Goal: Task Accomplishment & Management: Use online tool/utility

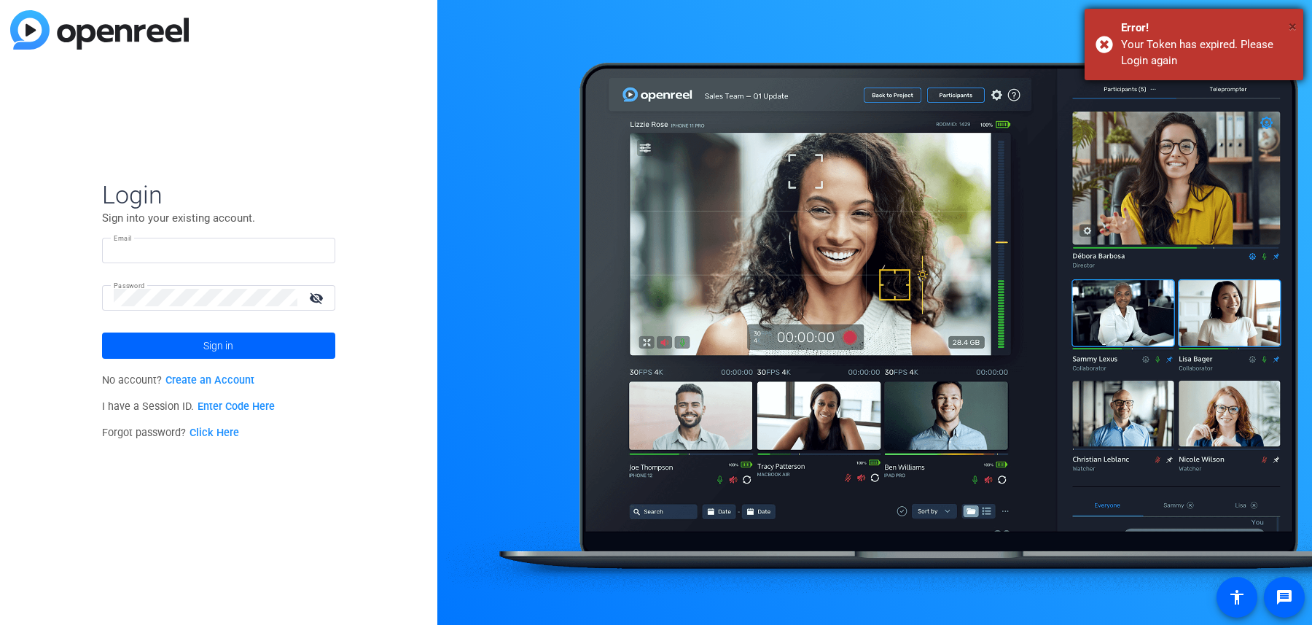
type input "[EMAIL_ADDRESS][DOMAIN_NAME]"
click at [1294, 30] on span "×" at bounding box center [1293, 25] width 8 height 17
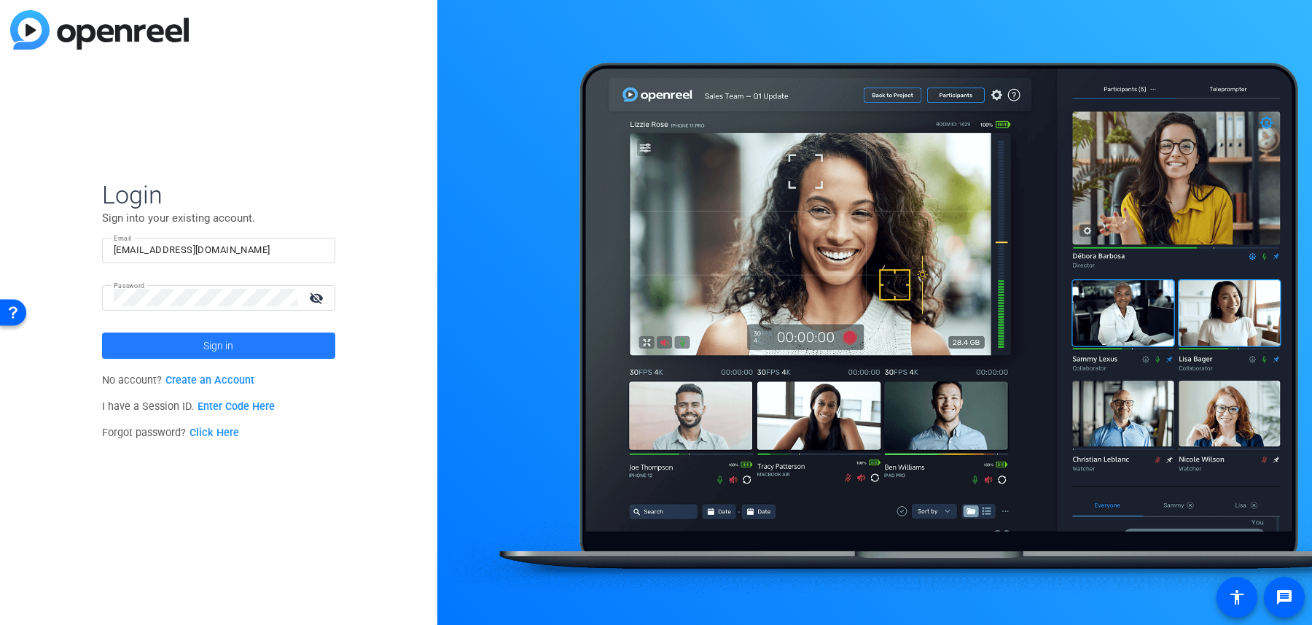
click at [282, 347] on span at bounding box center [218, 345] width 233 height 35
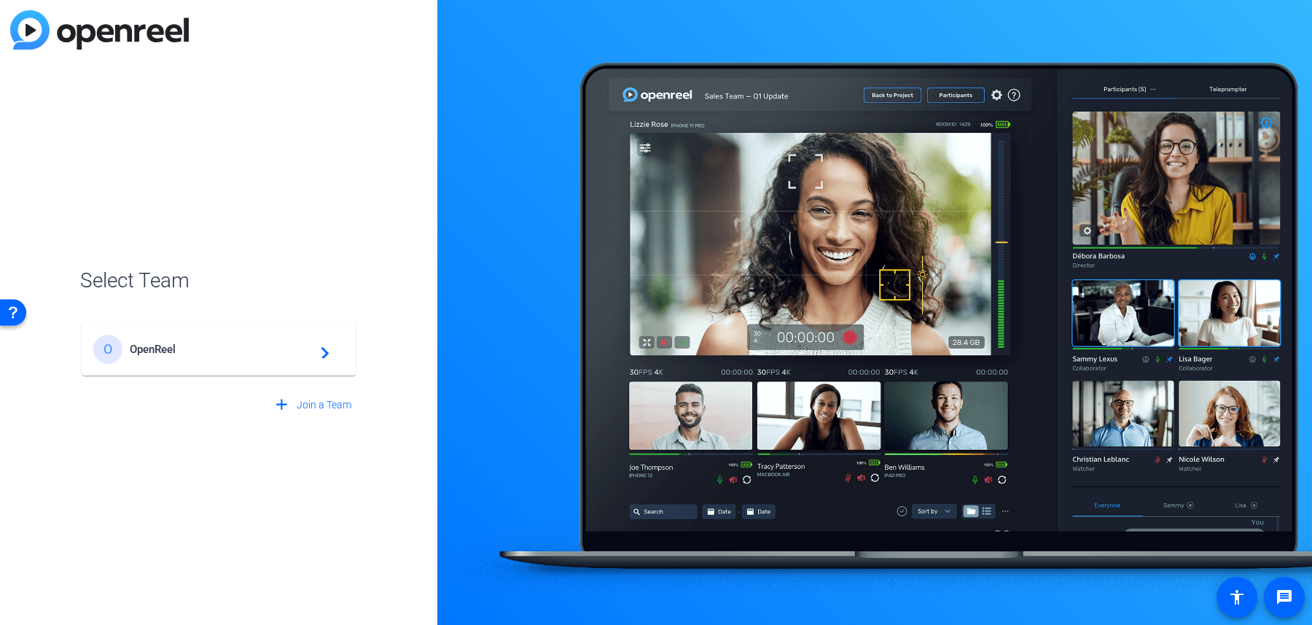
click at [299, 391] on span at bounding box center [312, 404] width 90 height 35
click at [319, 345] on div "+ Create New Team" at bounding box center [219, 331] width 254 height 29
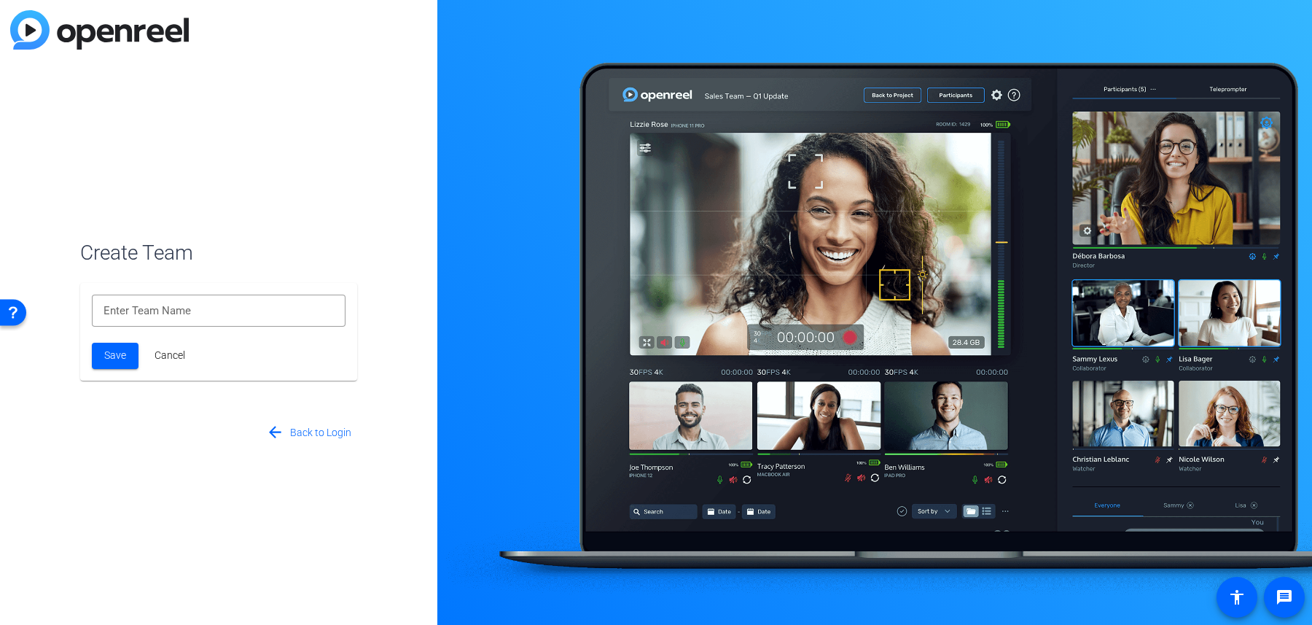
click at [163, 355] on span "Cancel" at bounding box center [170, 355] width 31 height 15
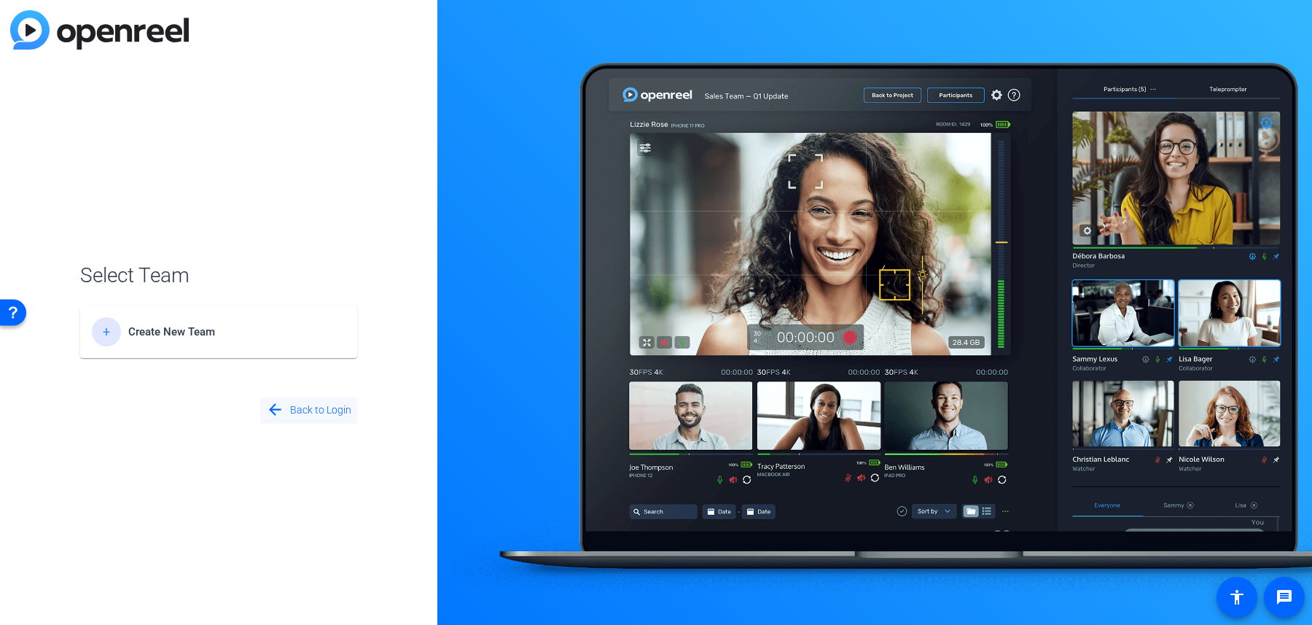
click at [303, 410] on span "Back to Login" at bounding box center [320, 409] width 61 height 15
click at [258, 354] on span "OpenReel" at bounding box center [221, 349] width 182 height 13
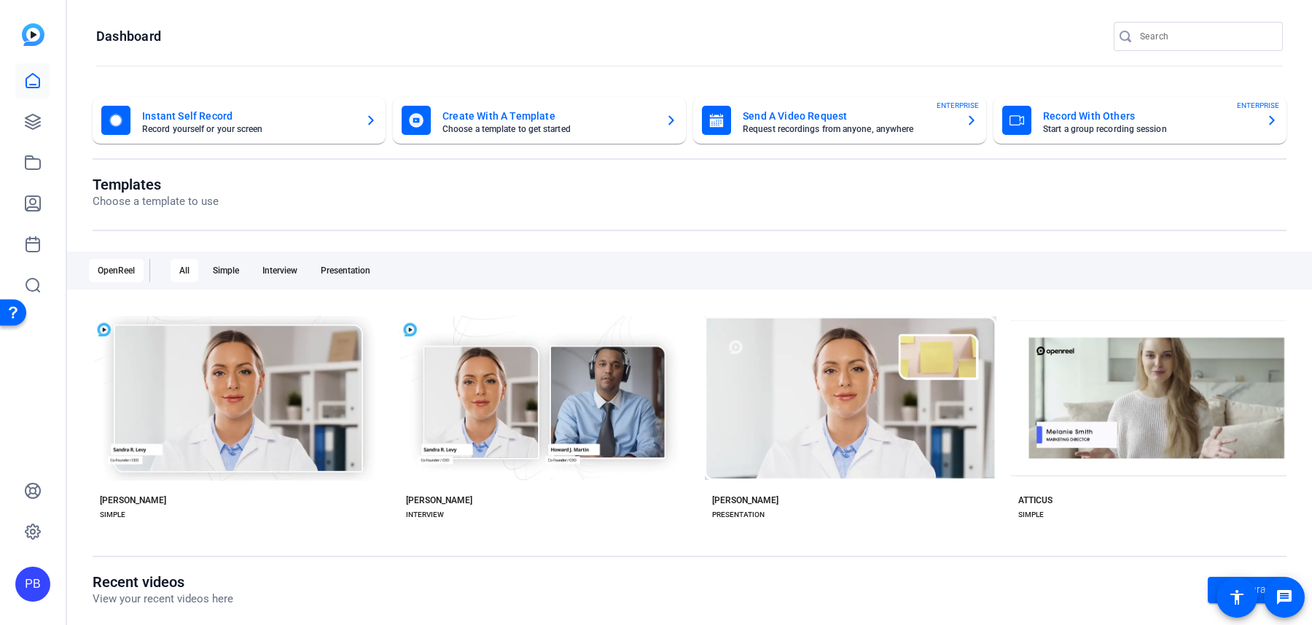
click at [539, 189] on openreel-page-title "Templates Choose a template to use" at bounding box center [690, 193] width 1194 height 34
click at [38, 119] on icon at bounding box center [33, 121] width 15 height 15
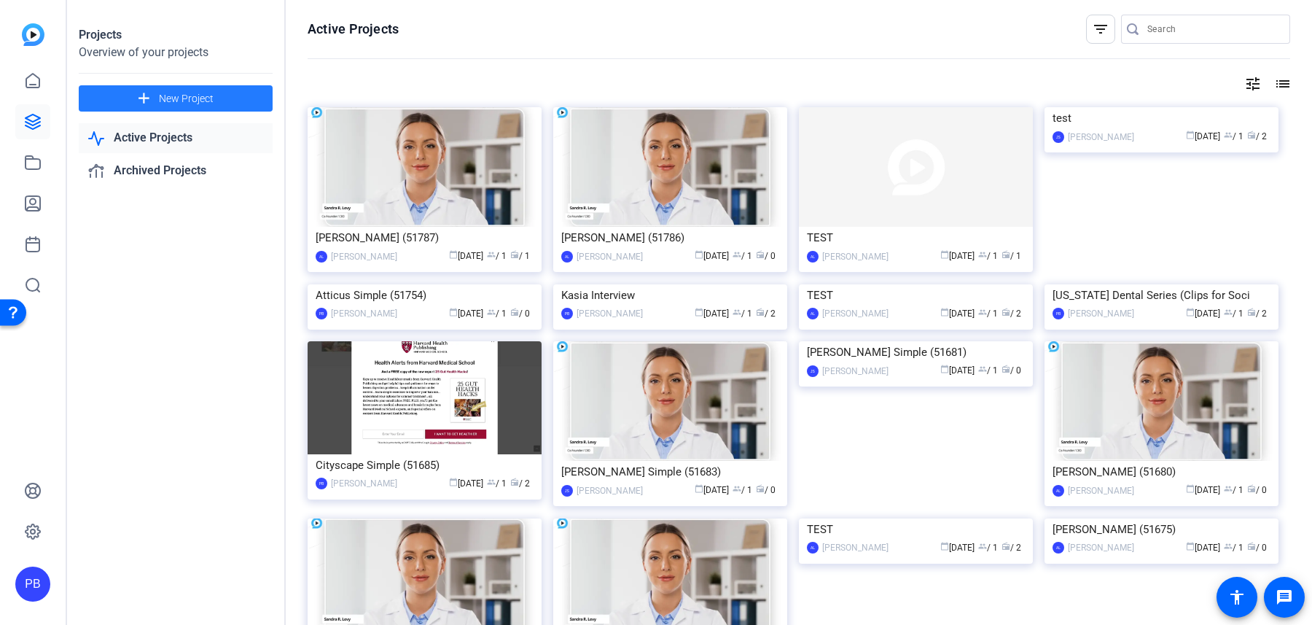
click at [249, 94] on span at bounding box center [176, 98] width 194 height 35
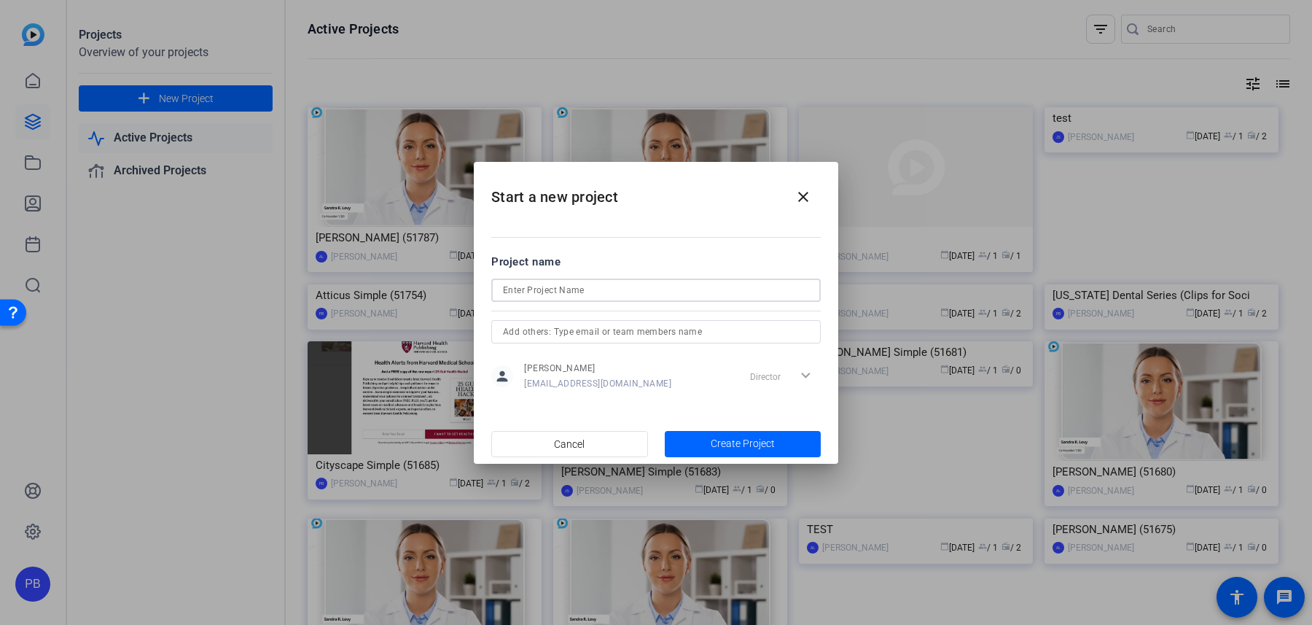
click at [601, 294] on input at bounding box center [656, 289] width 306 height 17
type input "[PERSON_NAME] Interview"
click at [722, 437] on span "Create Project" at bounding box center [743, 443] width 64 height 15
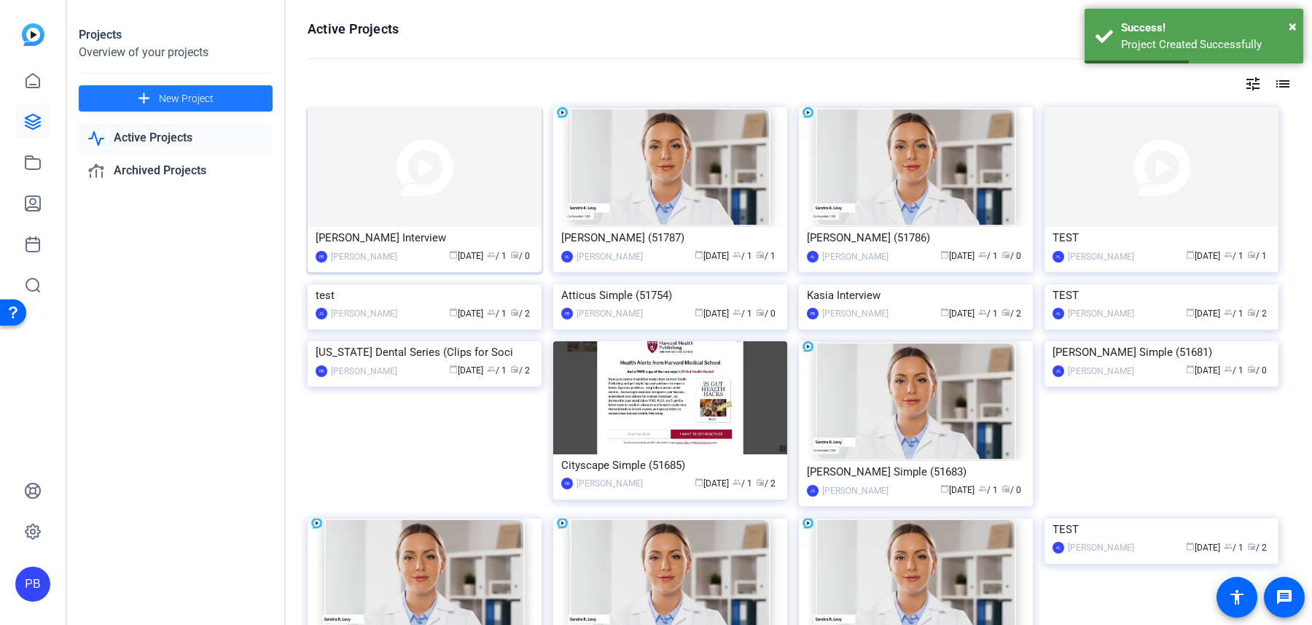
click at [506, 177] on img at bounding box center [425, 167] width 234 height 120
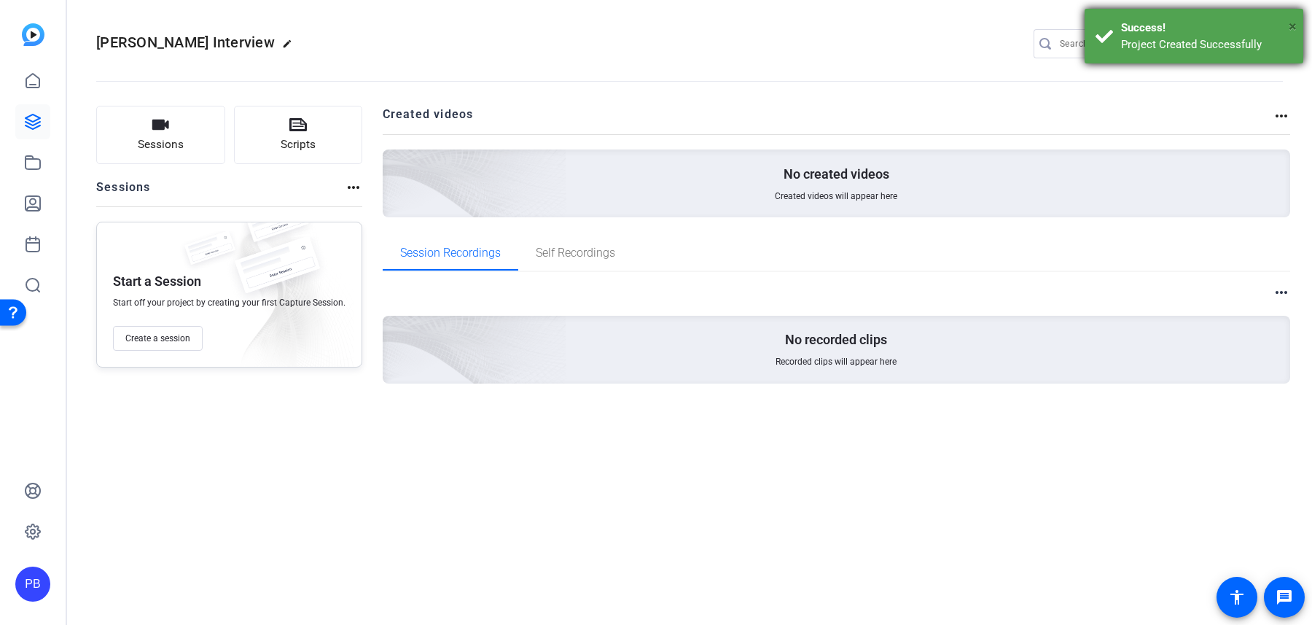
click at [1292, 28] on span "×" at bounding box center [1293, 25] width 8 height 17
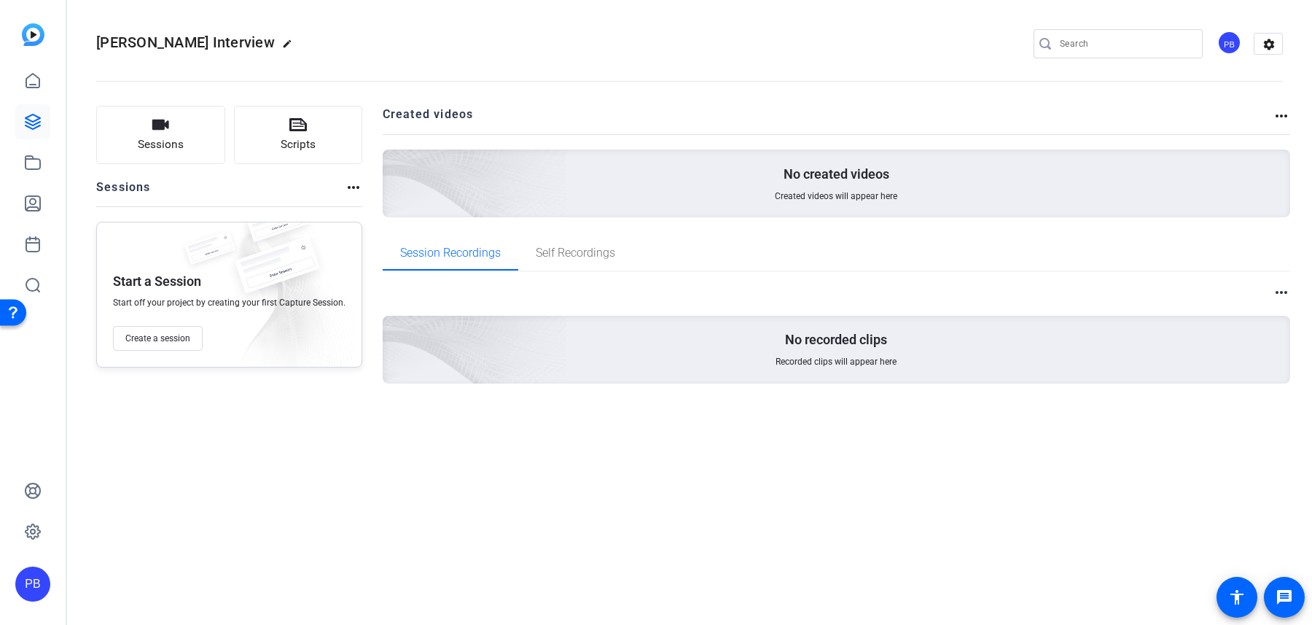
click at [1224, 47] on div "PB" at bounding box center [1229, 43] width 24 height 24
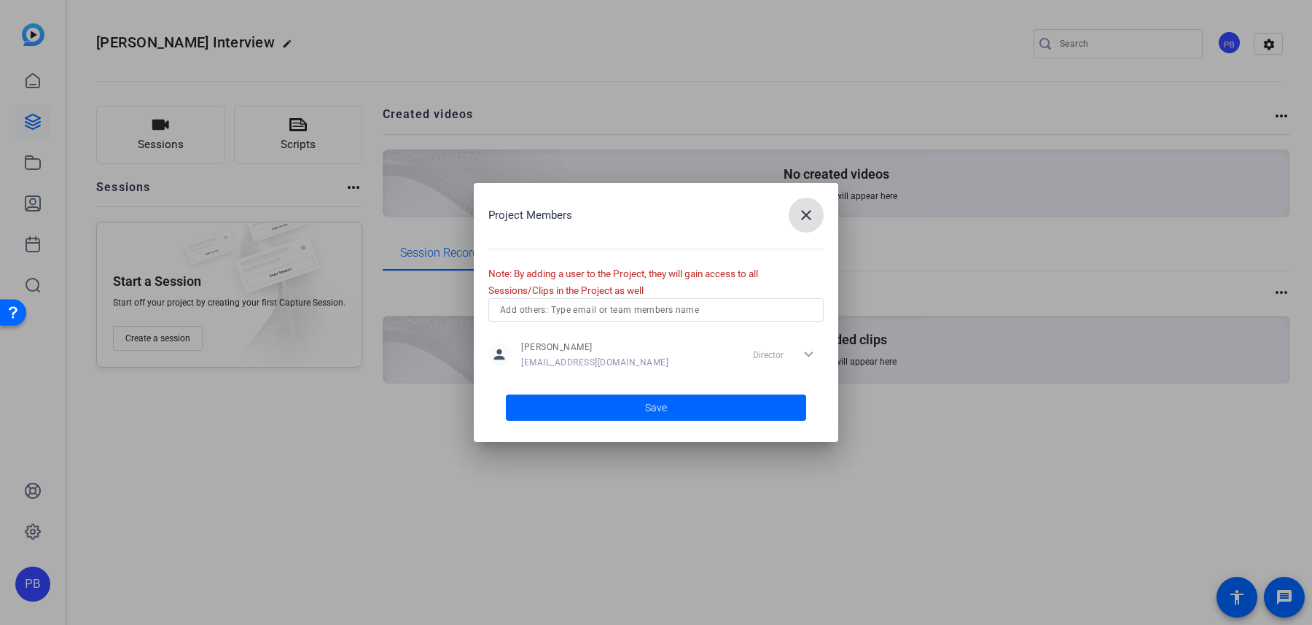
click at [610, 298] on div at bounding box center [656, 309] width 312 height 23
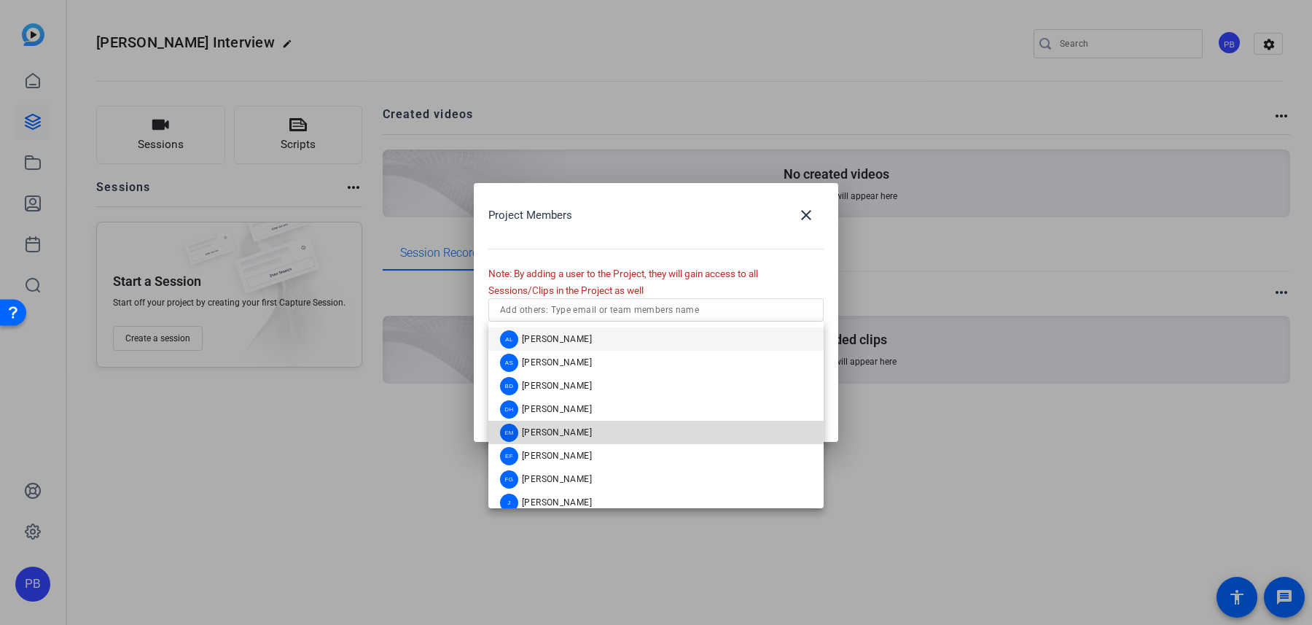
click at [591, 432] on span "[PERSON_NAME]" at bounding box center [557, 432] width 70 height 12
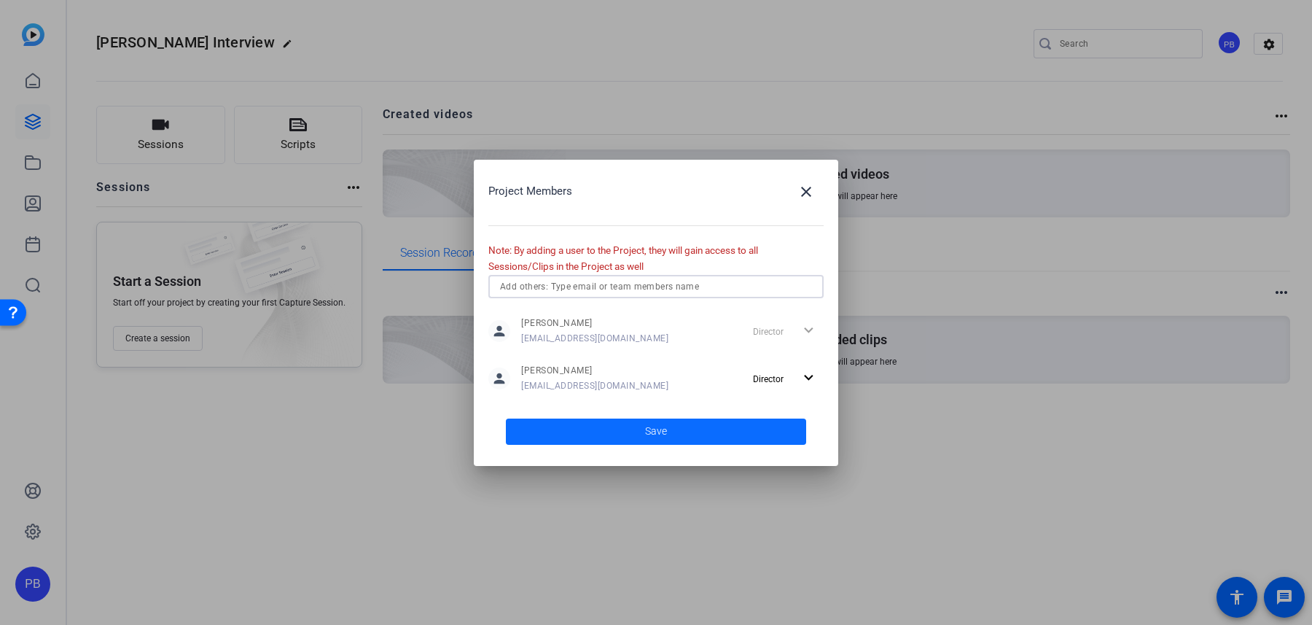
click at [729, 440] on span at bounding box center [656, 431] width 300 height 35
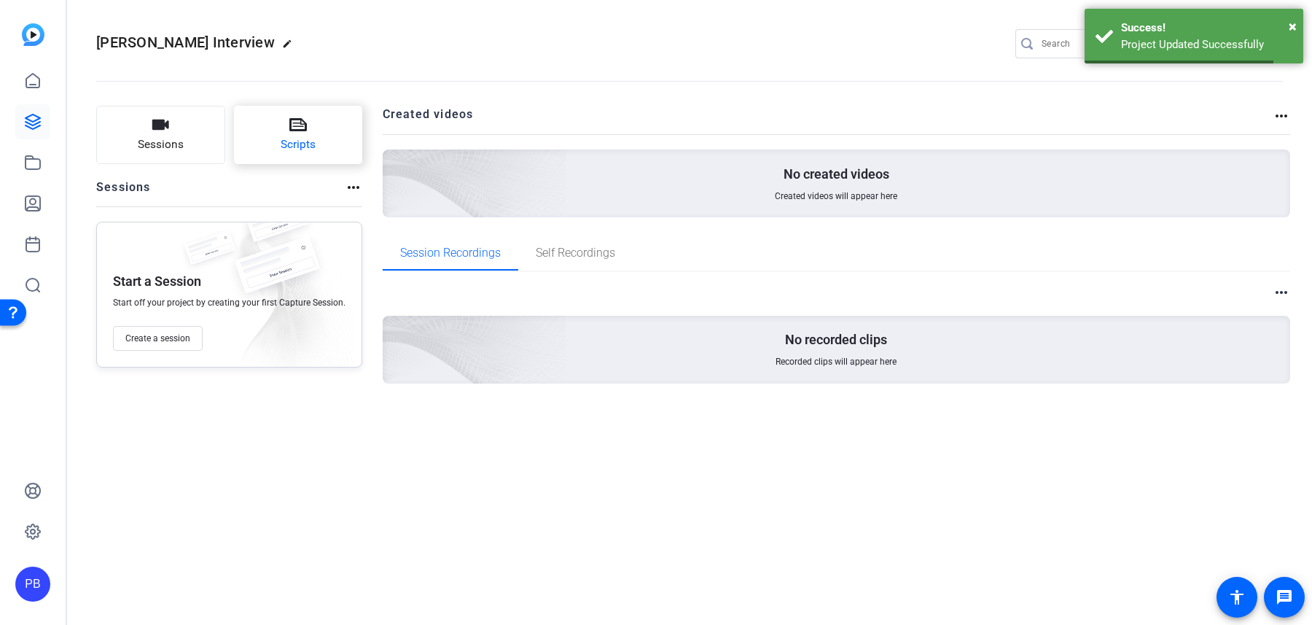
click at [351, 160] on button "Scripts" at bounding box center [298, 135] width 129 height 58
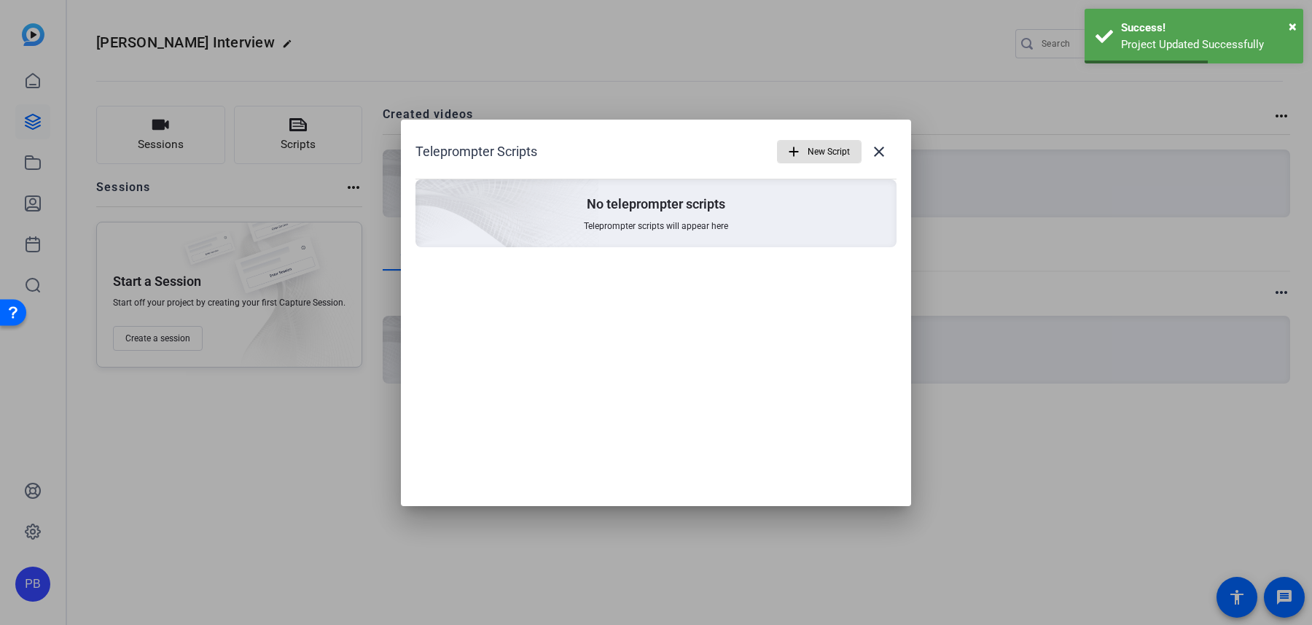
click at [816, 164] on span "New Script" at bounding box center [829, 152] width 42 height 28
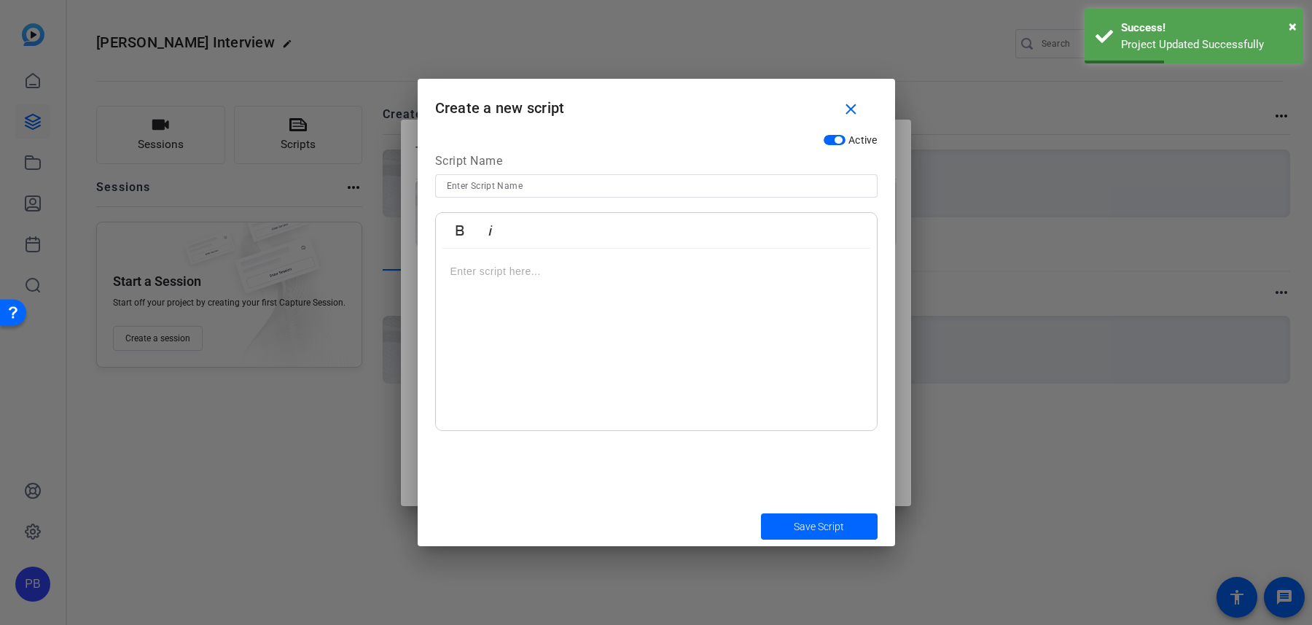
click at [620, 179] on input at bounding box center [656, 185] width 419 height 17
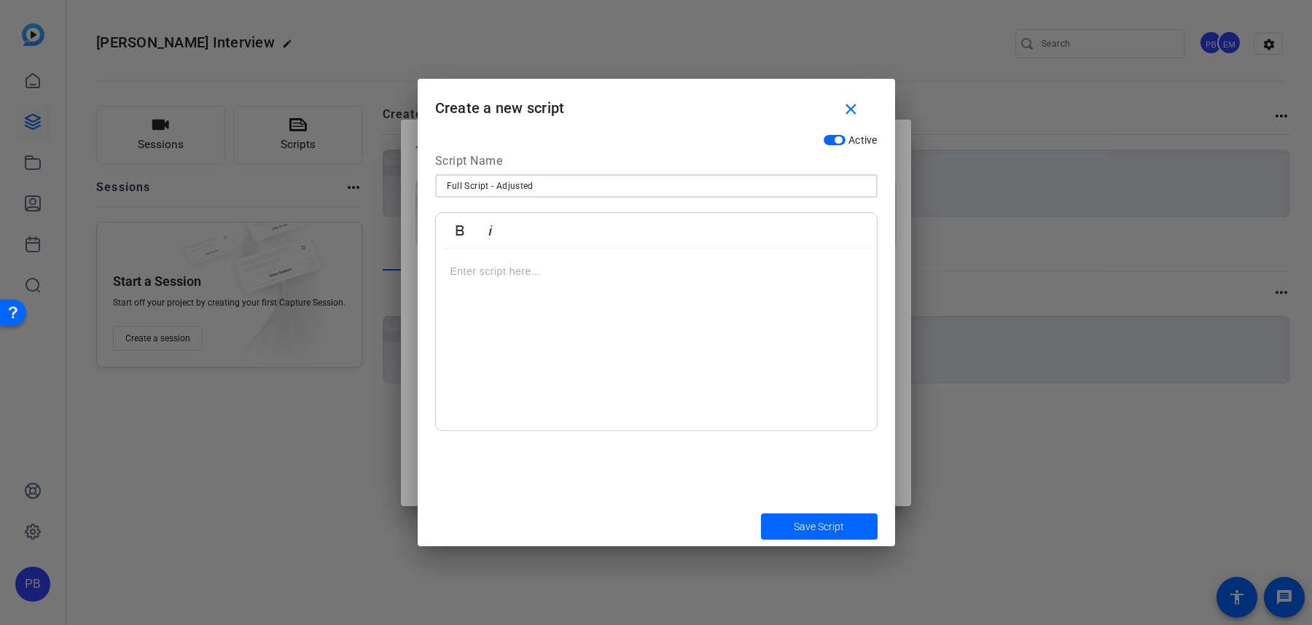
type input "Full Script - Adjusted"
click at [604, 286] on div at bounding box center [656, 340] width 441 height 182
copy p "This is the most recent script"
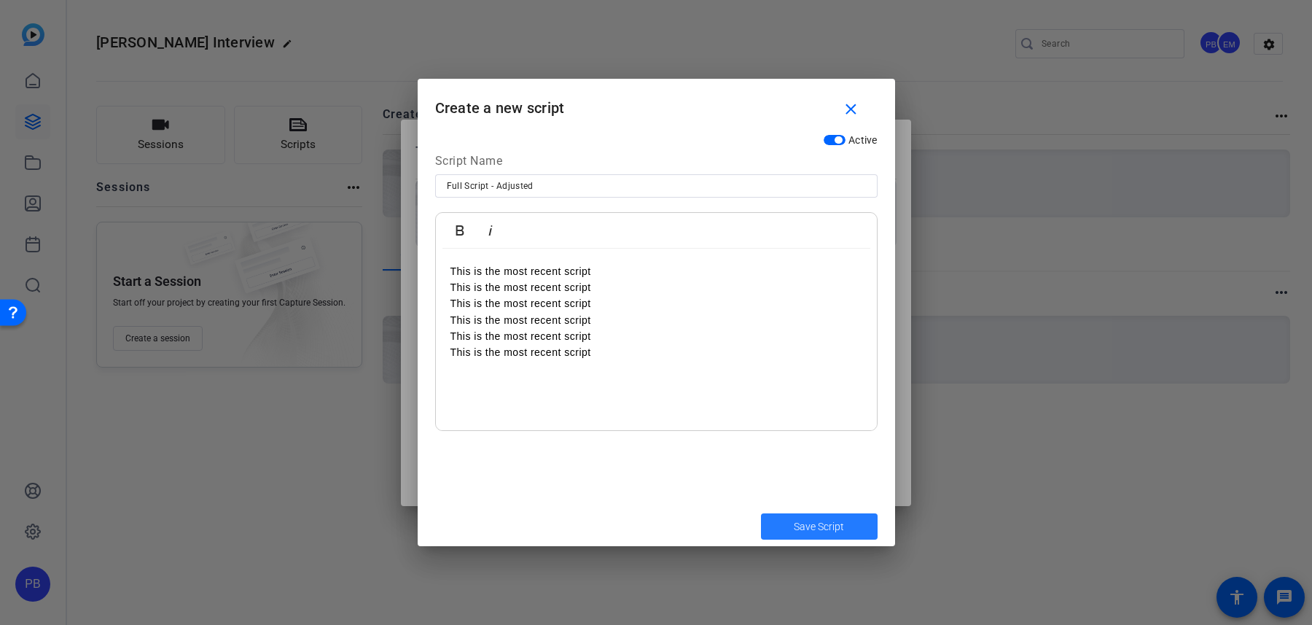
click at [816, 520] on span "Save Script" at bounding box center [819, 526] width 50 height 15
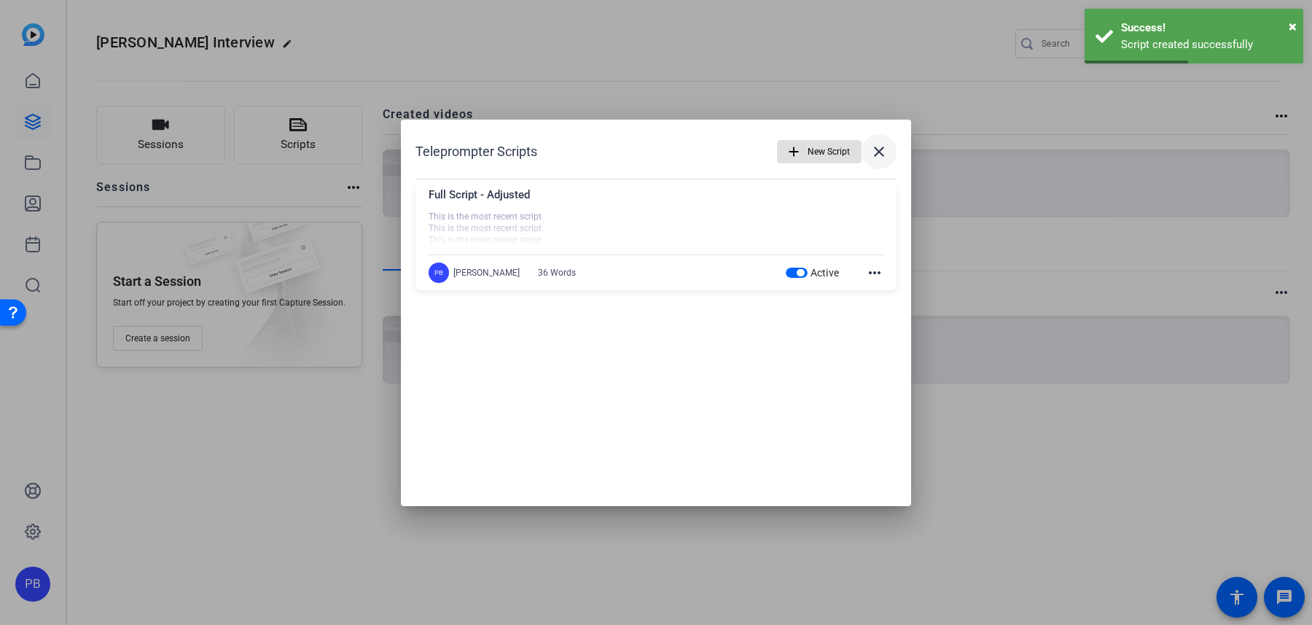
click at [878, 160] on mat-icon "close" at bounding box center [878, 151] width 17 height 17
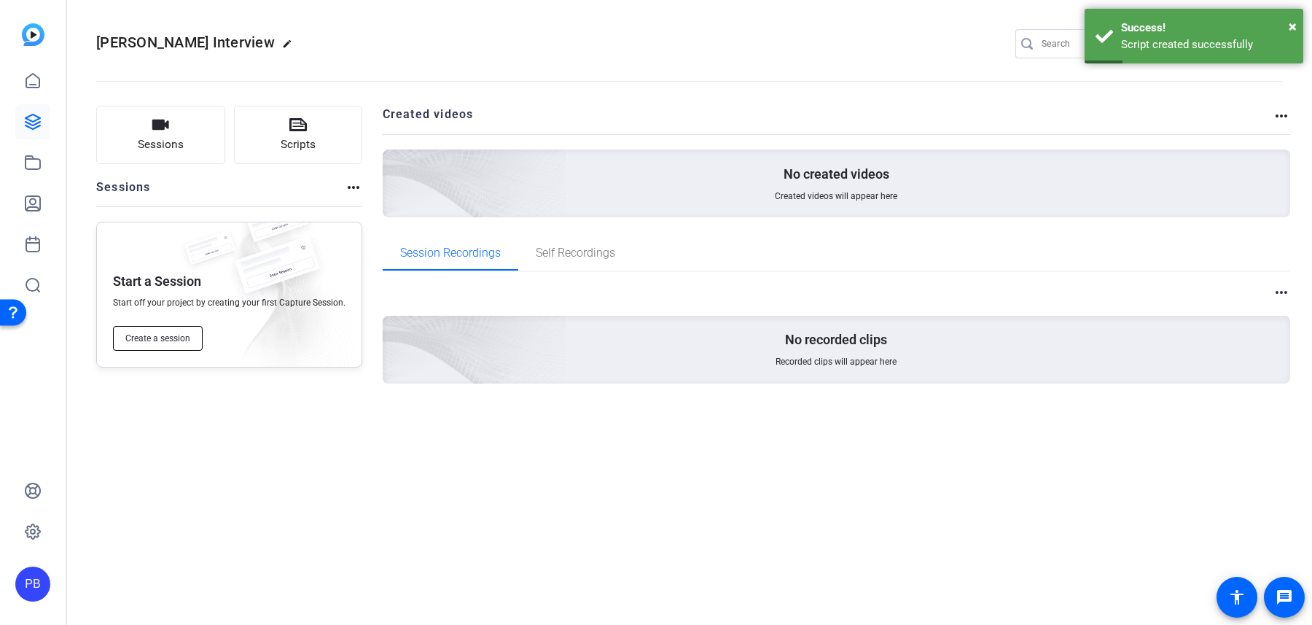
click at [161, 332] on span "Create a session" at bounding box center [157, 338] width 65 height 12
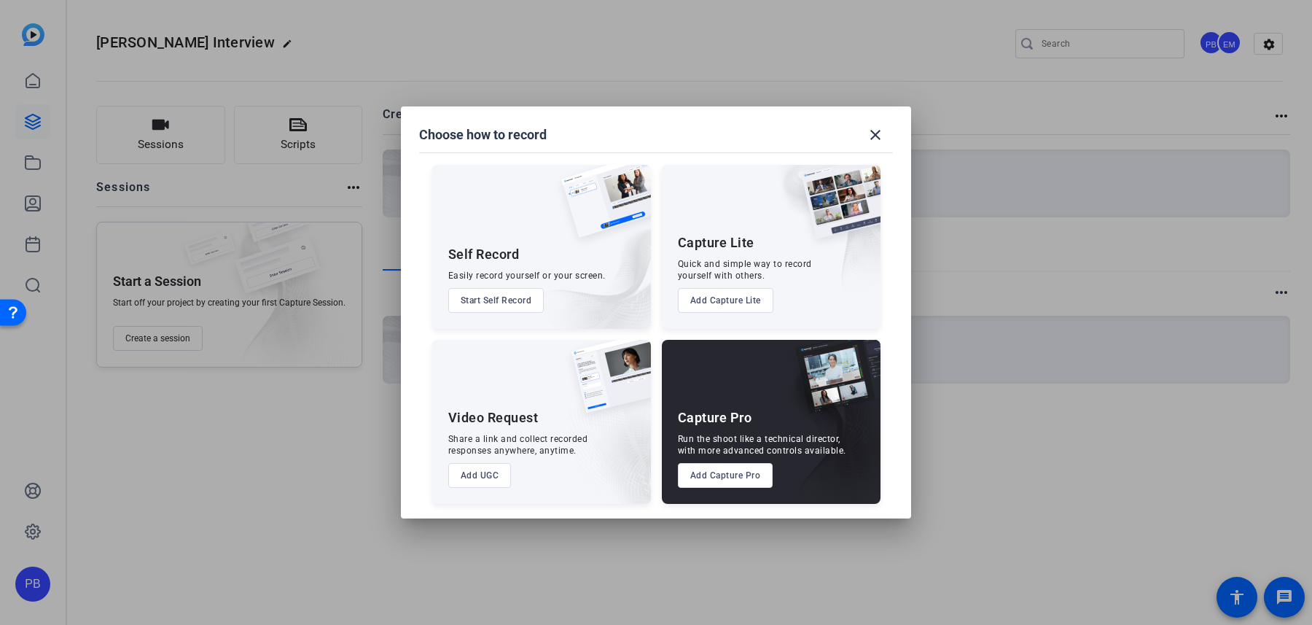
click at [724, 474] on button "Add Capture Pro" at bounding box center [725, 475] width 95 height 25
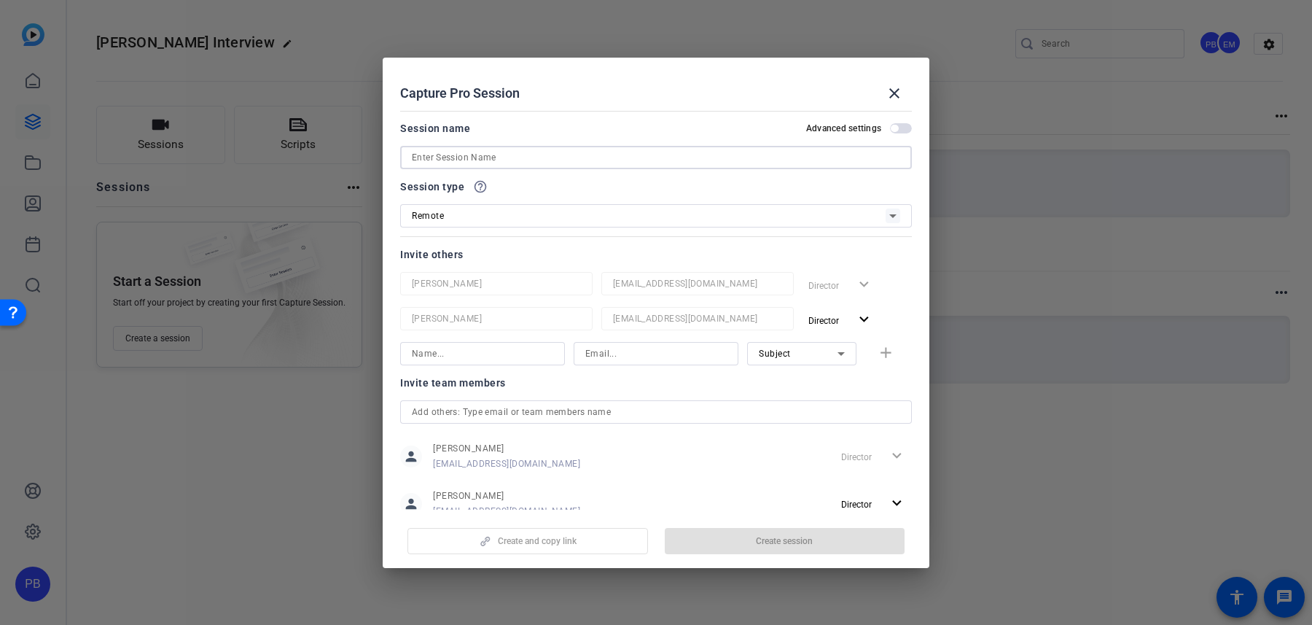
click at [568, 163] on input at bounding box center [656, 157] width 488 height 17
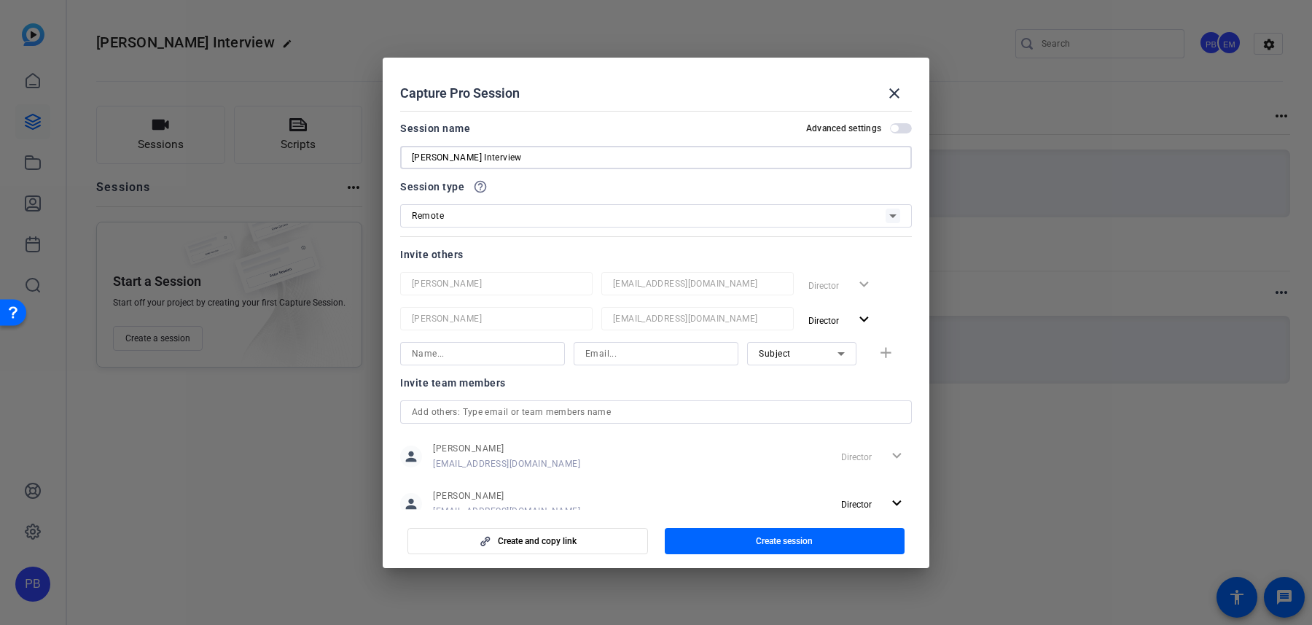
scroll to position [42, 0]
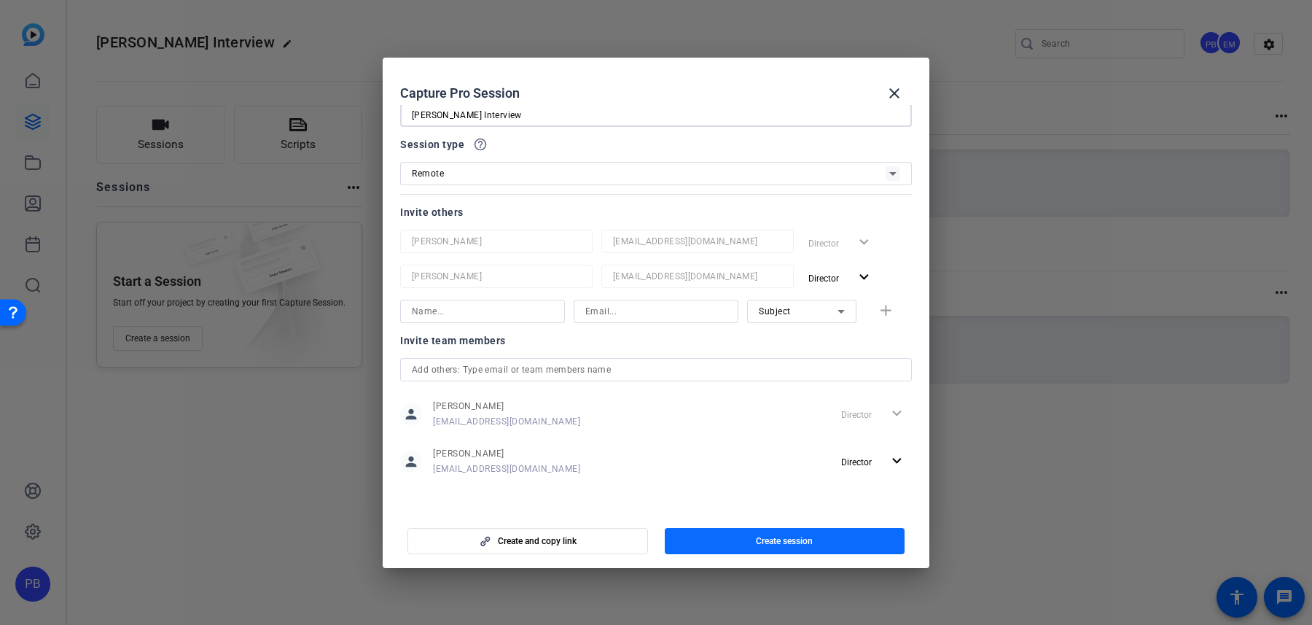
type input "[PERSON_NAME] Interview"
click at [843, 545] on span "button" at bounding box center [785, 540] width 241 height 35
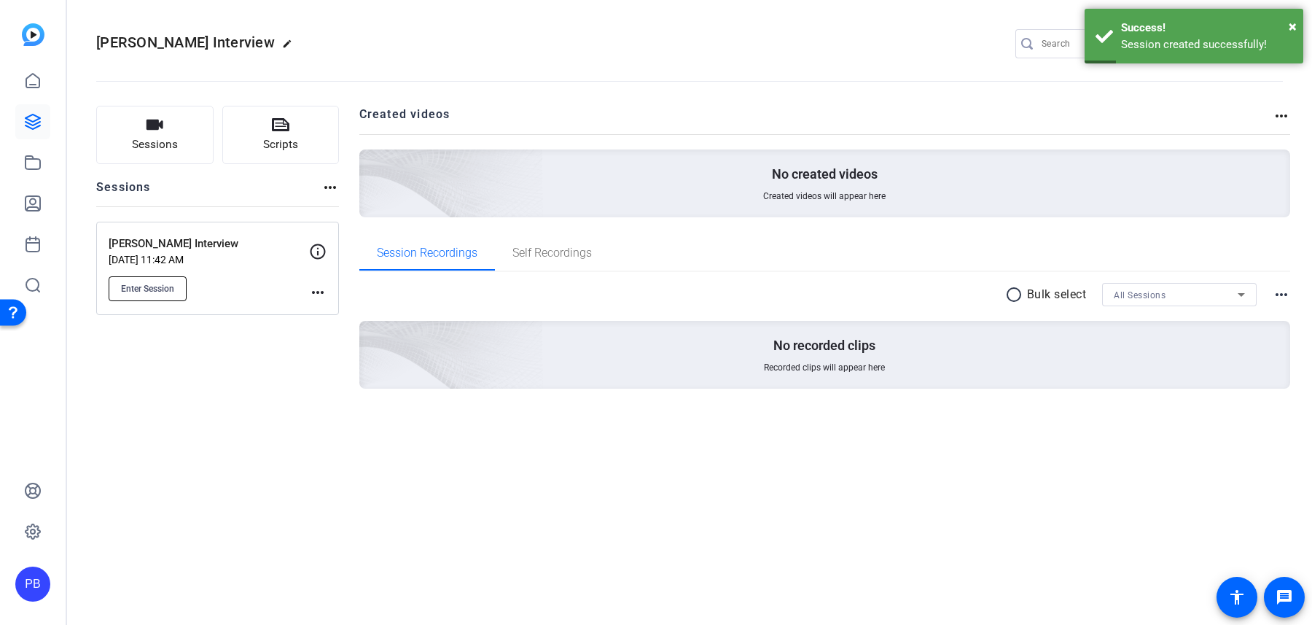
click at [176, 287] on button "Enter Session" at bounding box center [148, 288] width 78 height 25
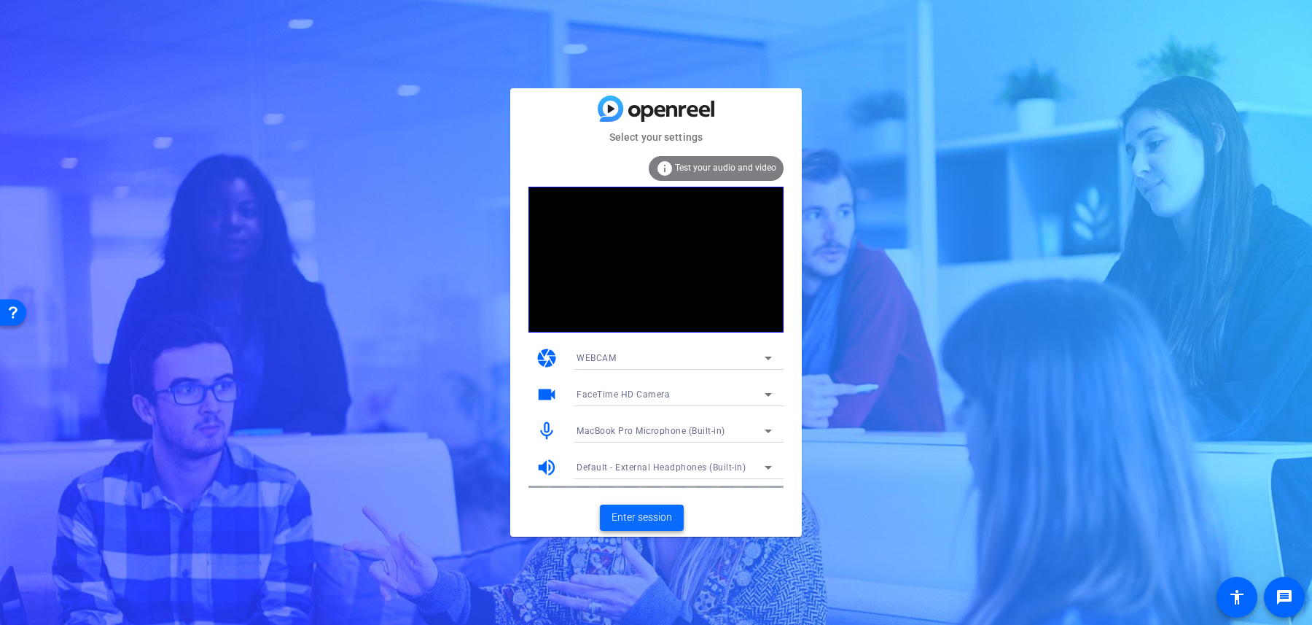
click at [644, 515] on span "Enter session" at bounding box center [642, 517] width 61 height 15
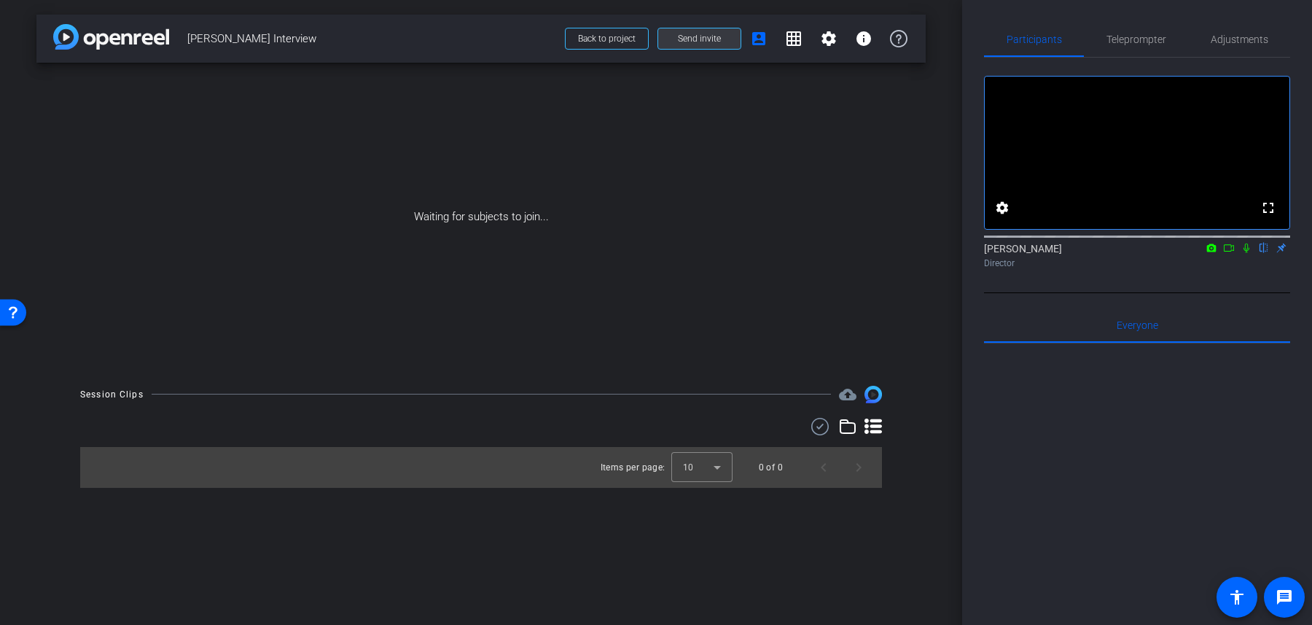
click at [726, 46] on span at bounding box center [699, 38] width 82 height 35
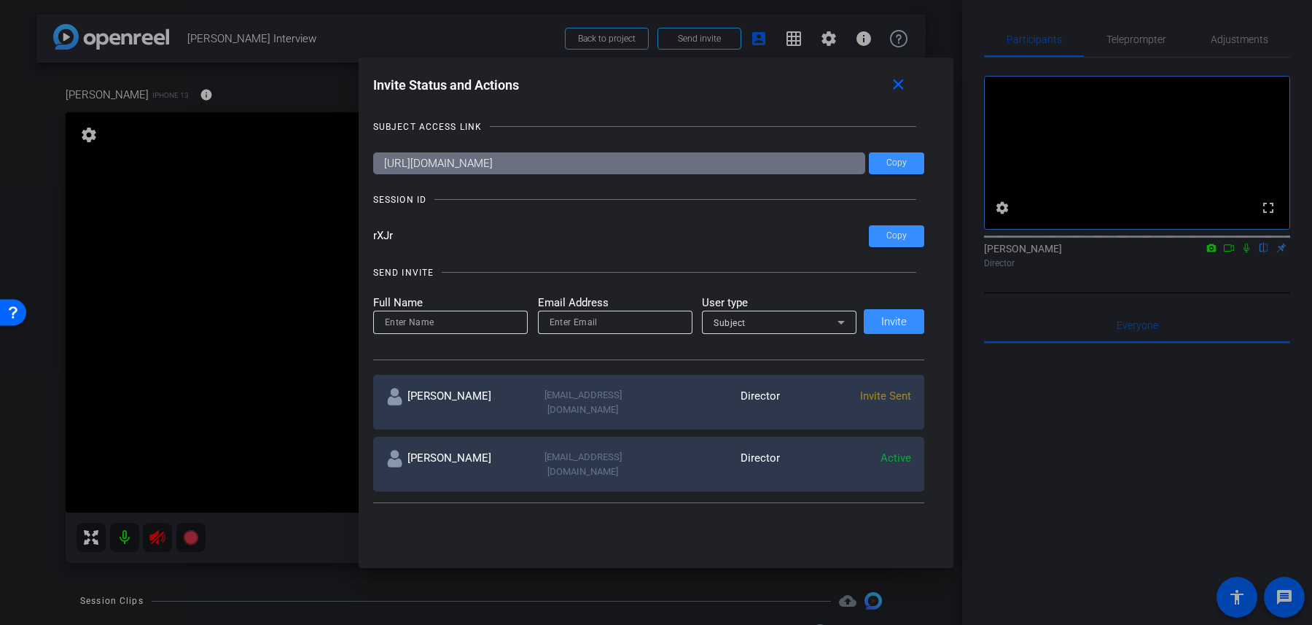
click at [129, 539] on div at bounding box center [656, 312] width 1312 height 625
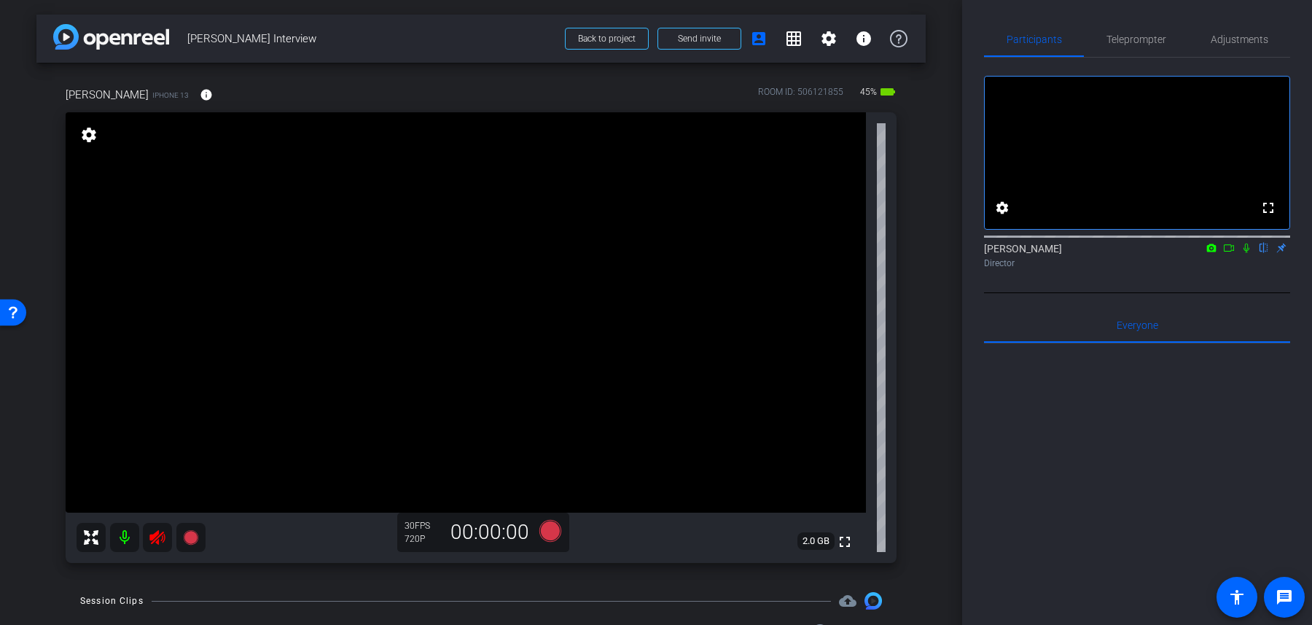
click at [129, 539] on mat-icon at bounding box center [124, 537] width 29 height 29
click at [1252, 42] on span "Adjustments" at bounding box center [1240, 39] width 58 height 10
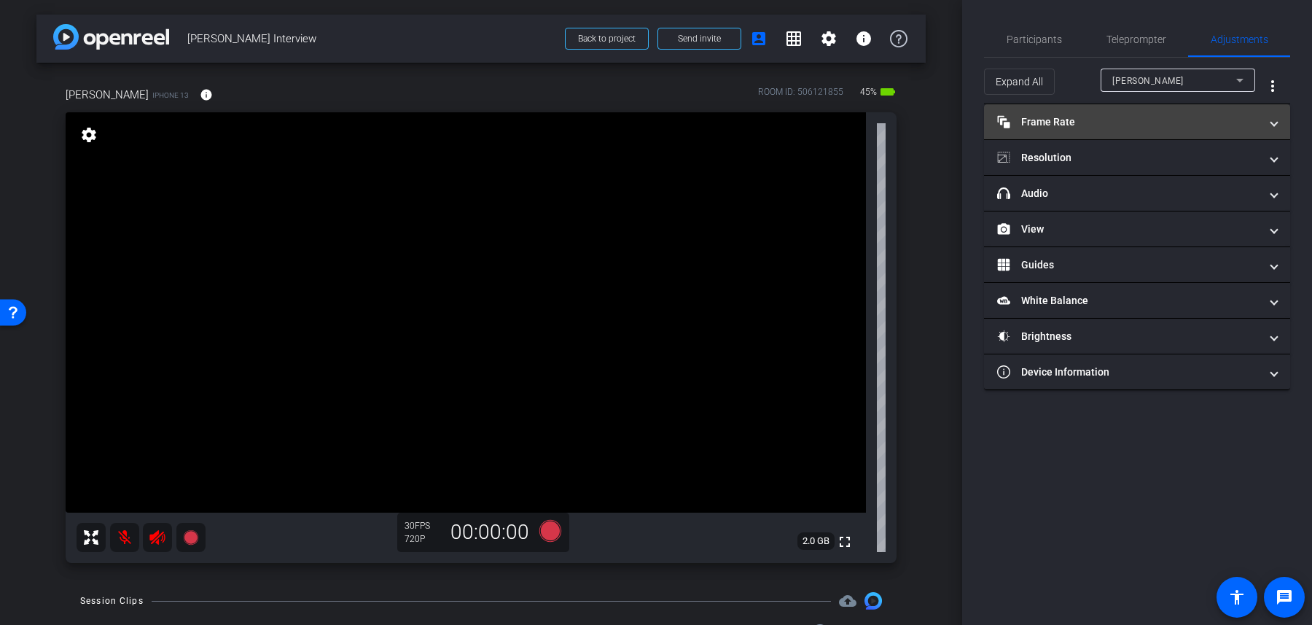
click at [1169, 126] on mat-panel-title "Frame Rate Frame Rate" at bounding box center [1128, 121] width 262 height 15
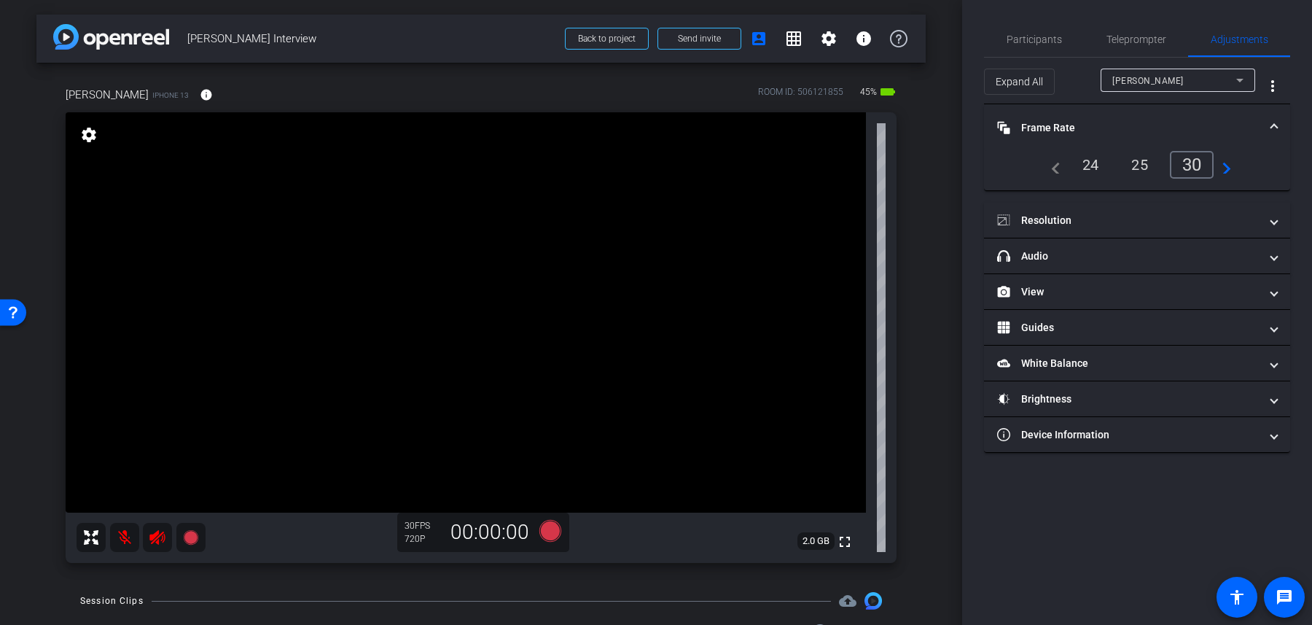
click at [1093, 172] on div "24" at bounding box center [1091, 164] width 39 height 25
click at [1230, 166] on mat-icon "navigate_next" at bounding box center [1222, 164] width 17 height 17
click at [1197, 171] on div "60" at bounding box center [1192, 163] width 39 height 25
click at [1088, 167] on div "25" at bounding box center [1091, 164] width 39 height 25
click at [1060, 168] on div "navigate_before 25 30 60 navigate_next" at bounding box center [1137, 165] width 189 height 28
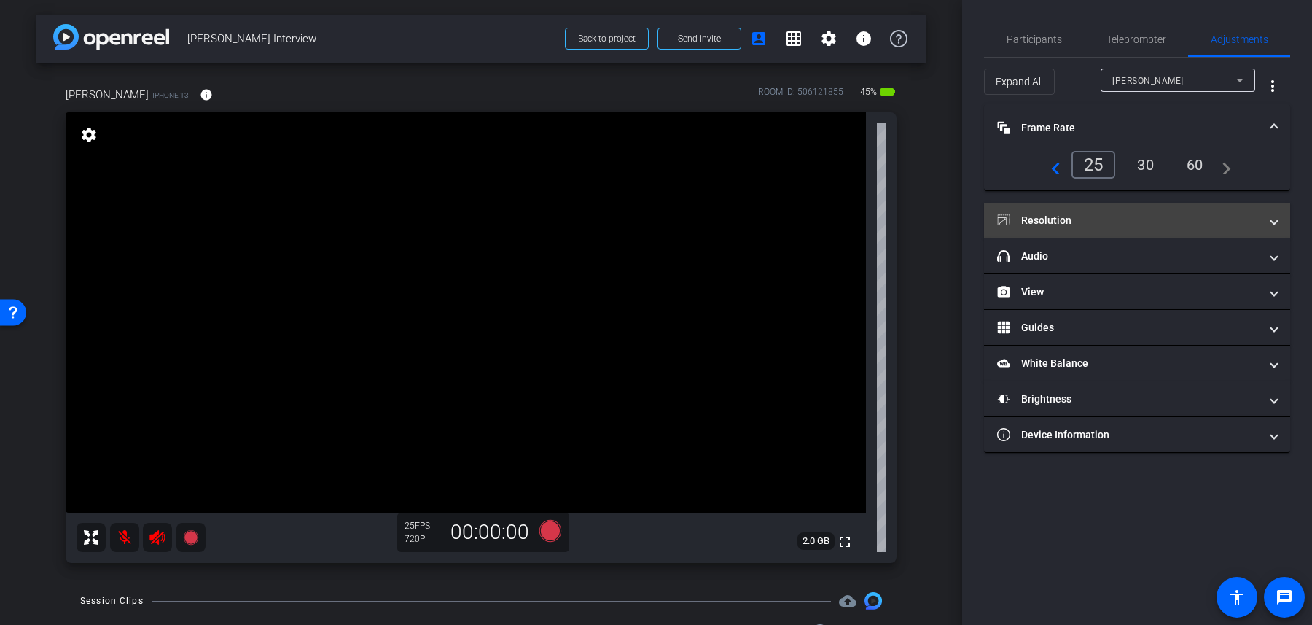
click at [1088, 233] on mat-expansion-panel-header "Resolution" at bounding box center [1137, 220] width 306 height 35
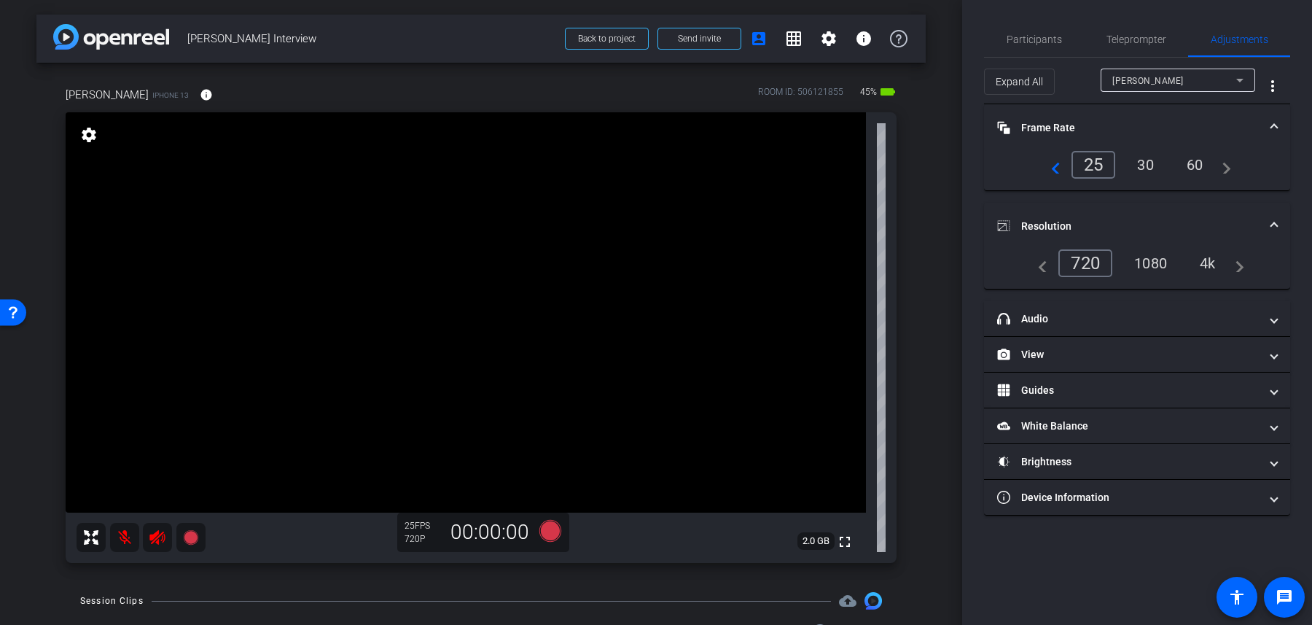
click at [1144, 262] on div "1080" at bounding box center [1150, 263] width 55 height 25
click at [1214, 263] on div "4k" at bounding box center [1209, 263] width 38 height 25
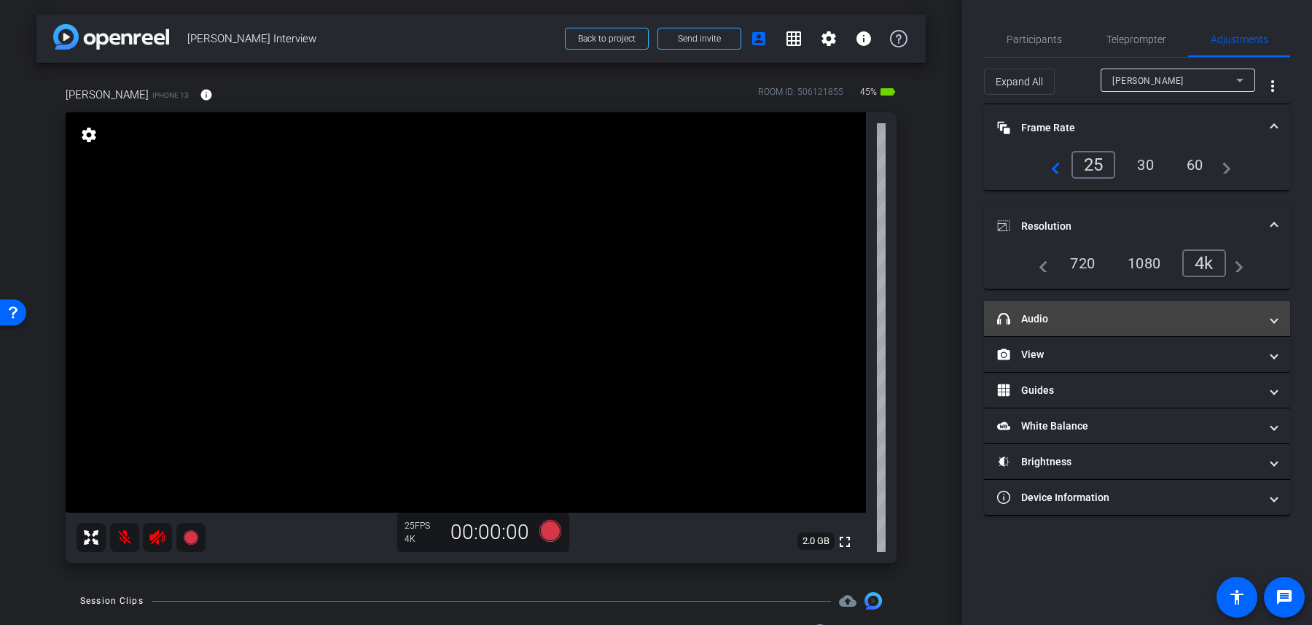
click at [1164, 318] on mat-panel-title "headphone icon Audio" at bounding box center [1128, 318] width 262 height 15
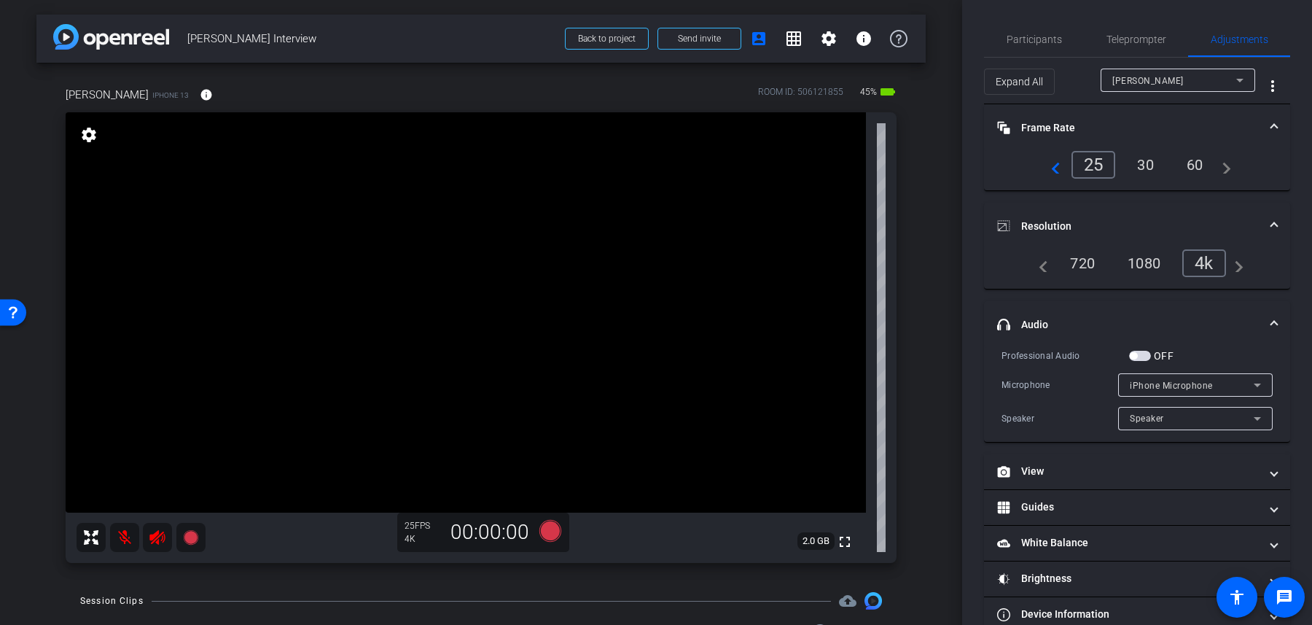
click at [1149, 355] on span "button" at bounding box center [1140, 356] width 22 height 10
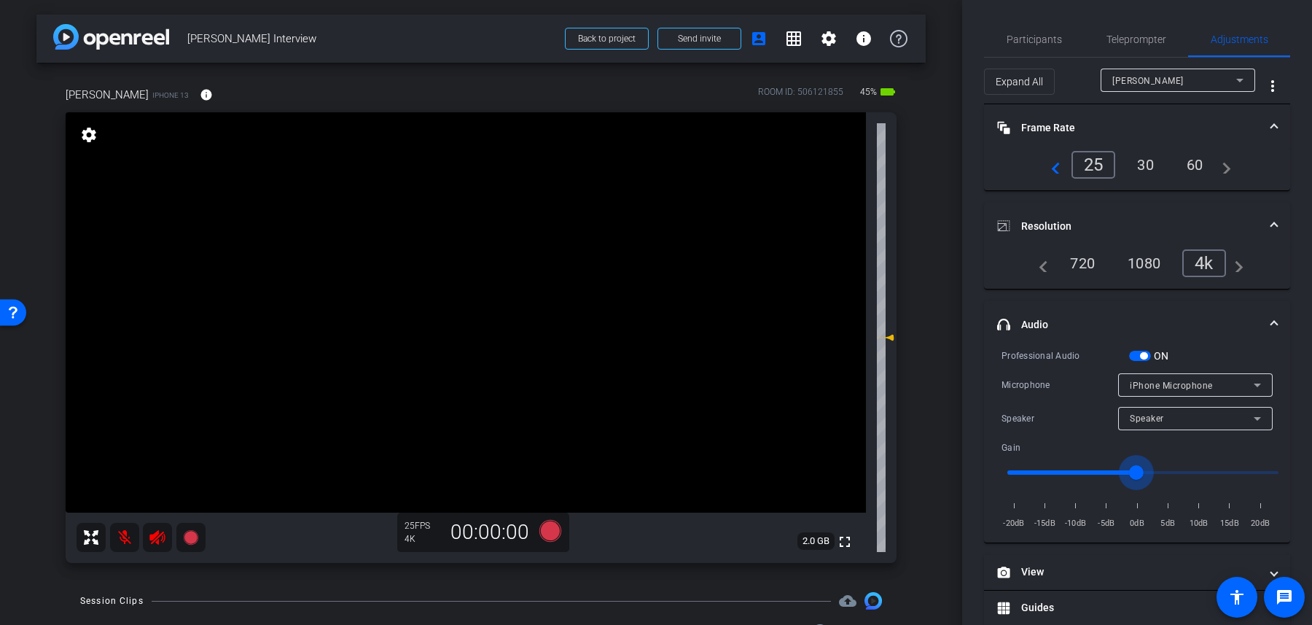
drag, startPoint x: 1144, startPoint y: 473, endPoint x: 1101, endPoint y: 462, distance: 43.7
type input "-6"
click at [1101, 462] on input "range" at bounding box center [1143, 472] width 302 height 32
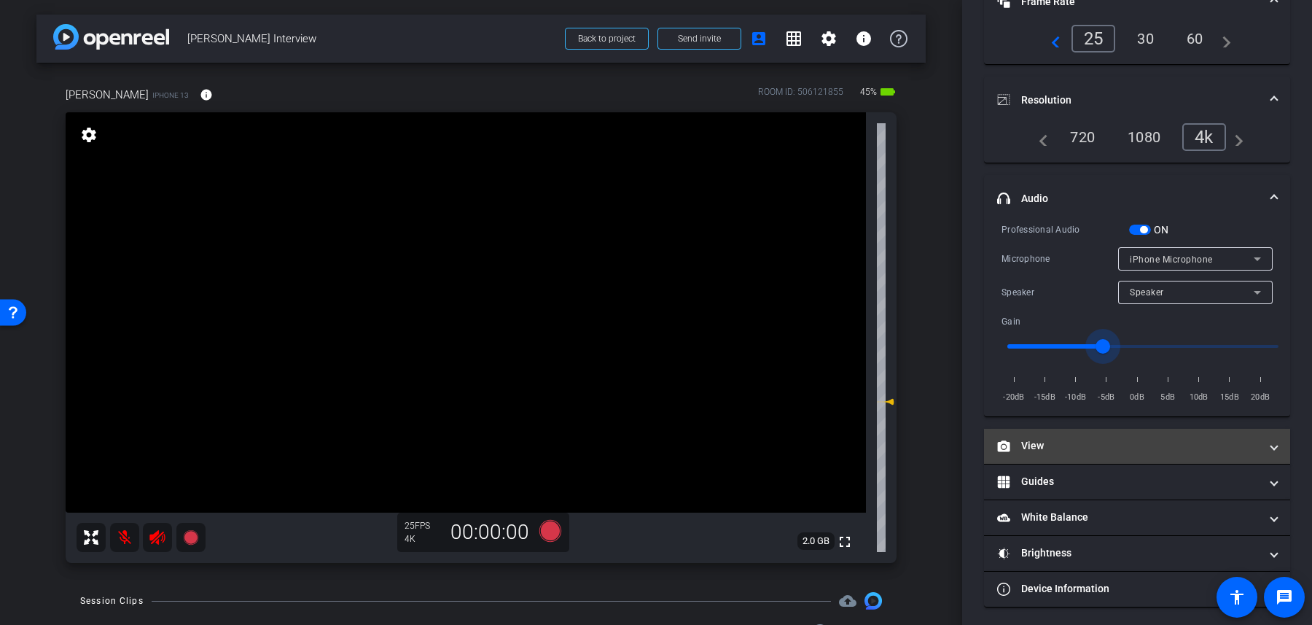
click at [1090, 448] on mat-panel-title "View" at bounding box center [1128, 445] width 262 height 15
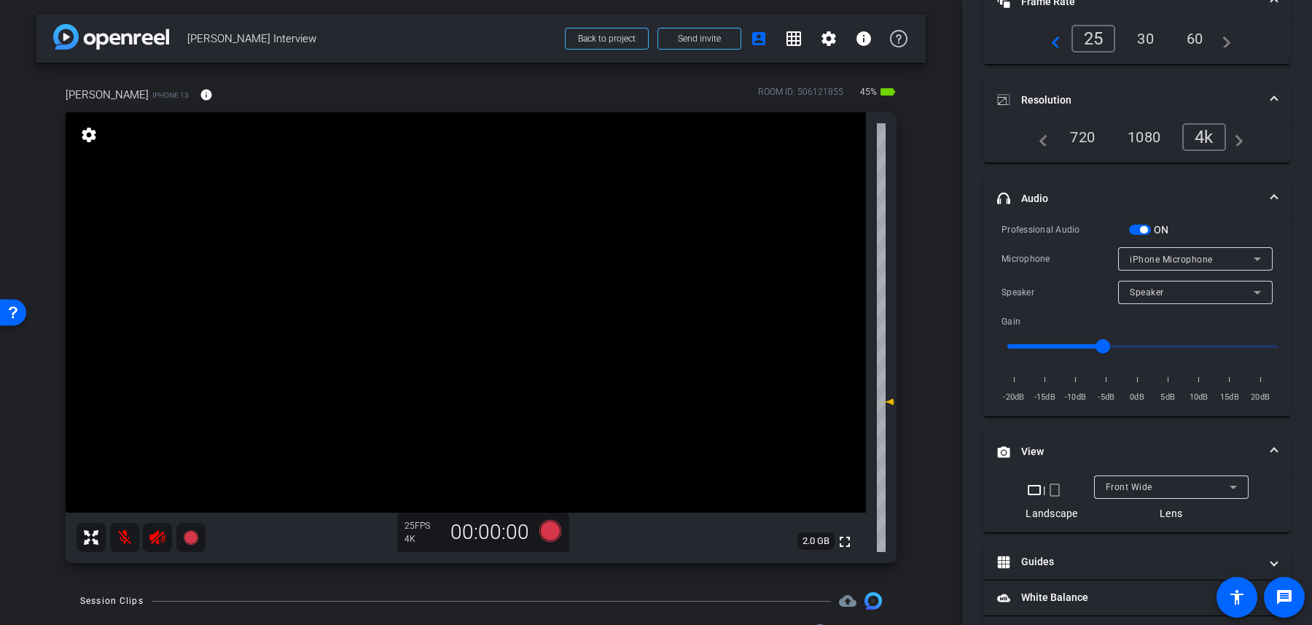
click at [1131, 477] on div "Front Wide" at bounding box center [1168, 486] width 124 height 18
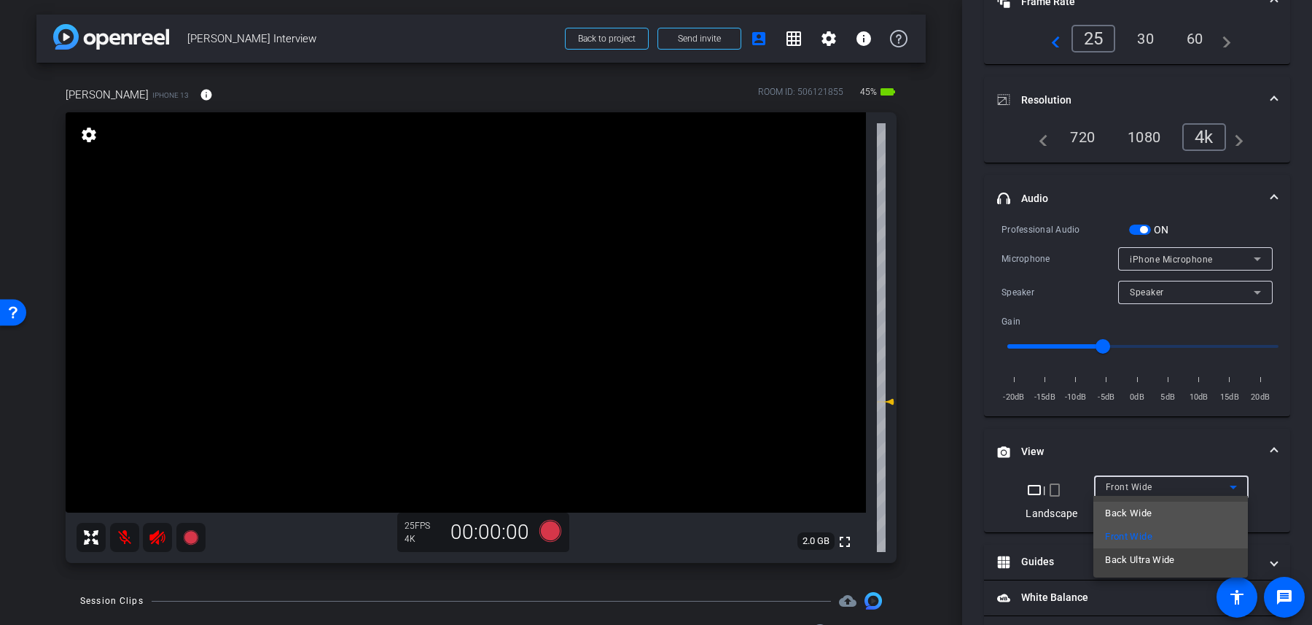
click at [1139, 516] on span "Back Wide" at bounding box center [1128, 512] width 47 height 17
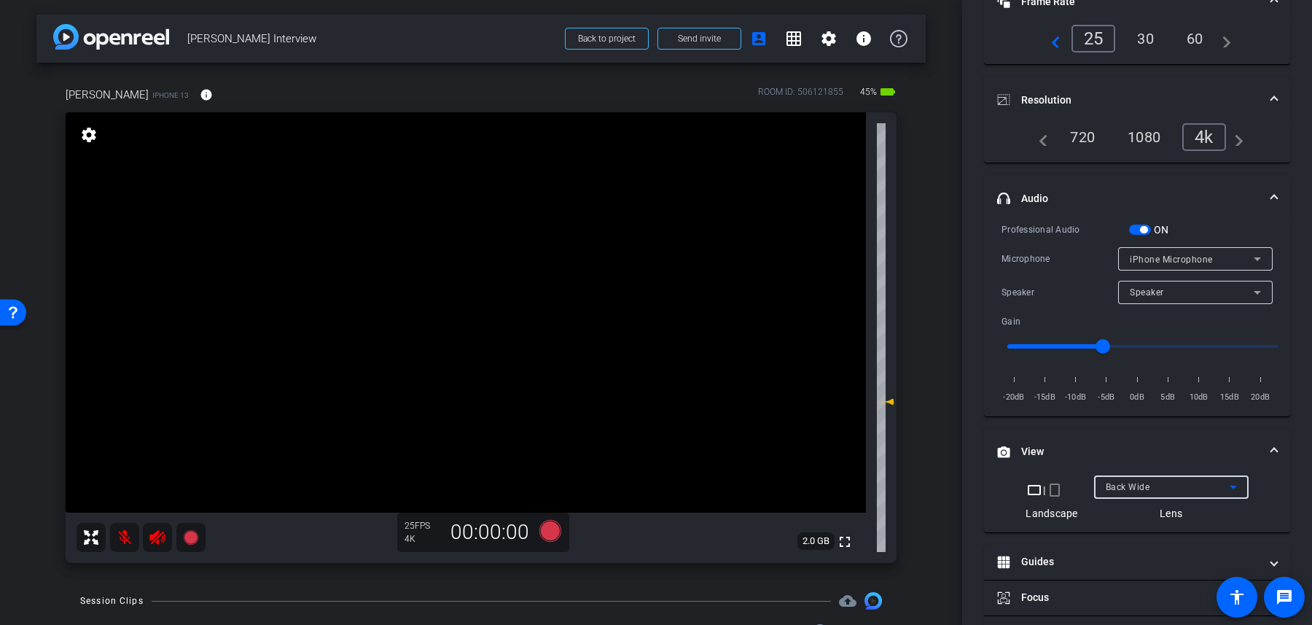
click at [1141, 482] on span "Back Wide" at bounding box center [1128, 487] width 44 height 10
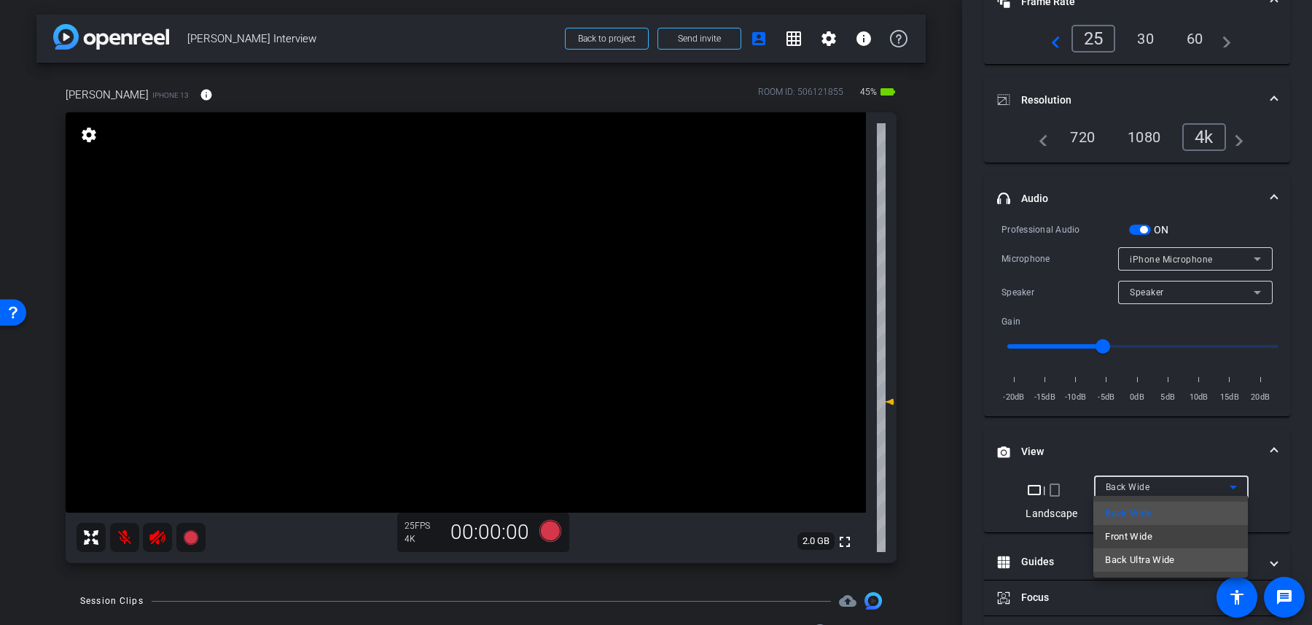
click at [1146, 557] on span "Back Ultra Wide" at bounding box center [1140, 559] width 70 height 17
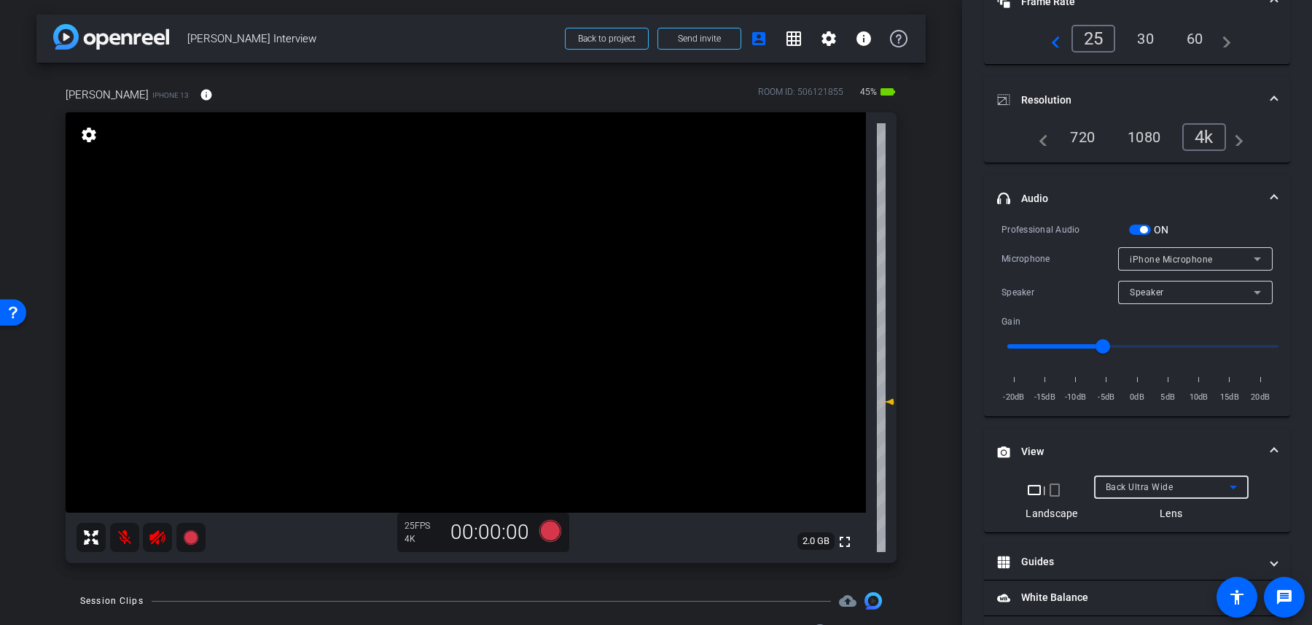
click at [1148, 485] on span "Back Ultra Wide" at bounding box center [1140, 487] width 68 height 10
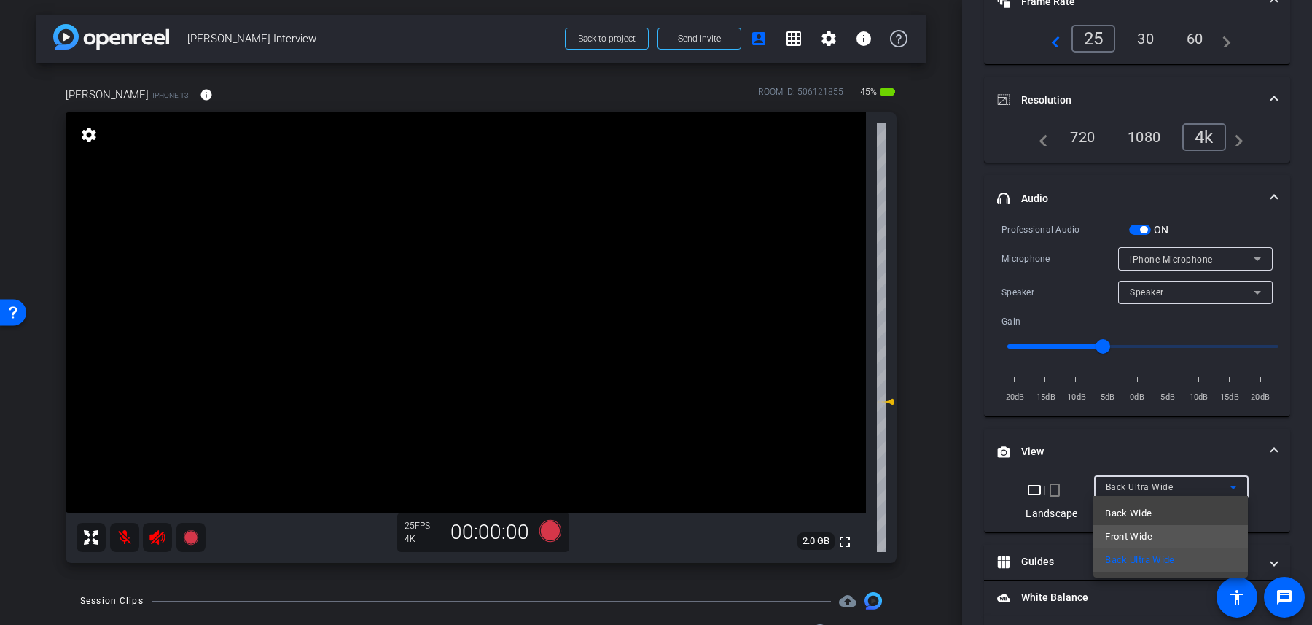
click at [1150, 528] on span "Front Wide" at bounding box center [1128, 536] width 47 height 17
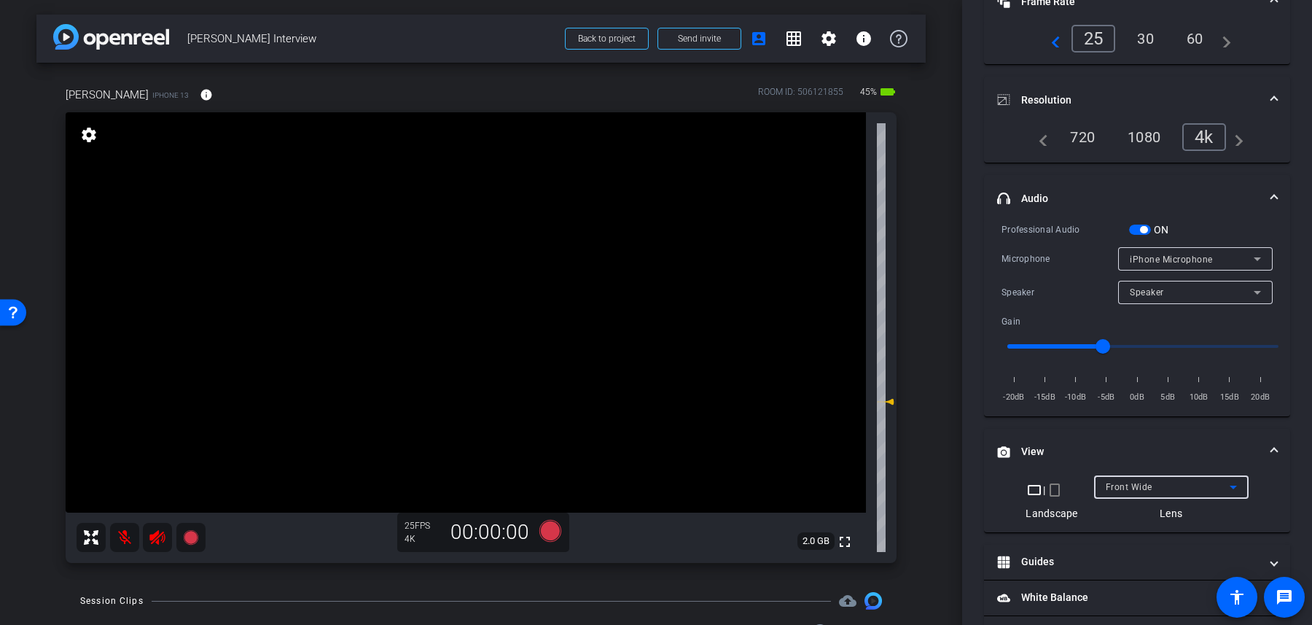
click at [1147, 488] on span "Front Wide" at bounding box center [1129, 487] width 47 height 10
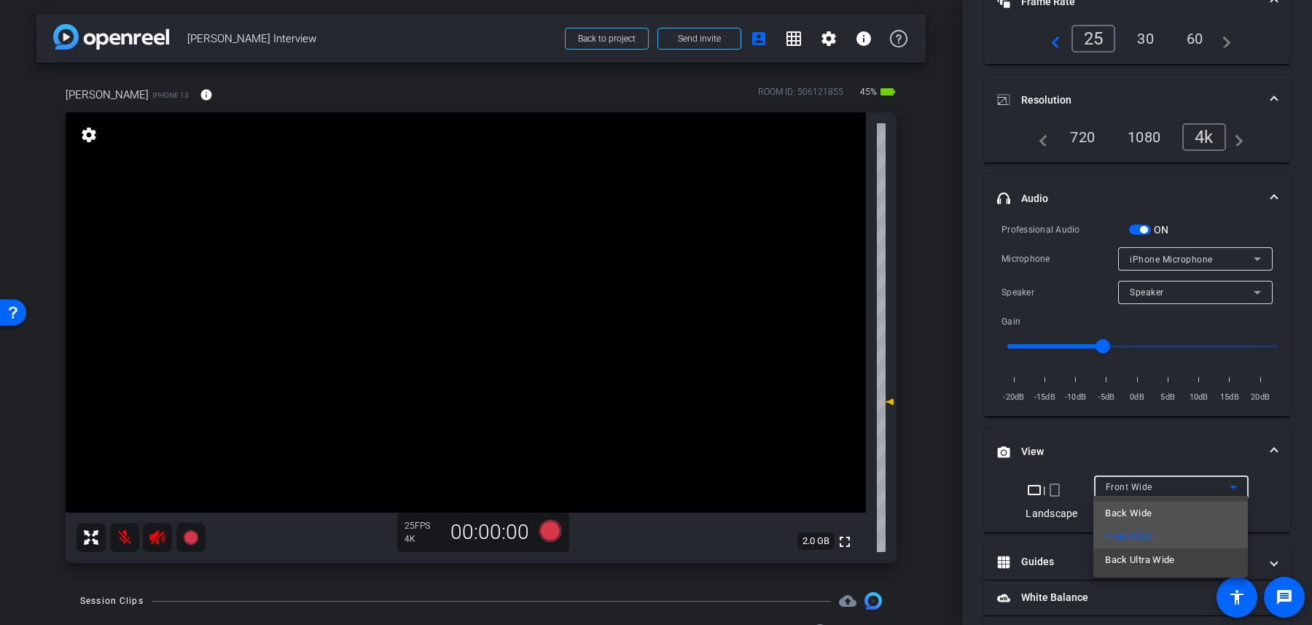
click at [1147, 507] on span "Back Wide" at bounding box center [1128, 512] width 47 height 17
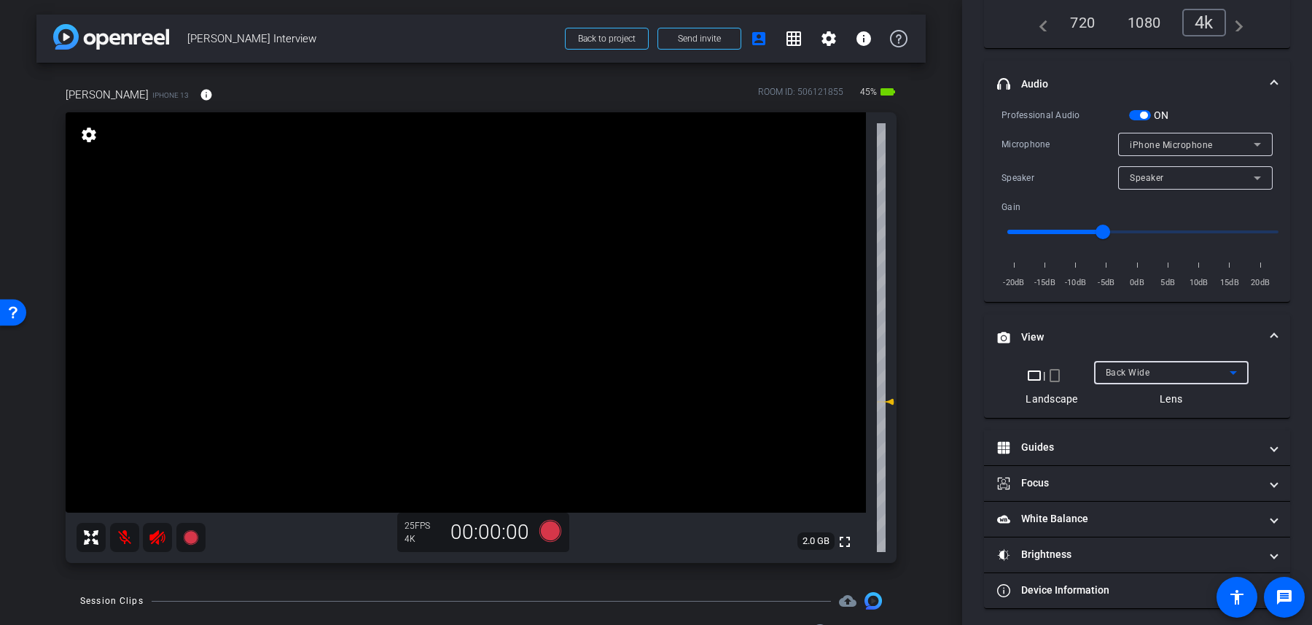
scroll to position [242, 0]
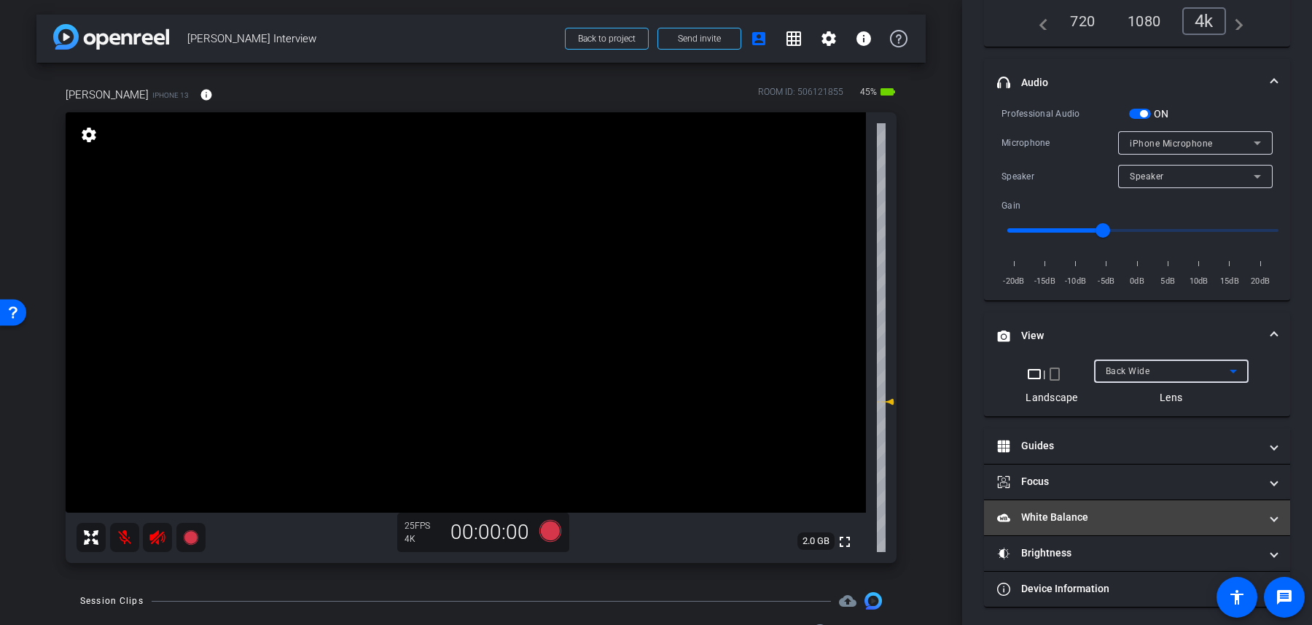
click at [1133, 512] on mat-panel-title "White Balance White Balance" at bounding box center [1128, 517] width 262 height 15
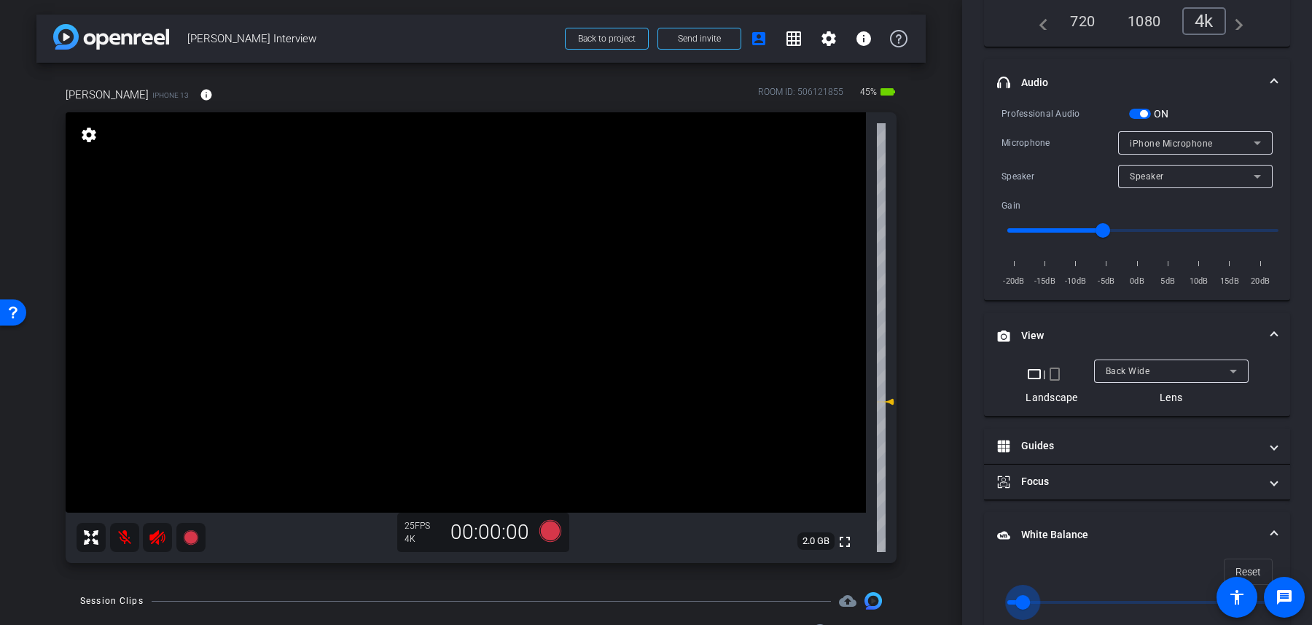
drag, startPoint x: 1010, startPoint y: 593, endPoint x: 1023, endPoint y: 593, distance: 13.1
click at [1022, 593] on input "range" at bounding box center [1143, 602] width 302 height 32
drag, startPoint x: 1023, startPoint y: 593, endPoint x: 1041, endPoint y: 593, distance: 18.2
click at [1035, 593] on input "range" at bounding box center [1143, 602] width 302 height 32
drag, startPoint x: 1041, startPoint y: 591, endPoint x: 1168, endPoint y: 594, distance: 126.9
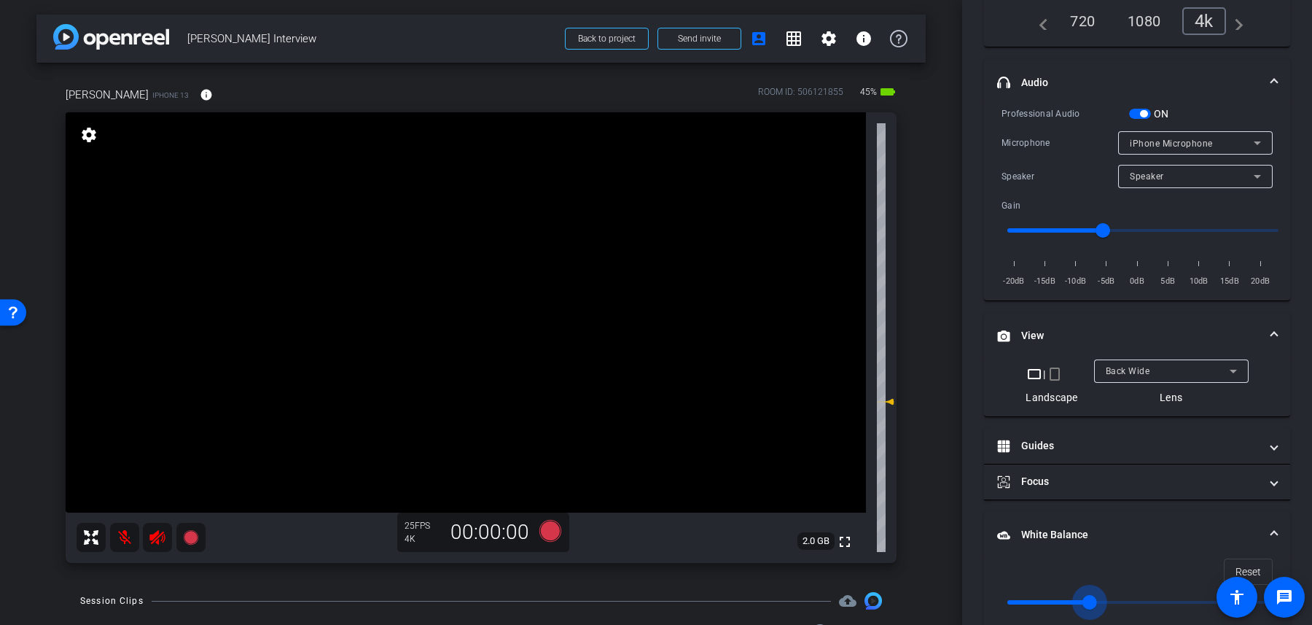
type input "7000"
click at [1168, 594] on input "range" at bounding box center [1143, 602] width 302 height 32
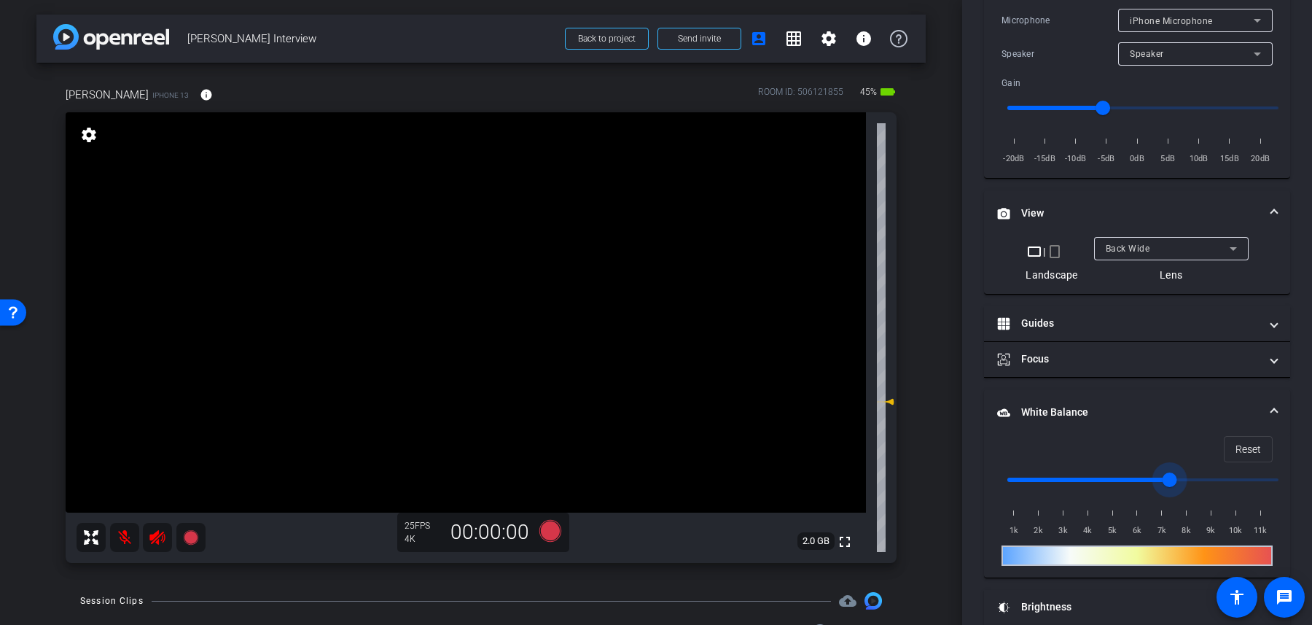
scroll to position [418, 0]
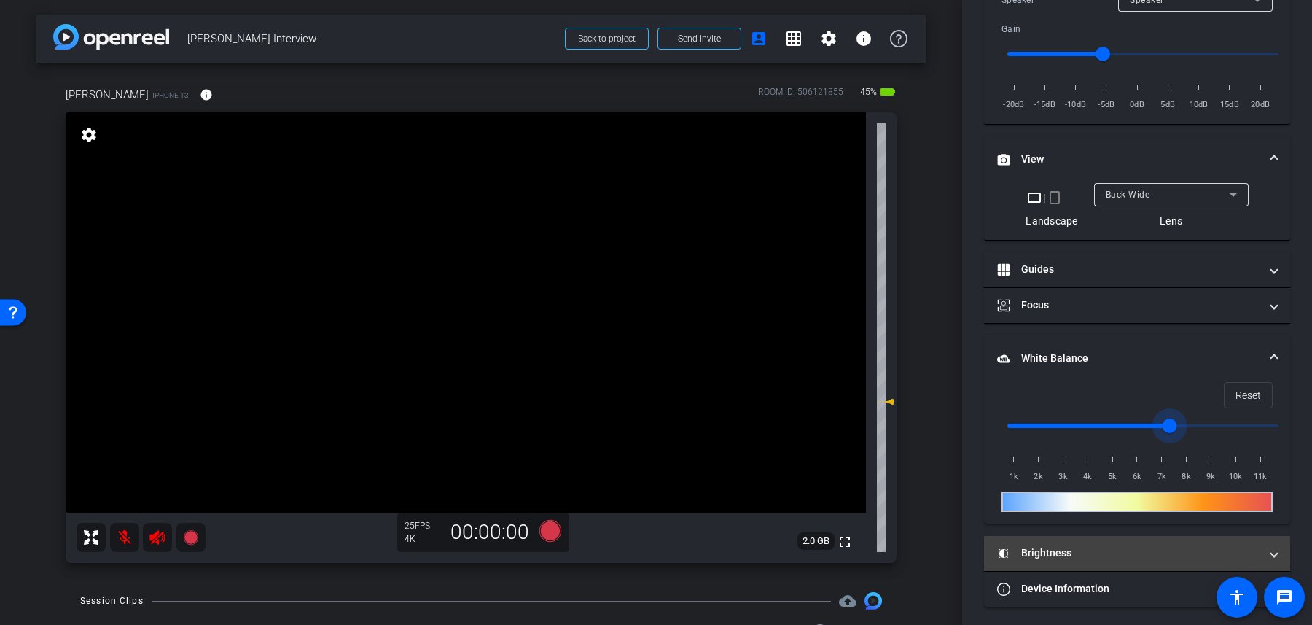
click at [1084, 551] on mat-panel-title "Brightness" at bounding box center [1128, 552] width 262 height 15
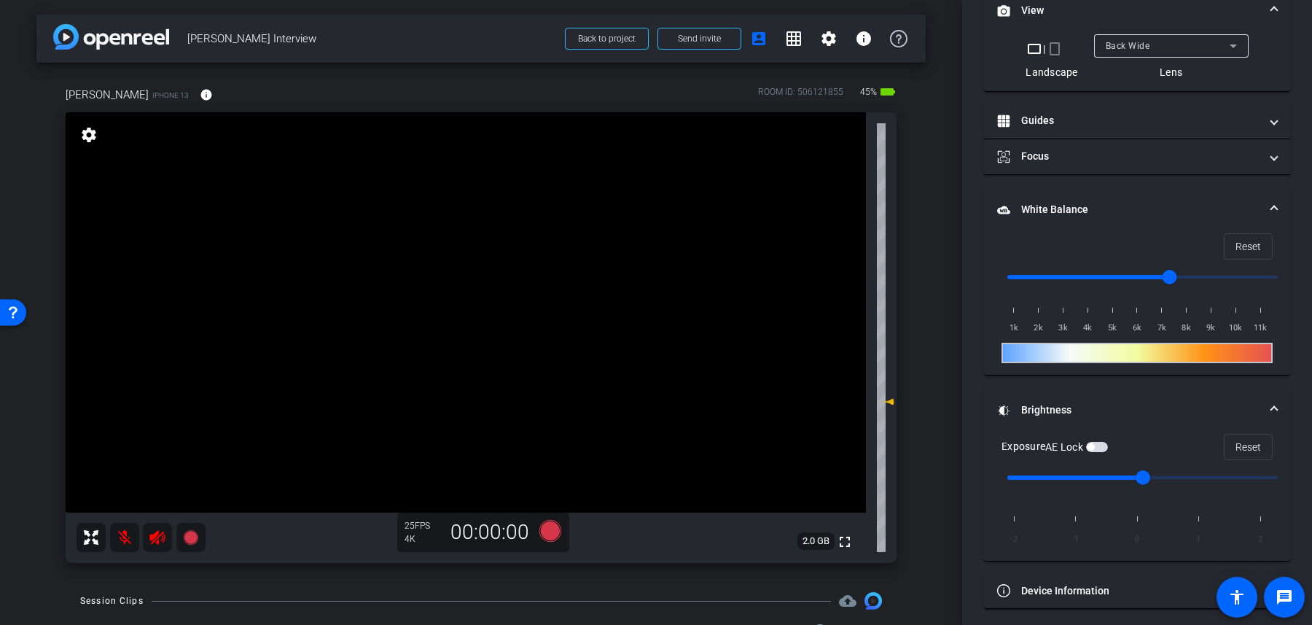
scroll to position [569, 0]
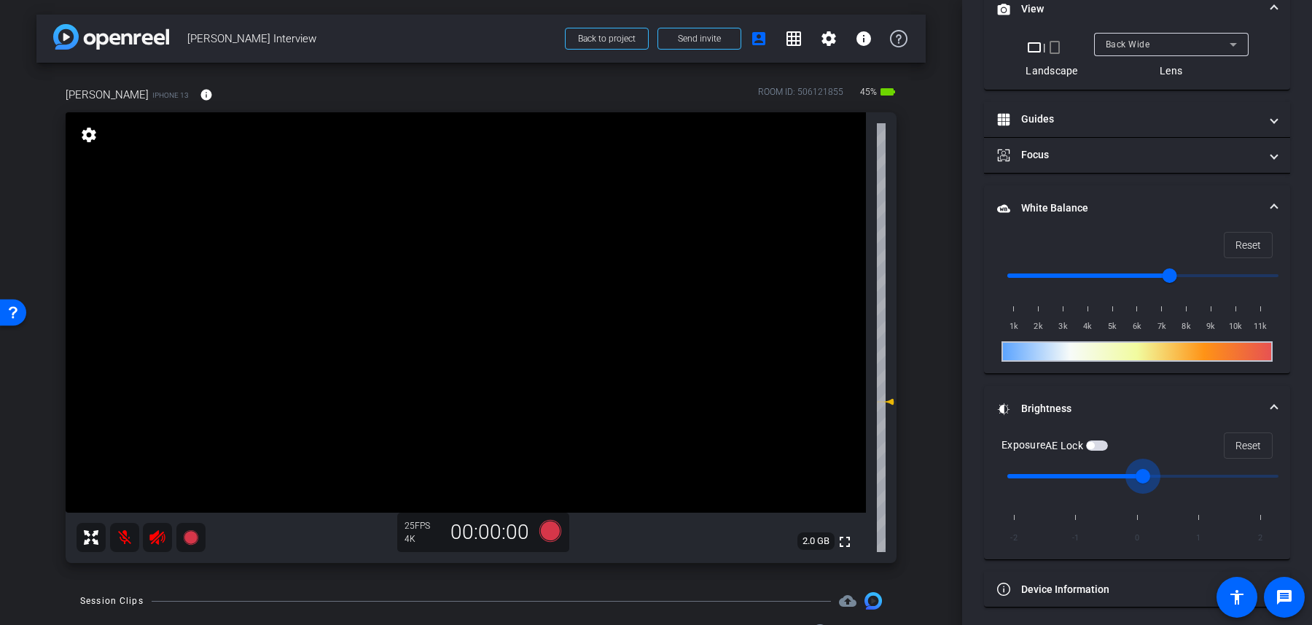
drag, startPoint x: 1144, startPoint y: 468, endPoint x: 1201, endPoint y: 473, distance: 56.4
type input "1"
click at [1198, 472] on input "range" at bounding box center [1143, 476] width 302 height 32
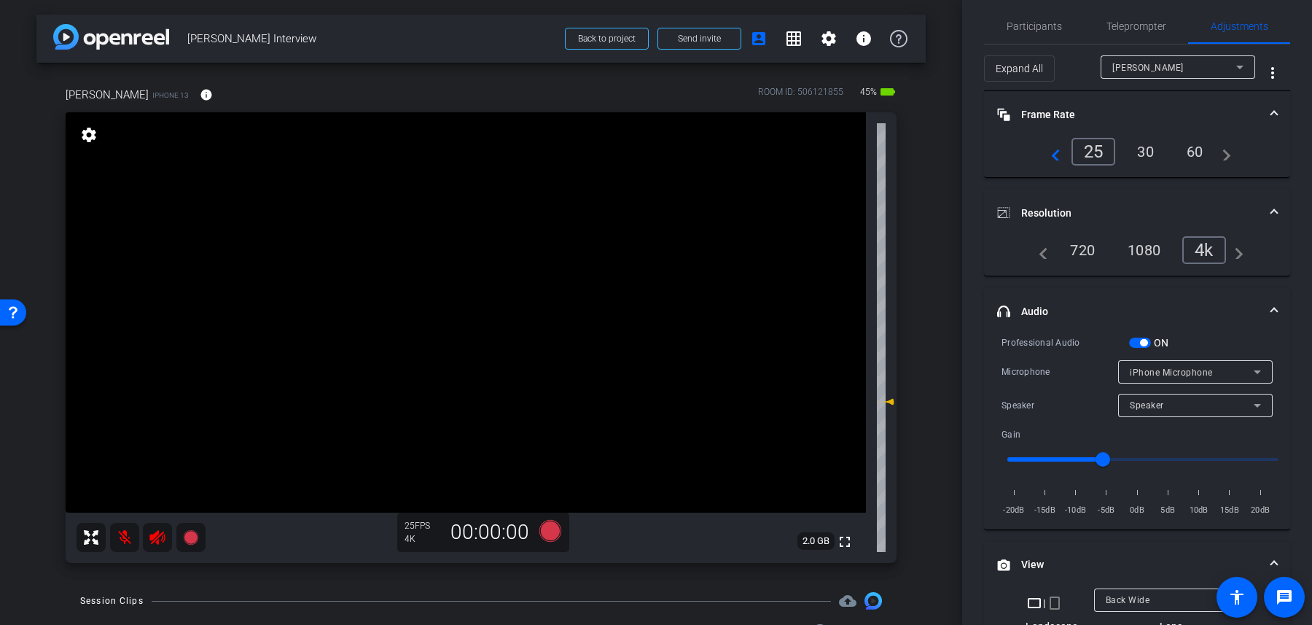
scroll to position [0, 0]
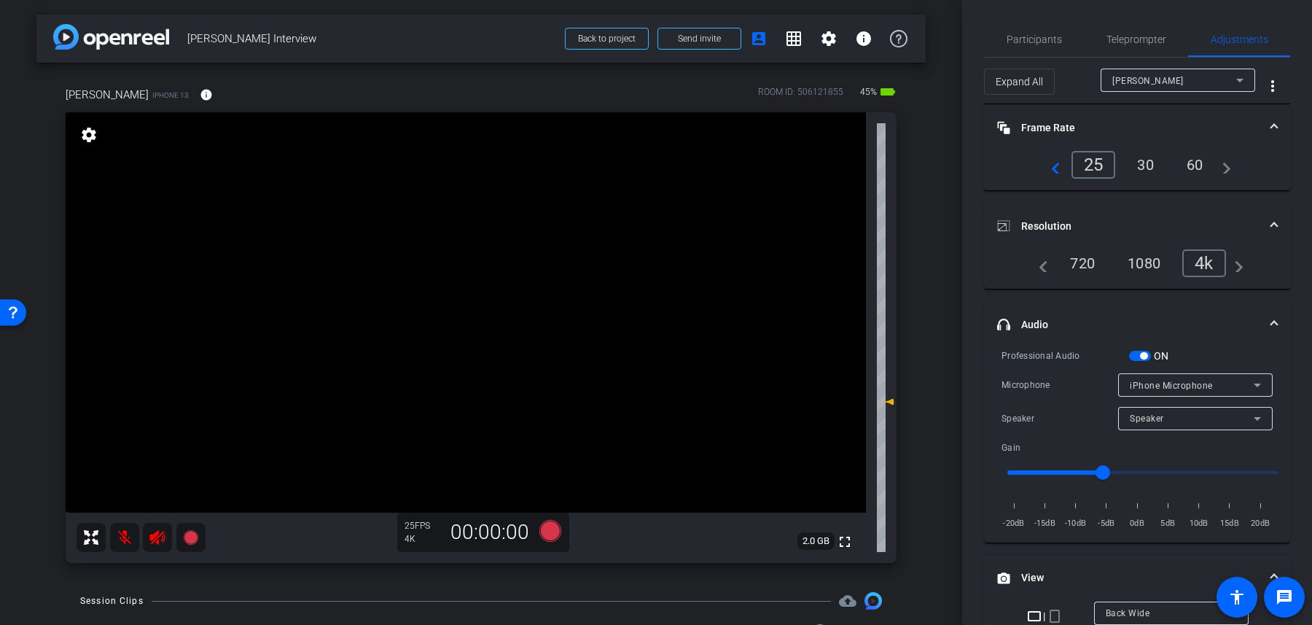
click at [465, 410] on video at bounding box center [466, 312] width 800 height 400
click at [497, 168] on video at bounding box center [466, 312] width 800 height 400
click at [498, 419] on video at bounding box center [466, 312] width 800 height 400
drag, startPoint x: 860, startPoint y: 95, endPoint x: 877, endPoint y: 89, distance: 18.0
click at [877, 89] on span "45%" at bounding box center [868, 91] width 21 height 23
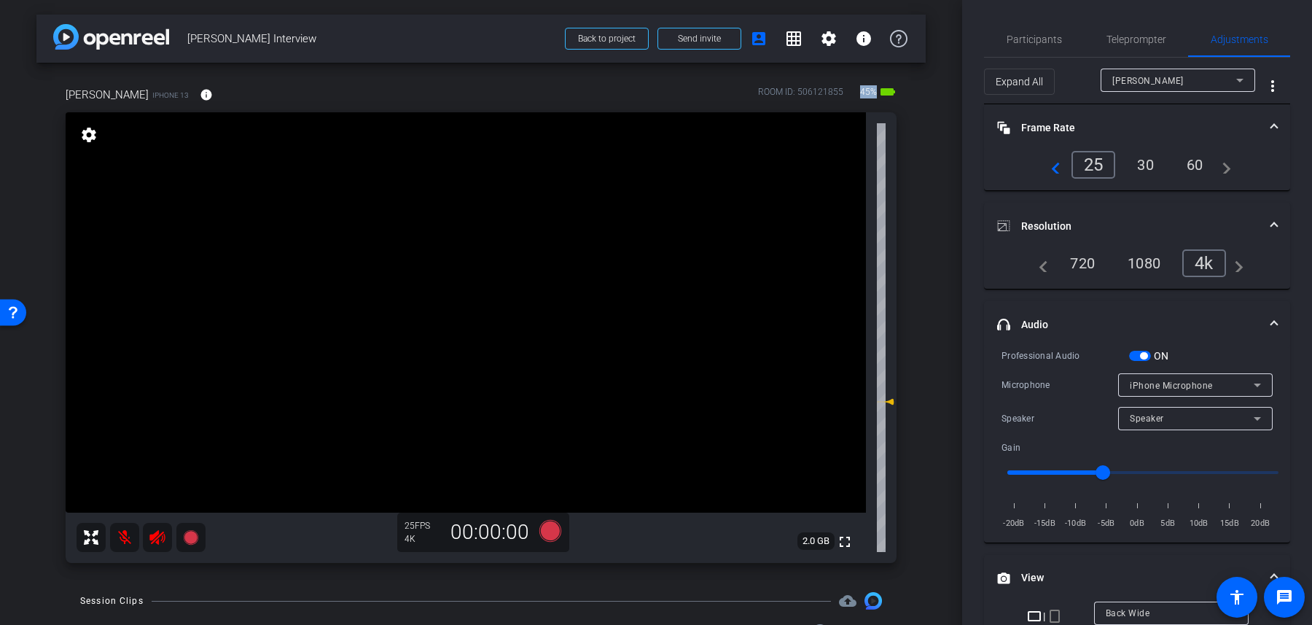
click at [877, 89] on span "45%" at bounding box center [868, 91] width 21 height 23
drag, startPoint x: 862, startPoint y: 89, endPoint x: 873, endPoint y: 89, distance: 10.9
click at [873, 89] on span "45%" at bounding box center [868, 91] width 21 height 23
drag, startPoint x: 111, startPoint y: 91, endPoint x: 85, endPoint y: 89, distance: 25.6
click at [85, 90] on div "[PERSON_NAME] iPhone 13 info" at bounding box center [145, 94] width 158 height 35
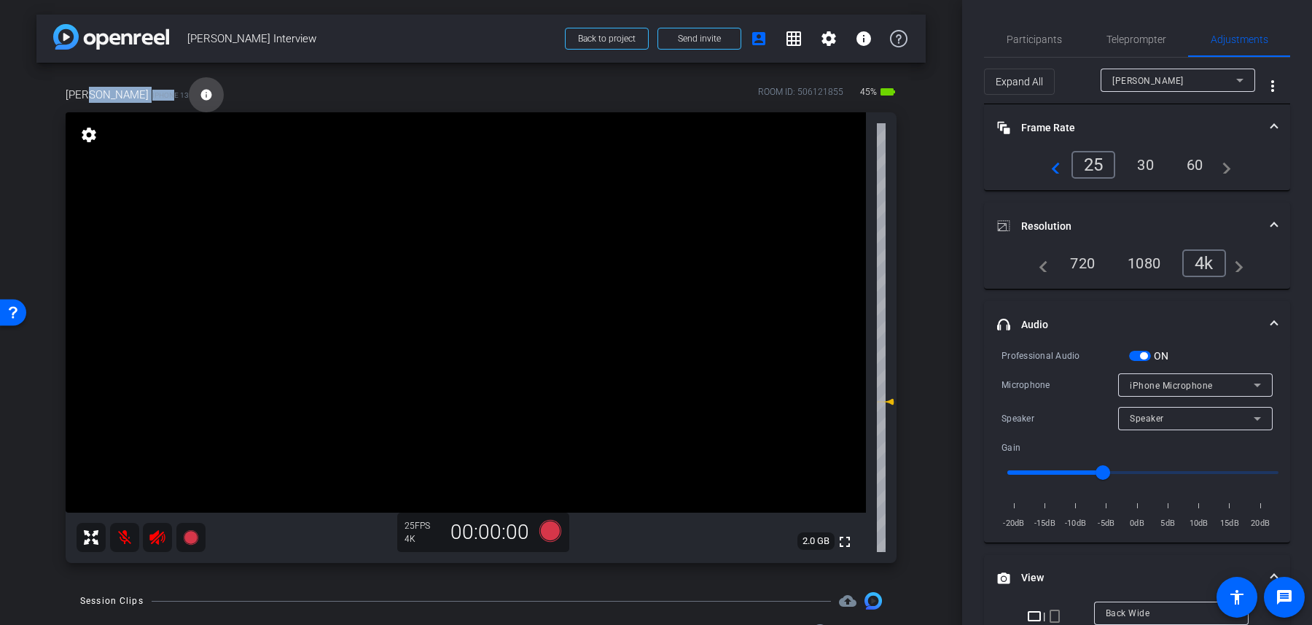
click at [200, 92] on mat-icon "info" at bounding box center [206, 94] width 13 height 13
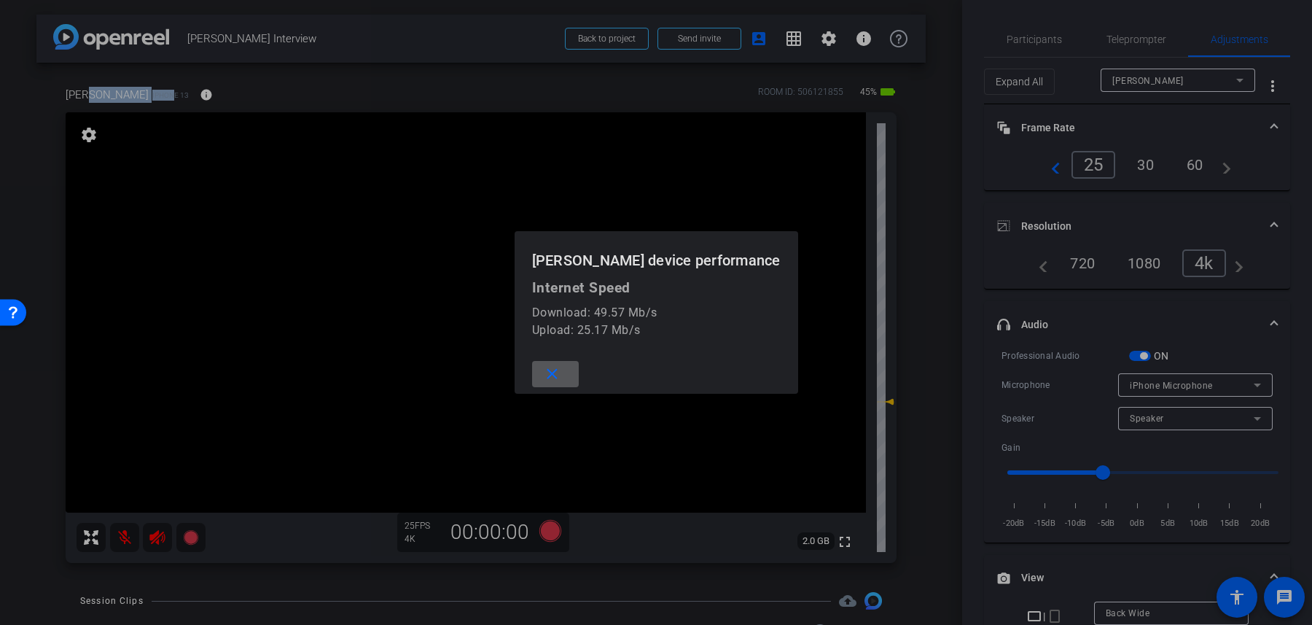
click at [561, 381] on mat-icon "close" at bounding box center [552, 374] width 18 height 18
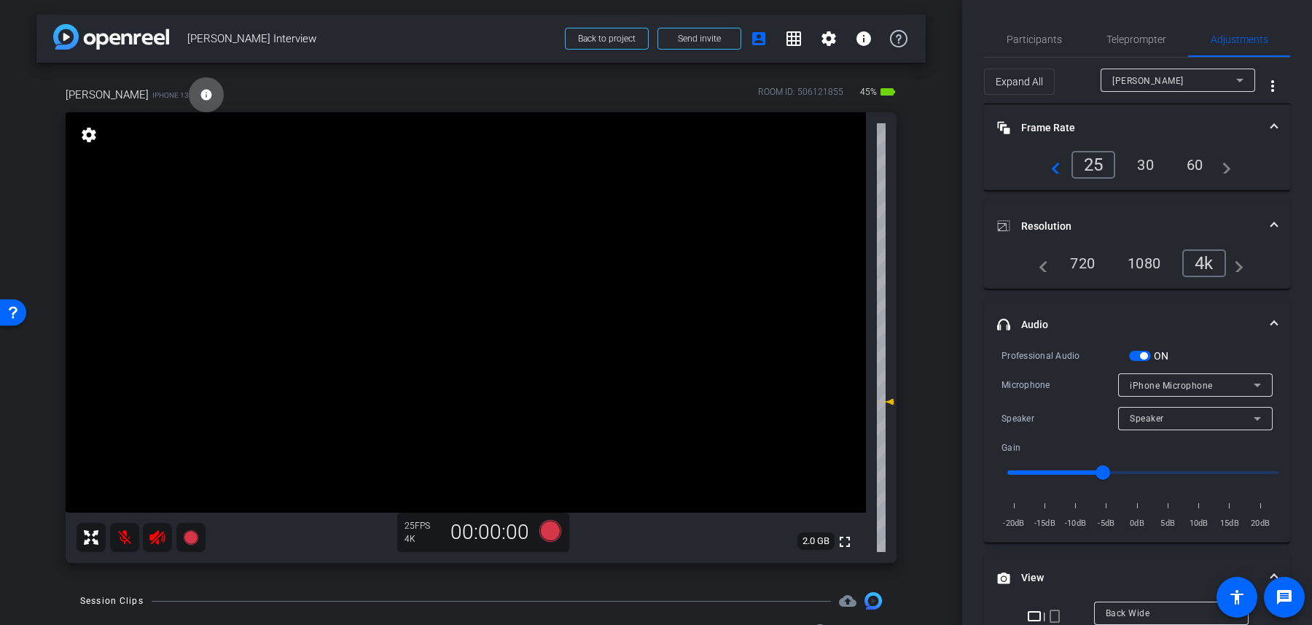
click at [1060, 164] on div "navigate_before 25 30 60 navigate_next" at bounding box center [1137, 165] width 189 height 28
click at [1056, 168] on mat-icon "navigate_before" at bounding box center [1051, 164] width 17 height 17
click at [1089, 168] on div "24" at bounding box center [1091, 164] width 39 height 25
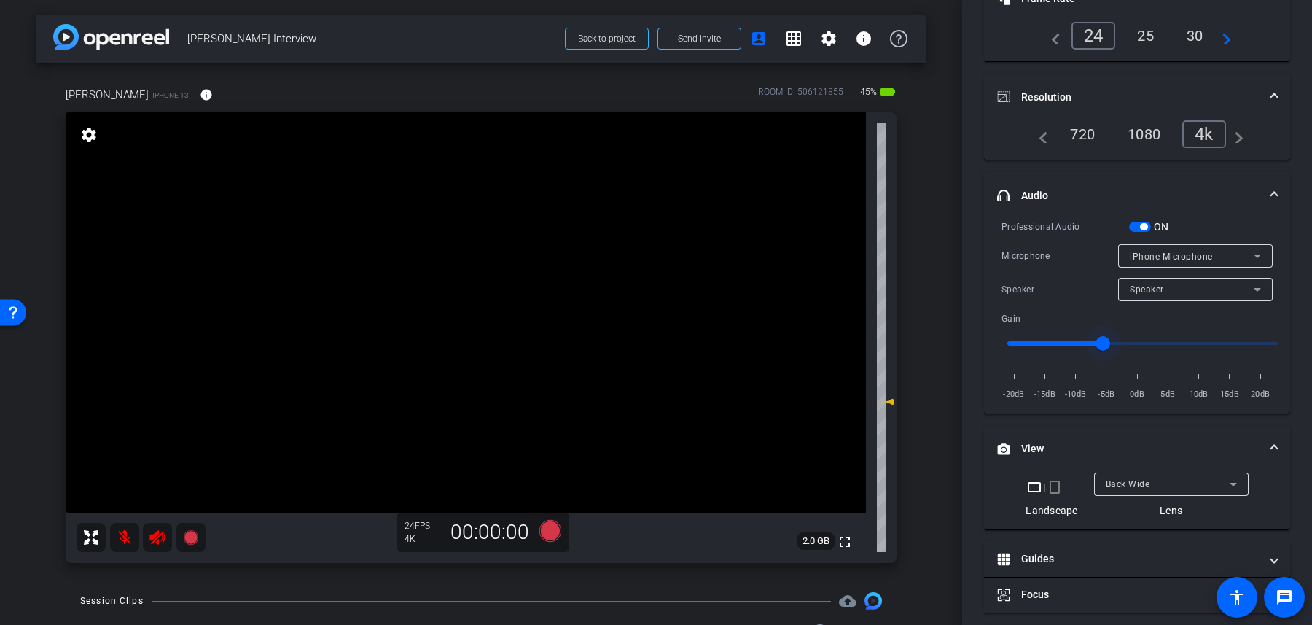
scroll to position [424, 0]
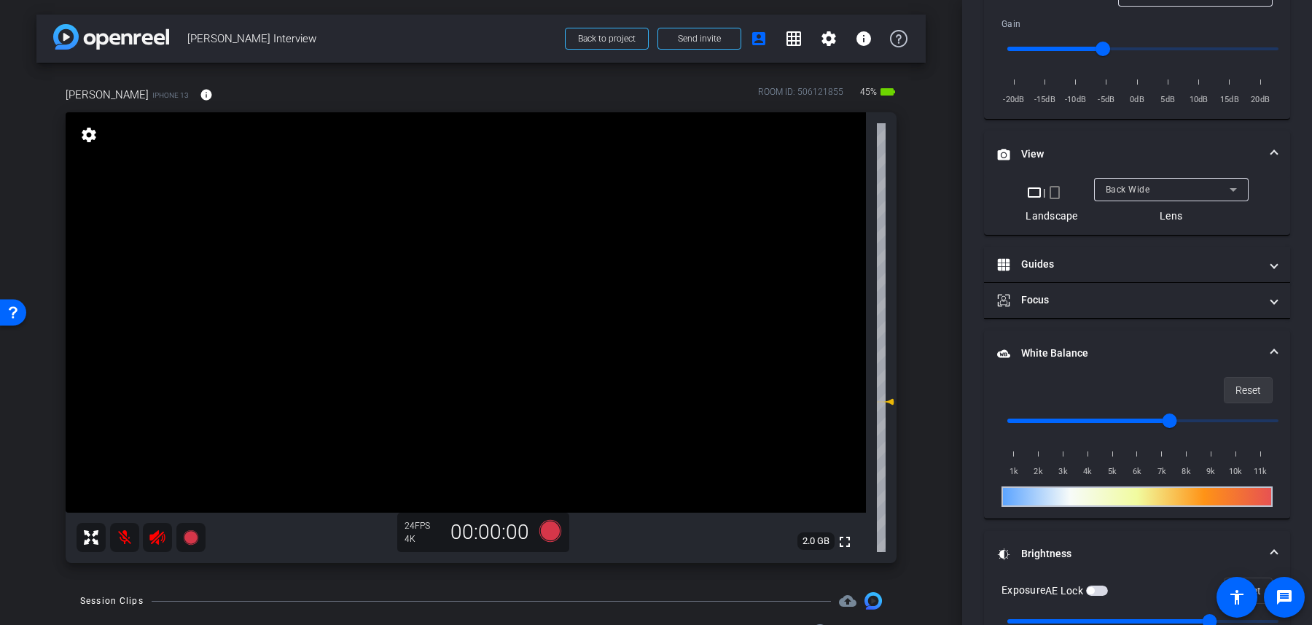
click at [1244, 391] on span "Reset" at bounding box center [1249, 390] width 26 height 28
type input "1000"
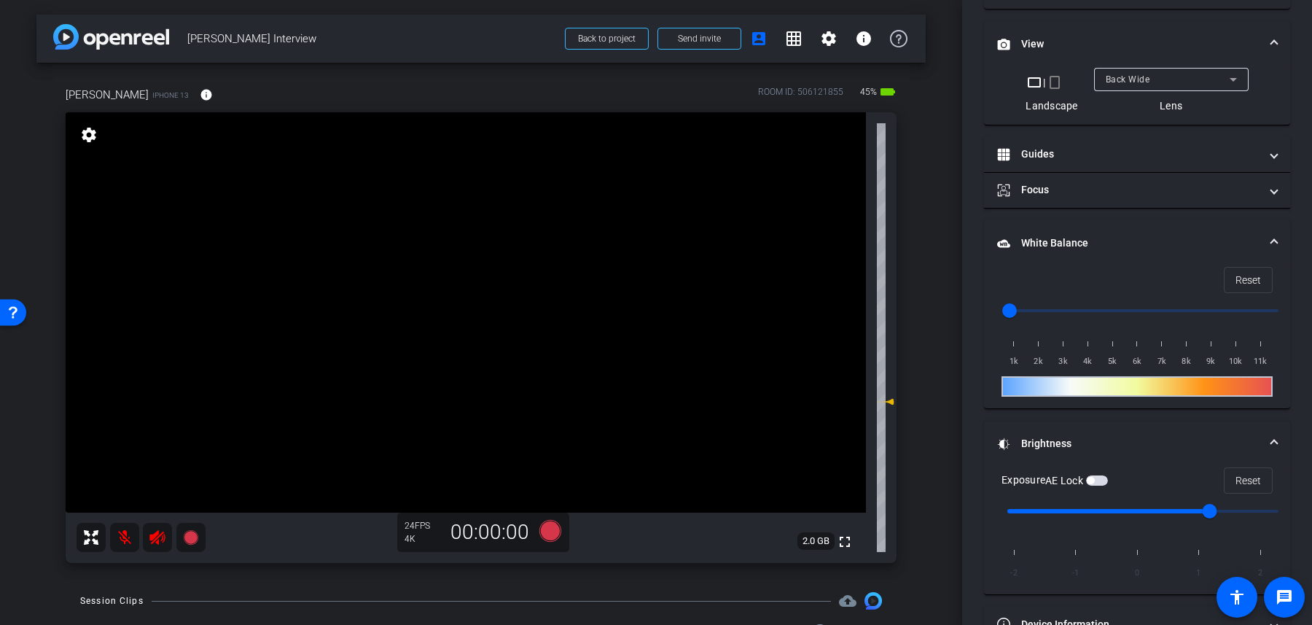
scroll to position [550, 0]
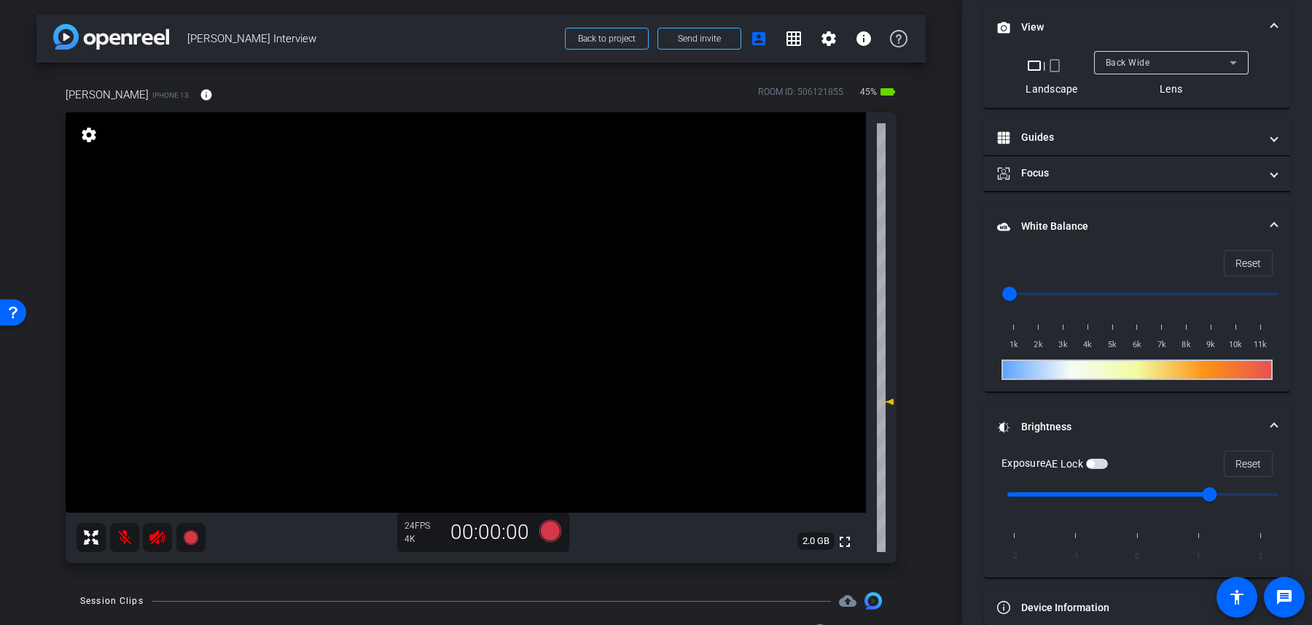
type input "0"
click at [1138, 490] on input "range" at bounding box center [1143, 494] width 302 height 32
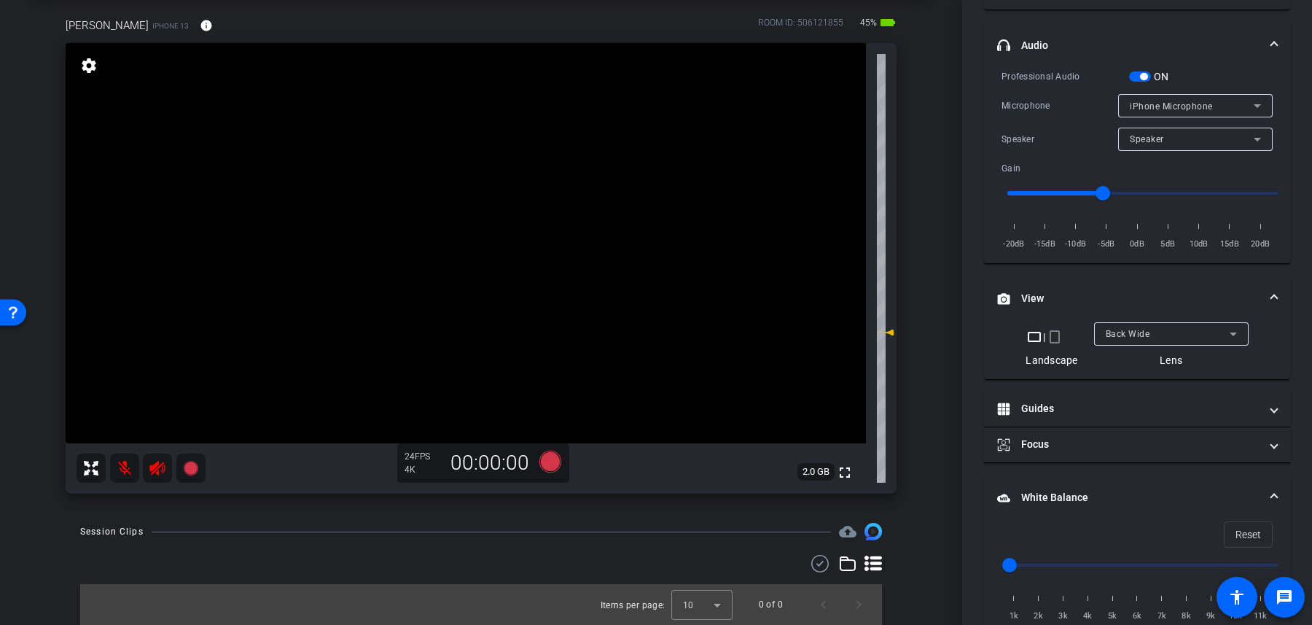
scroll to position [0, 0]
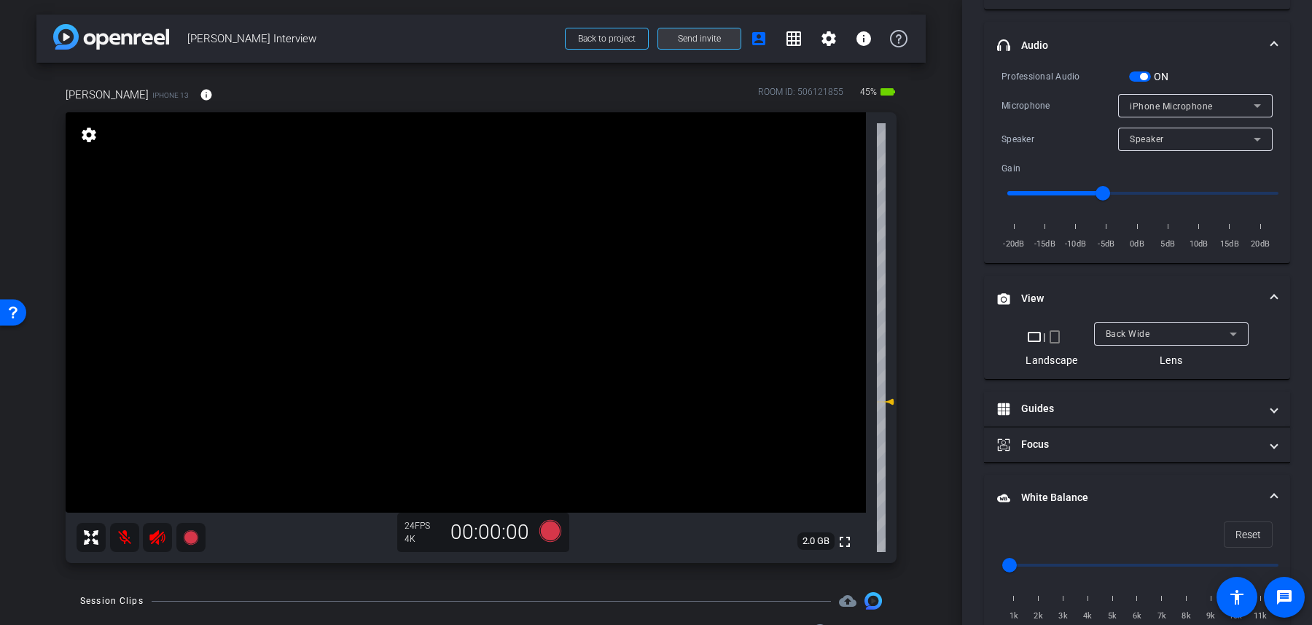
click at [710, 43] on span "Send invite" at bounding box center [699, 39] width 43 height 12
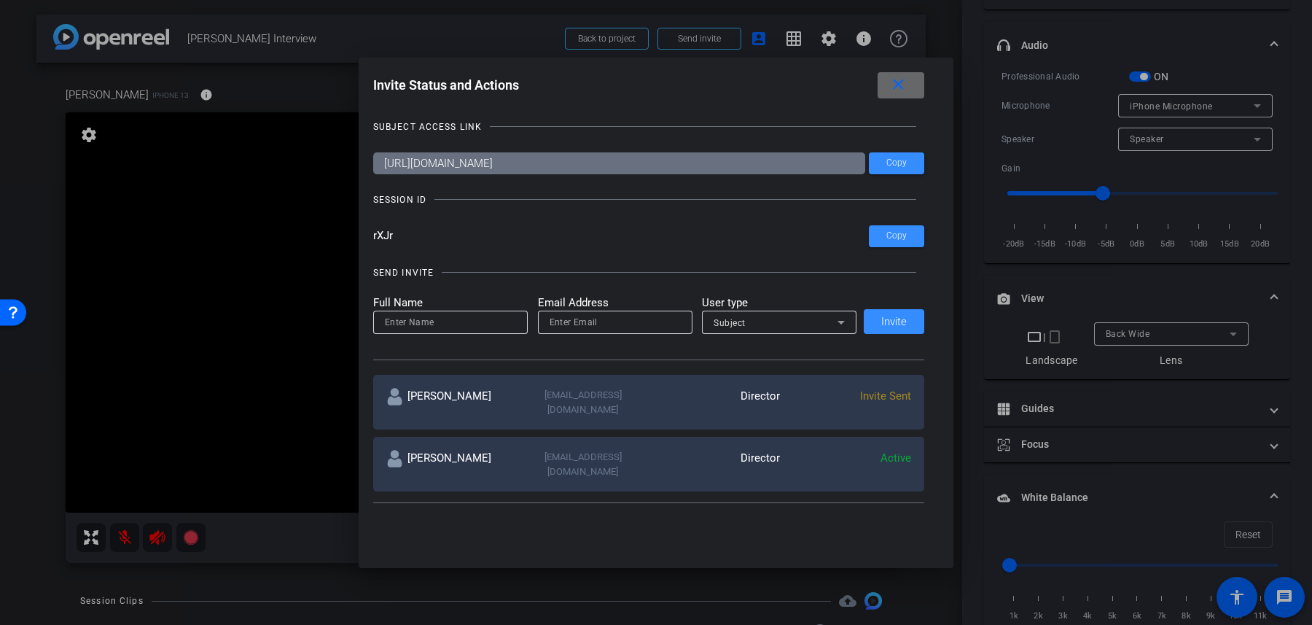
click at [894, 91] on mat-icon "close" at bounding box center [898, 85] width 18 height 18
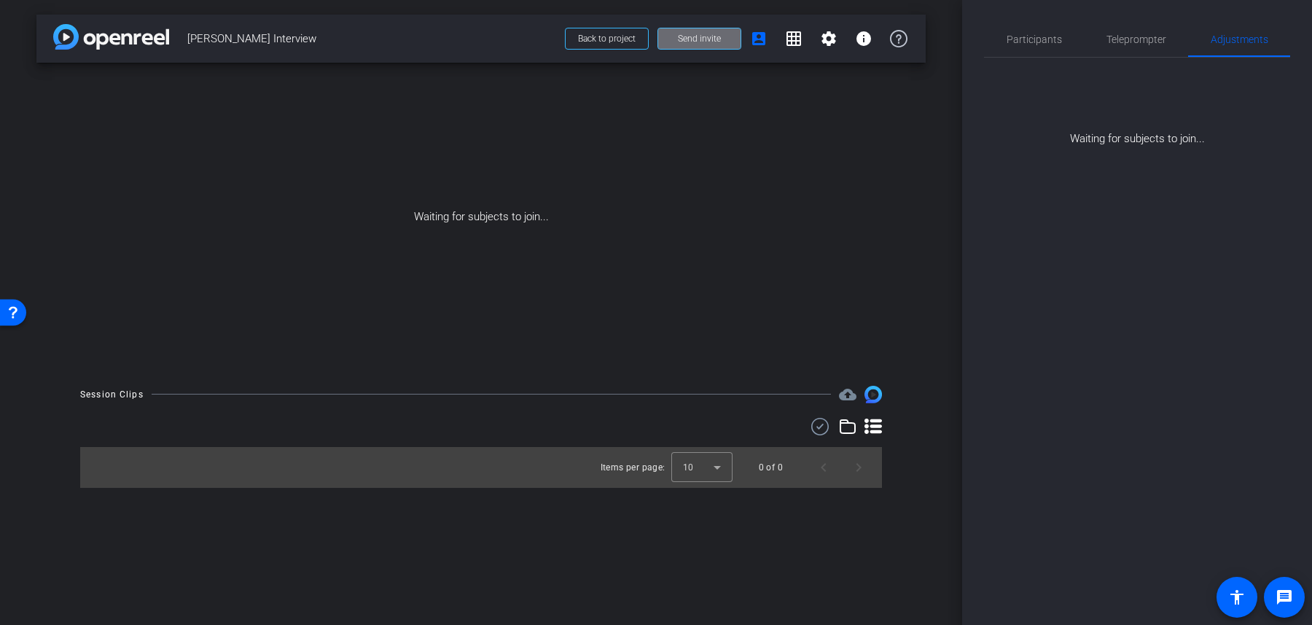
click at [714, 36] on span "Send invite" at bounding box center [699, 39] width 43 height 12
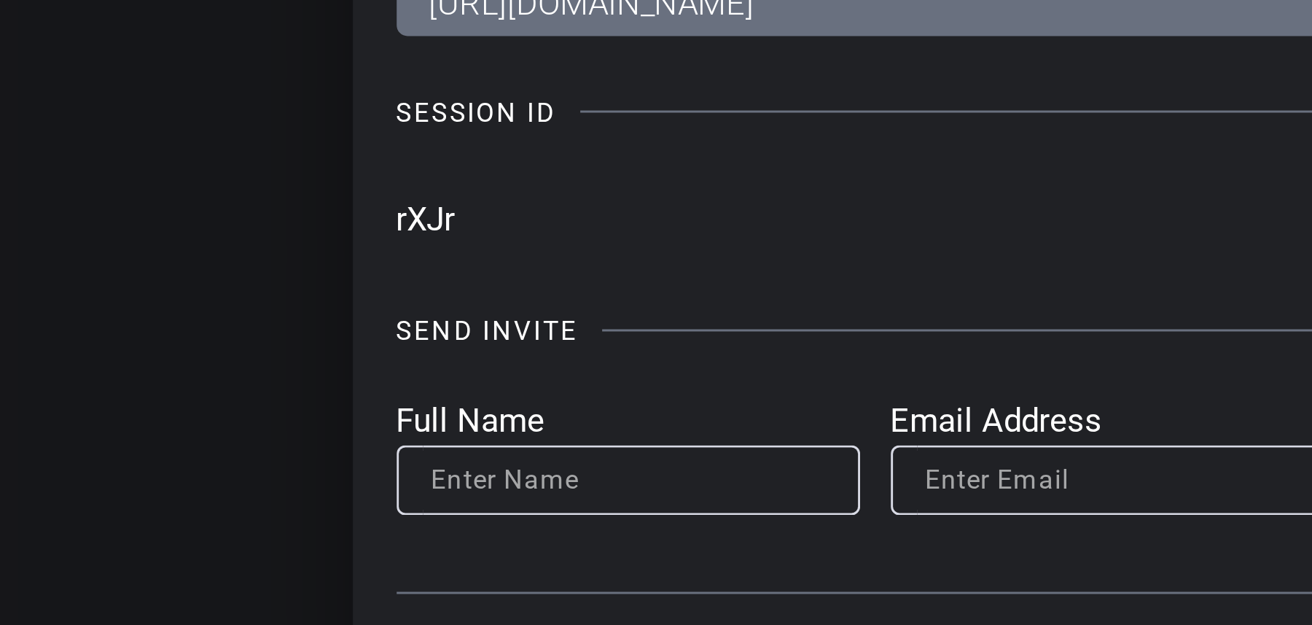
click at [372, 236] on div "Invite Status and Actions close SUBJECT ACCESS LINK [URL][DOMAIN_NAME] Copy SES…" at bounding box center [657, 292] width 596 height 468
click at [376, 237] on input "rXJr" at bounding box center [621, 236] width 496 height 22
drag, startPoint x: 377, startPoint y: 237, endPoint x: 389, endPoint y: 237, distance: 11.7
click at [389, 237] on input "rXJr" at bounding box center [621, 236] width 496 height 22
click at [391, 238] on input "rXJr" at bounding box center [621, 236] width 496 height 22
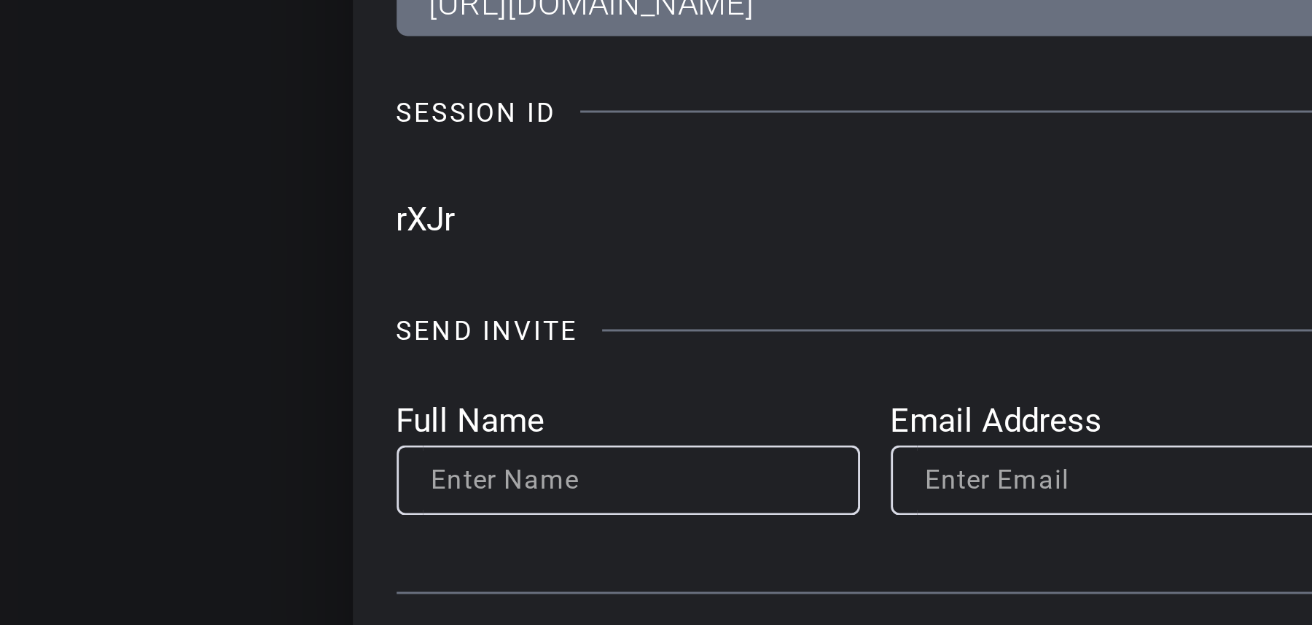
drag, startPoint x: 394, startPoint y: 238, endPoint x: 367, endPoint y: 238, distance: 27.7
click at [367, 238] on div "Invite Status and Actions close SUBJECT ACCESS LINK [URL][DOMAIN_NAME] Copy SES…" at bounding box center [657, 292] width 596 height 468
click at [397, 238] on input "rXJr" at bounding box center [621, 236] width 496 height 22
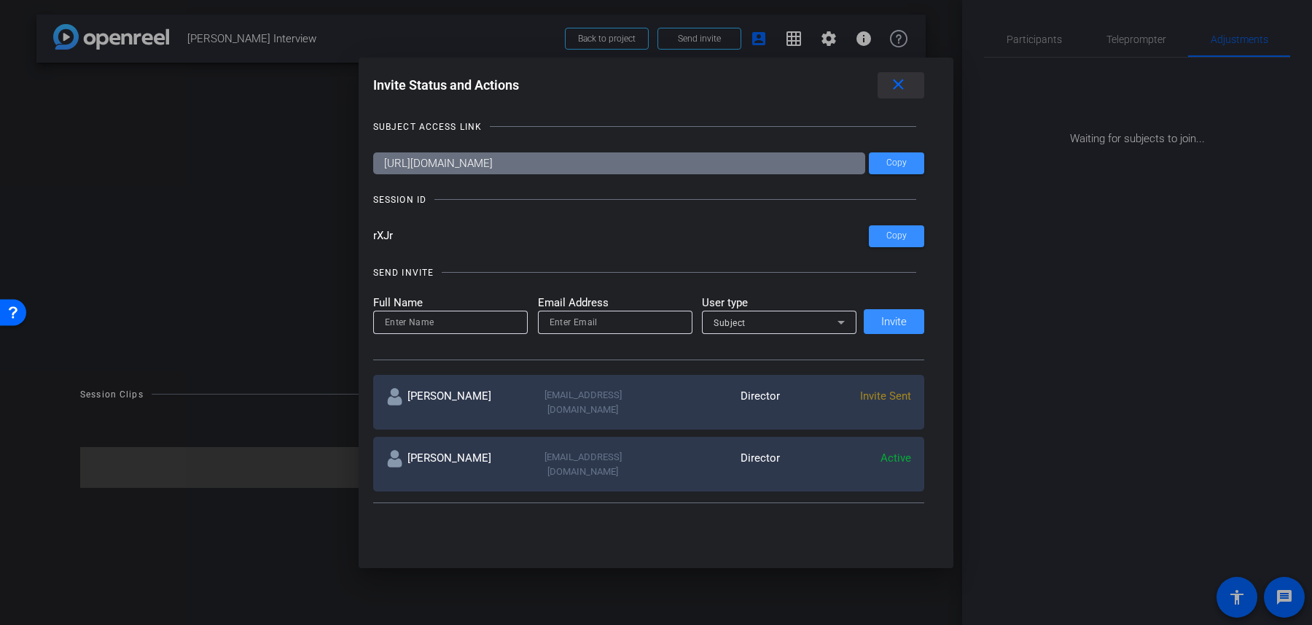
click at [894, 92] on mat-icon "close" at bounding box center [898, 85] width 18 height 18
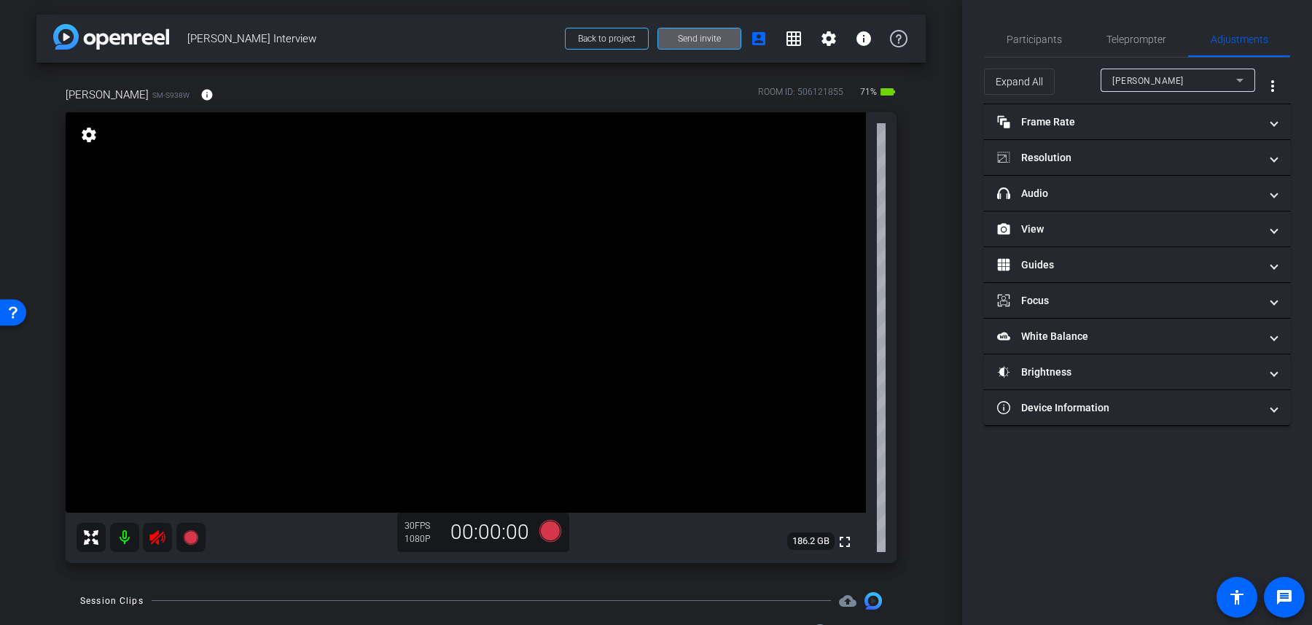
click at [125, 541] on mat-icon at bounding box center [124, 537] width 29 height 29
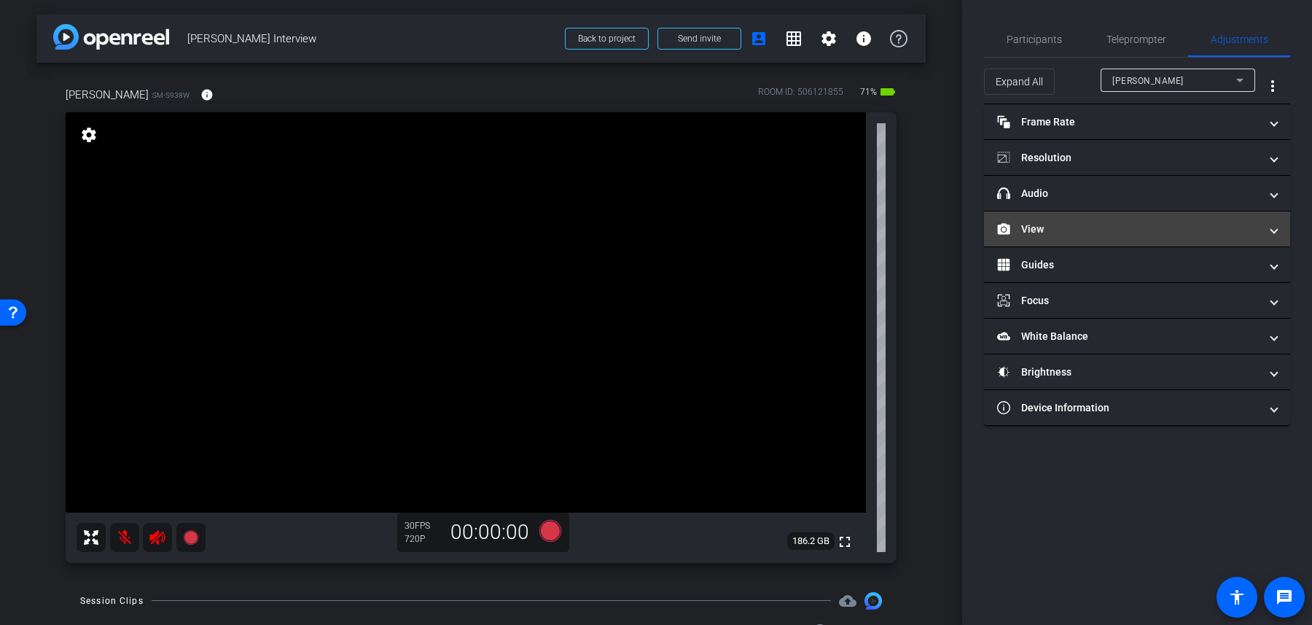
click at [1139, 227] on mat-panel-title "View" at bounding box center [1128, 229] width 262 height 15
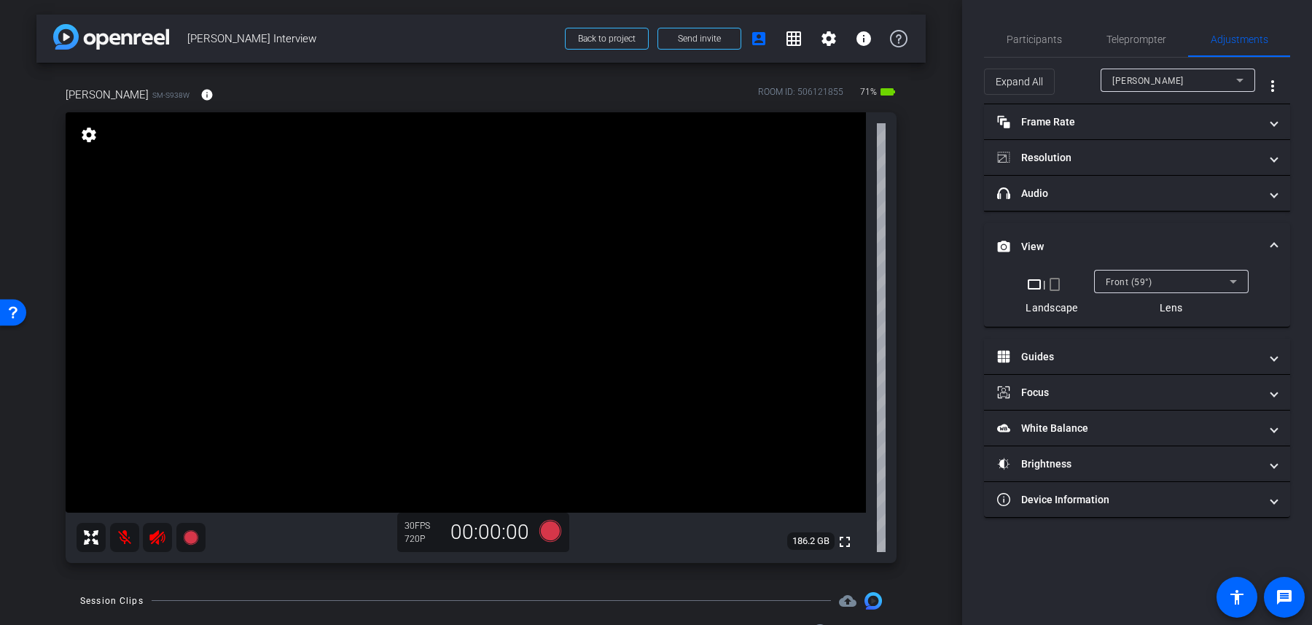
click at [1180, 281] on div "Front (59°)" at bounding box center [1168, 282] width 124 height 18
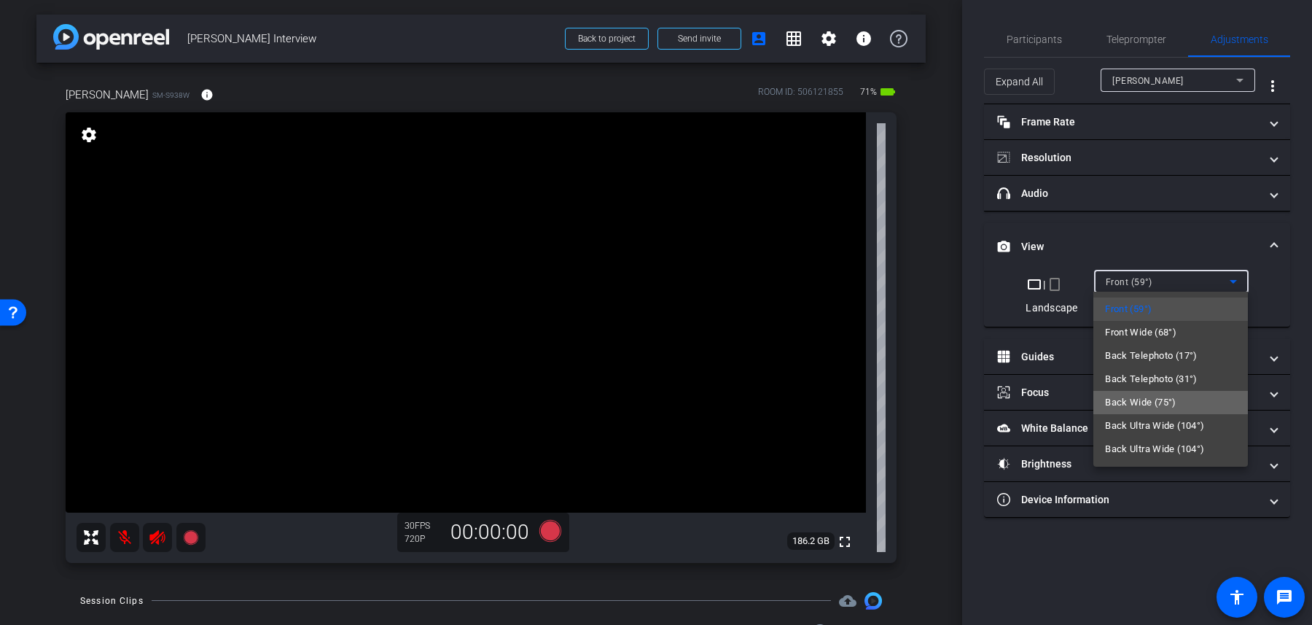
click at [1172, 396] on span "Back Wide (75°)" at bounding box center [1140, 402] width 71 height 17
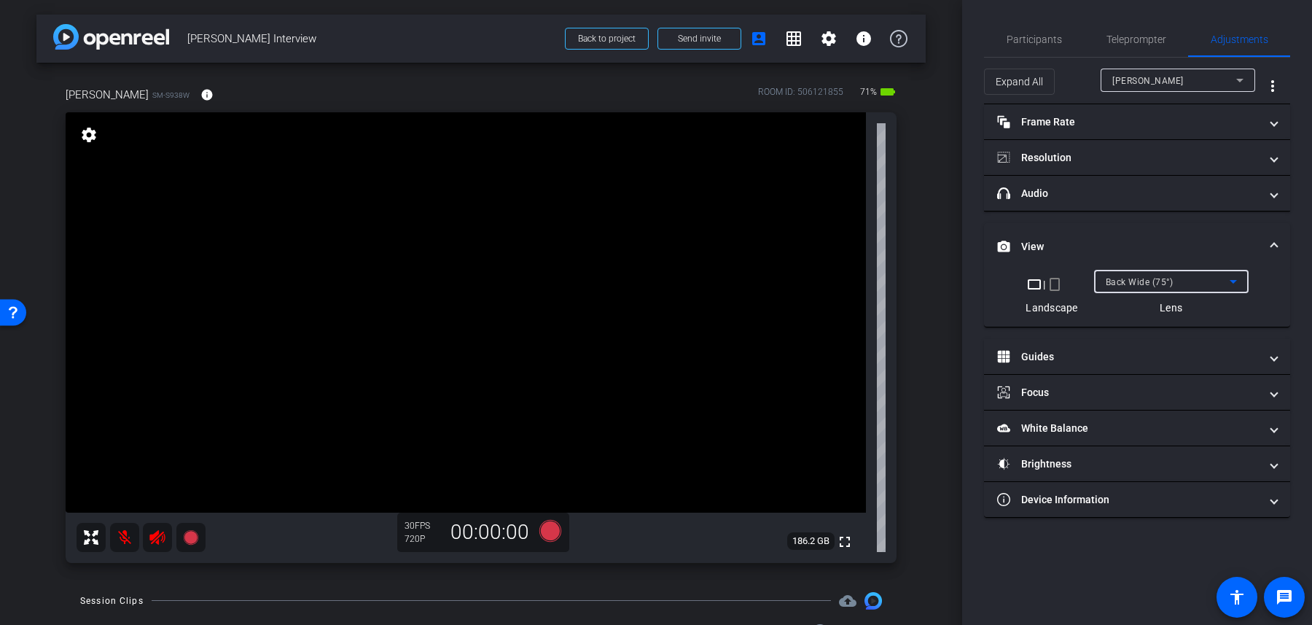
click at [1138, 267] on mat-expansion-panel-header "View" at bounding box center [1137, 246] width 306 height 47
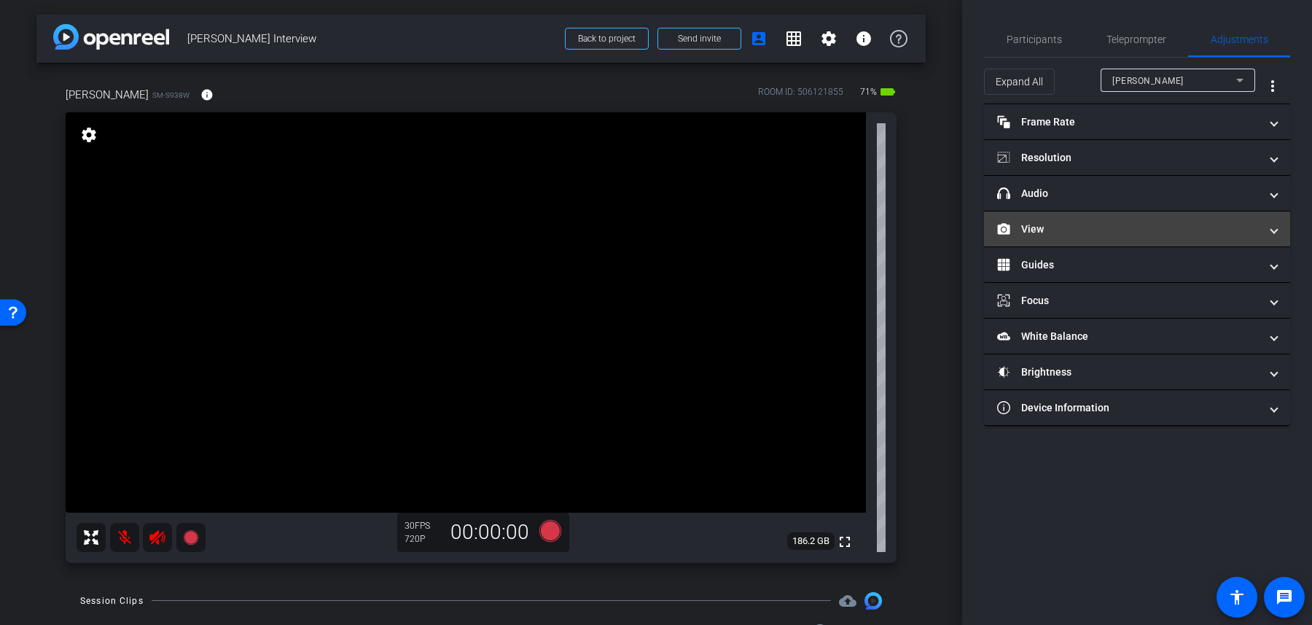
click at [1149, 231] on mat-panel-title "View" at bounding box center [1128, 229] width 262 height 15
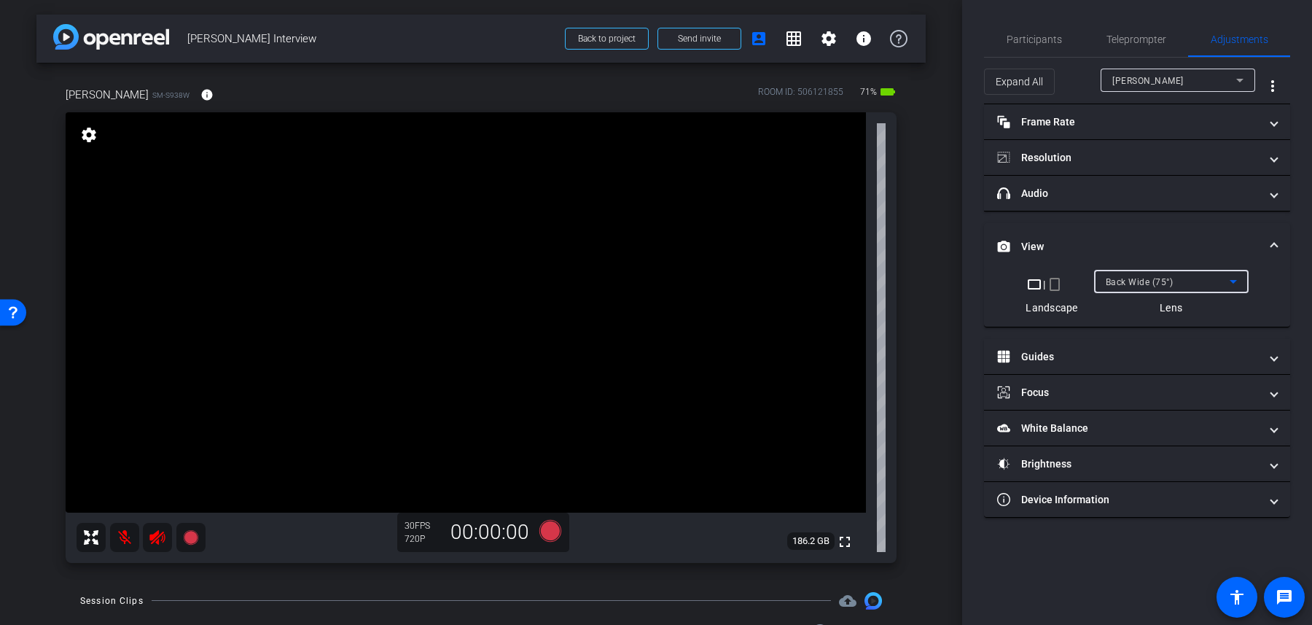
click at [1162, 273] on div "Back Wide (75°)" at bounding box center [1168, 282] width 124 height 18
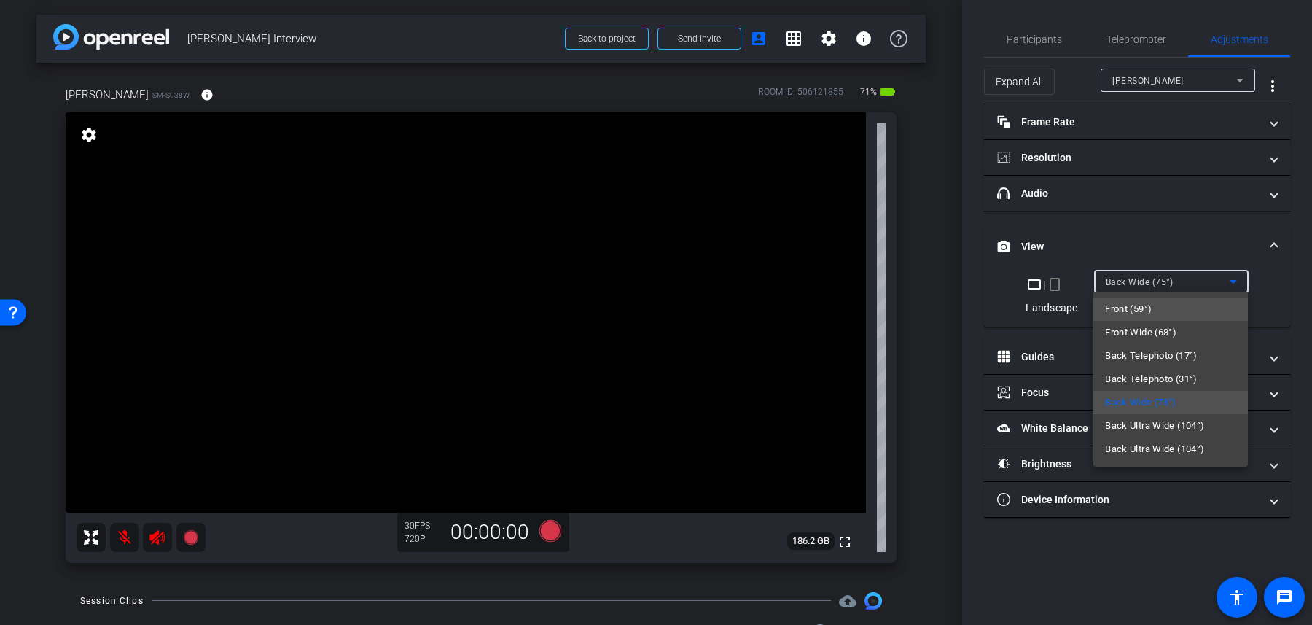
click at [1162, 308] on mat-option "Front (59°)" at bounding box center [1170, 308] width 155 height 23
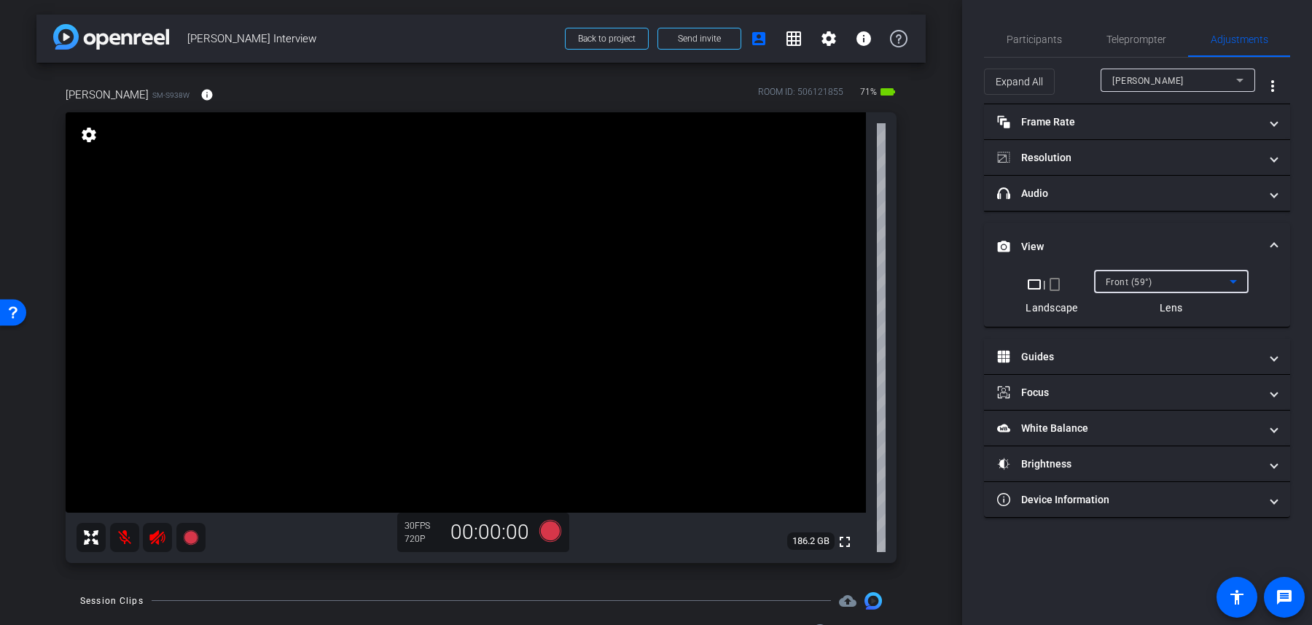
click at [1158, 273] on div "Front (59°)" at bounding box center [1168, 282] width 124 height 18
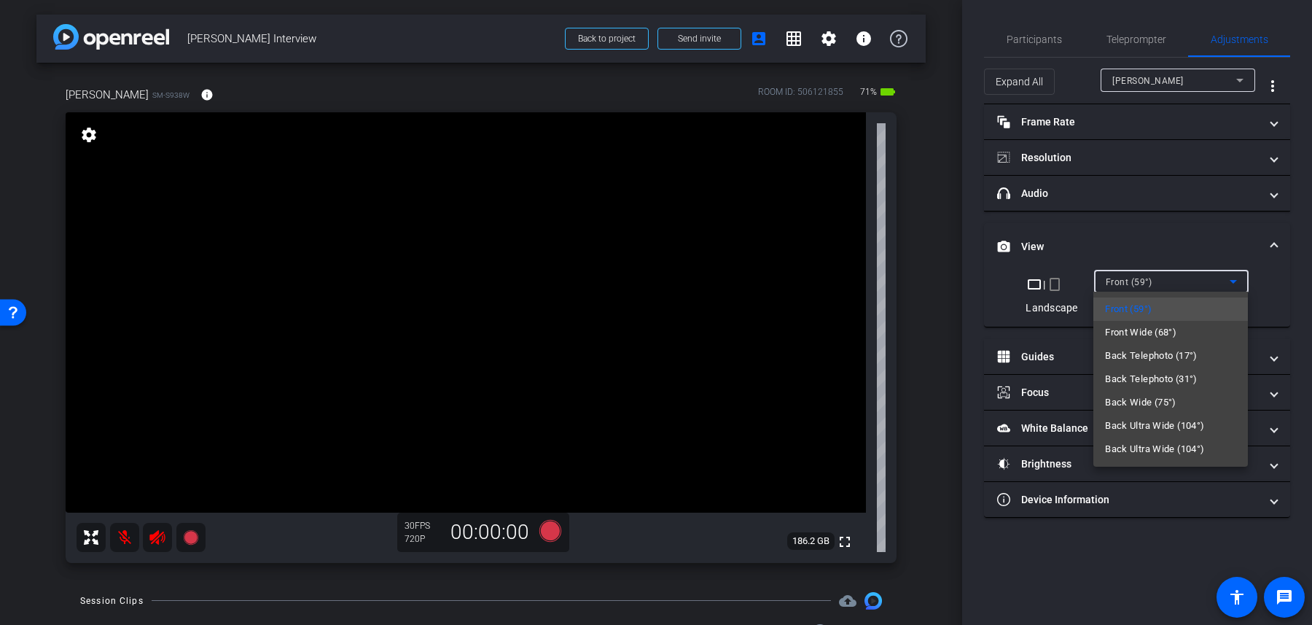
click at [1156, 247] on div at bounding box center [656, 312] width 1312 height 625
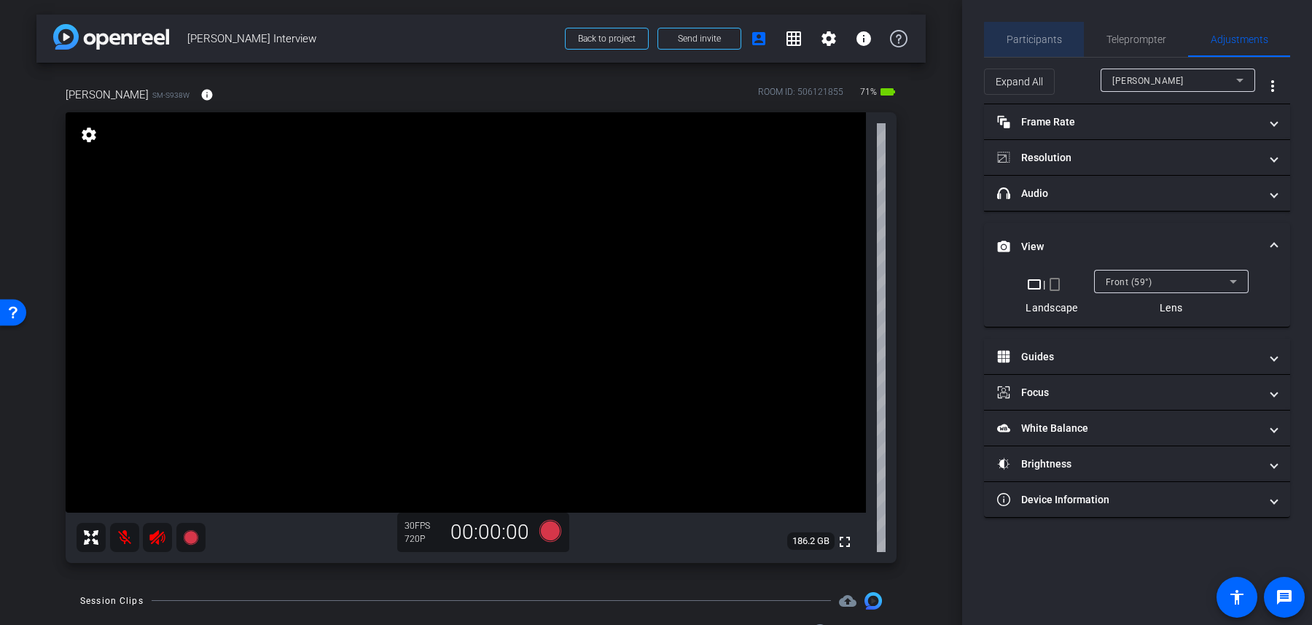
click at [1048, 47] on span "Participants" at bounding box center [1034, 39] width 55 height 35
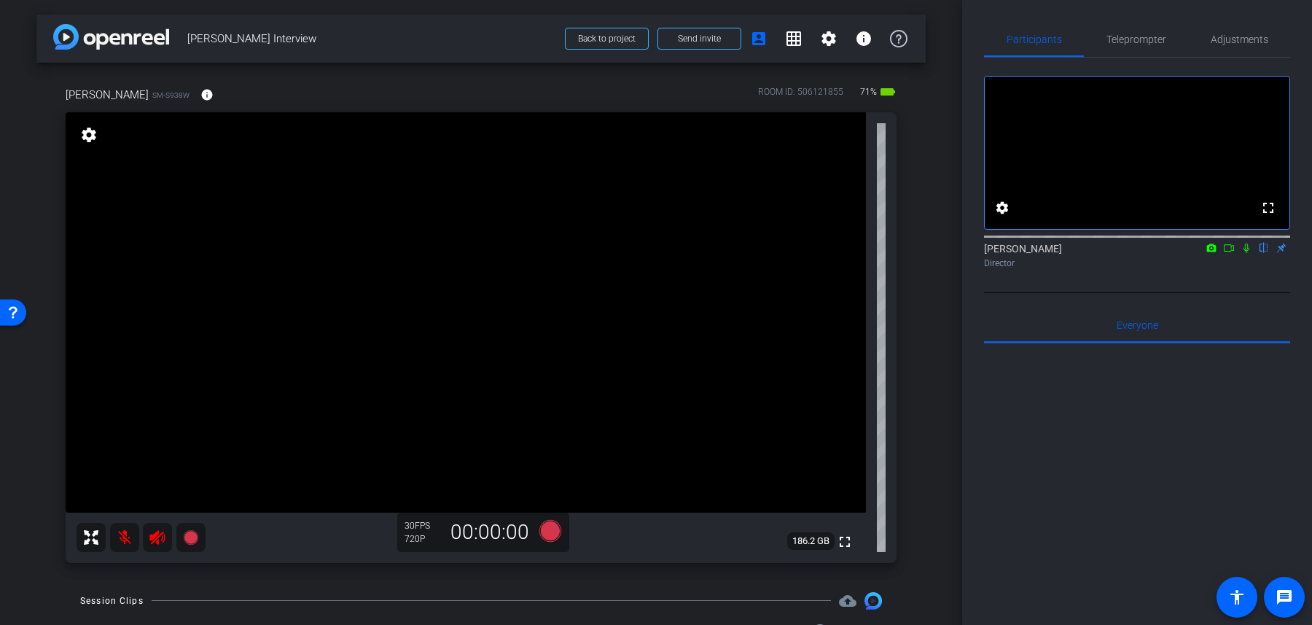
click at [161, 539] on icon at bounding box center [156, 537] width 15 height 15
click at [130, 539] on mat-icon at bounding box center [124, 537] width 29 height 29
click at [124, 542] on mat-icon at bounding box center [124, 537] width 29 height 29
click at [158, 542] on icon at bounding box center [156, 537] width 15 height 15
drag, startPoint x: 859, startPoint y: 90, endPoint x: 878, endPoint y: 93, distance: 18.5
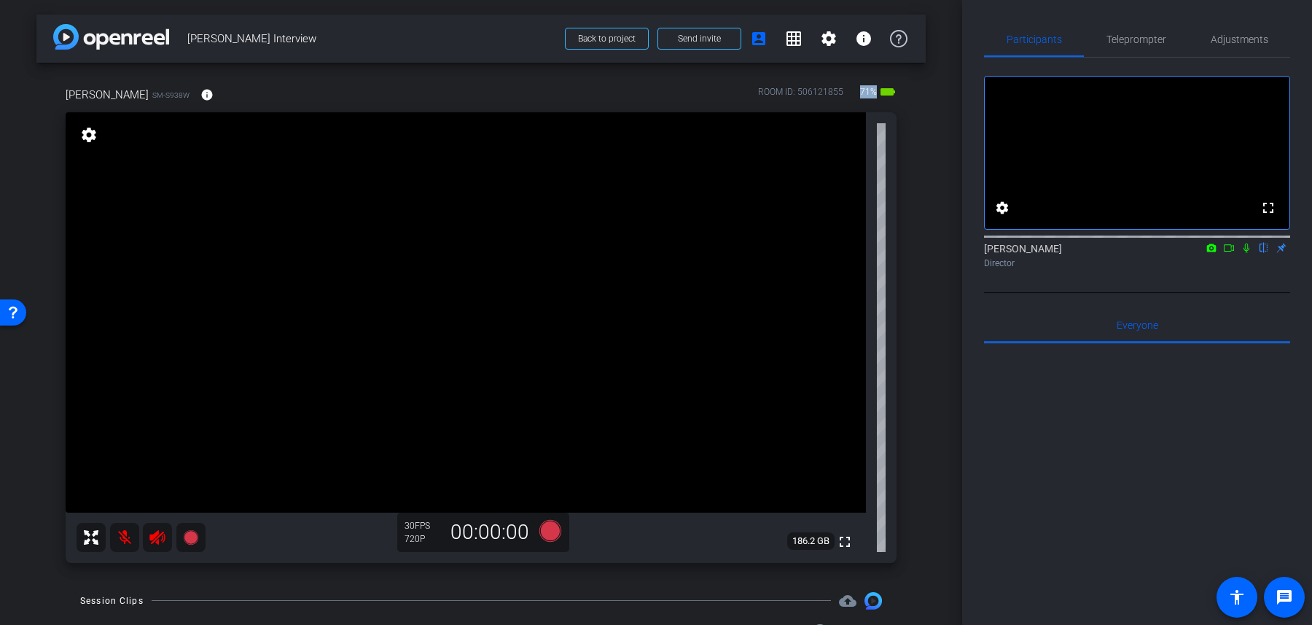
click at [878, 93] on span "71%" at bounding box center [868, 91] width 21 height 23
drag, startPoint x: 129, startPoint y: 96, endPoint x: 99, endPoint y: 96, distance: 29.9
click at [152, 96] on span "SM-S938W" at bounding box center [170, 95] width 37 height 11
click at [200, 88] on mat-icon "info" at bounding box center [206, 94] width 13 height 13
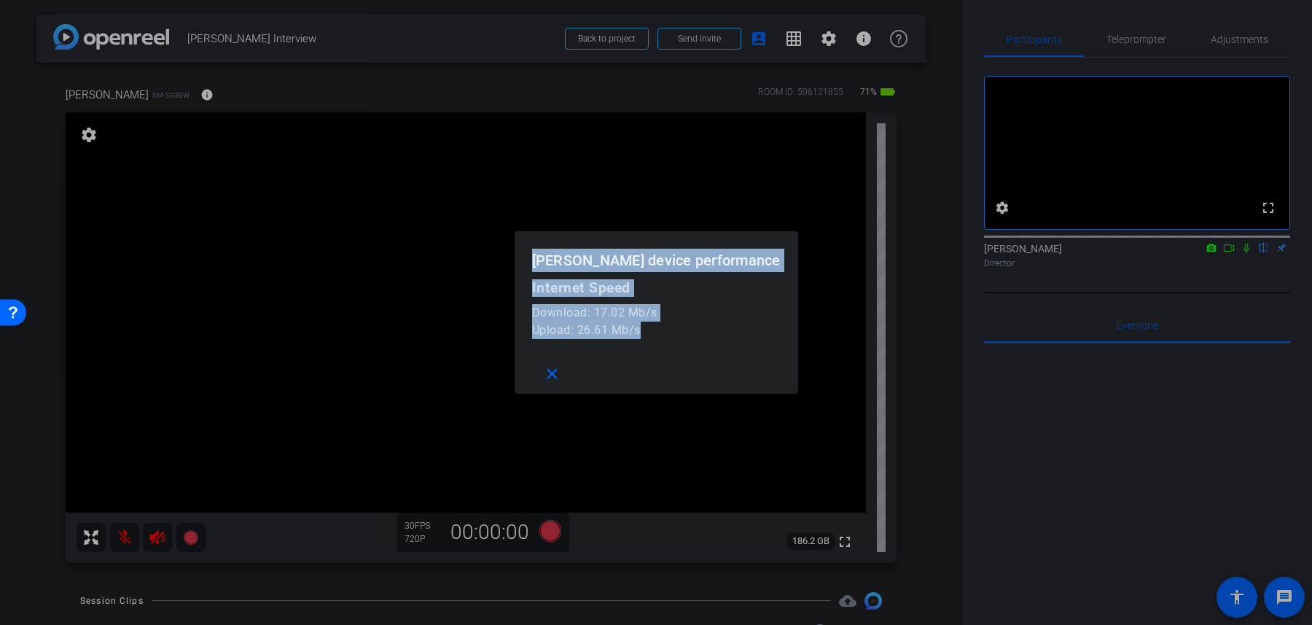
drag, startPoint x: 698, startPoint y: 335, endPoint x: 549, endPoint y: 265, distance: 165.0
click at [549, 266] on div "[PERSON_NAME] device performance Internet Speed Download: 17.02 Mb/s Upload: 26…" at bounding box center [656, 312] width 1312 height 625
click at [561, 369] on mat-icon "close" at bounding box center [552, 374] width 18 height 18
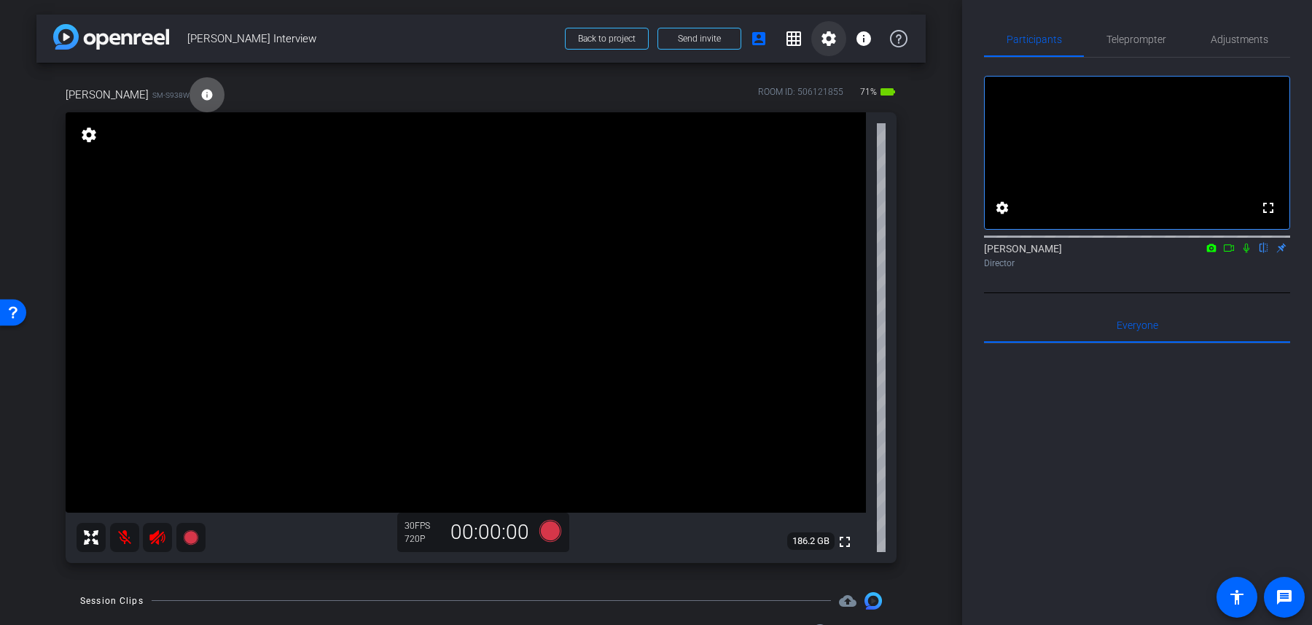
click at [826, 37] on mat-icon "settings" at bounding box center [828, 38] width 17 height 17
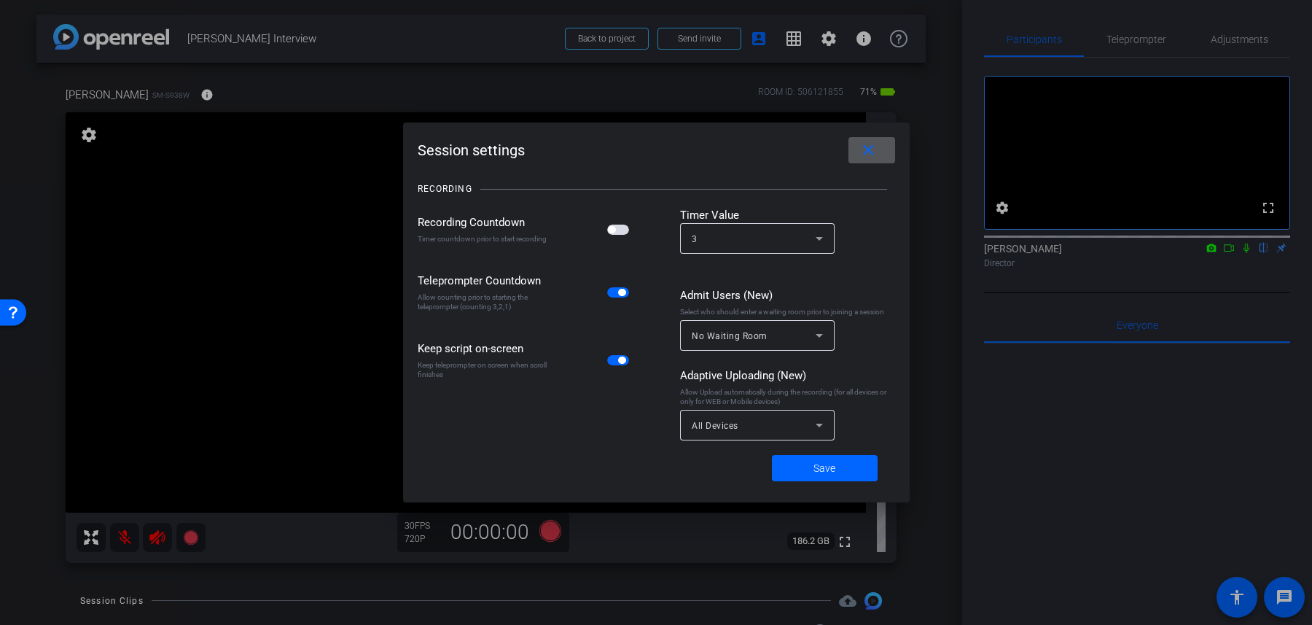
click at [754, 423] on div "All Devices" at bounding box center [754, 425] width 124 height 18
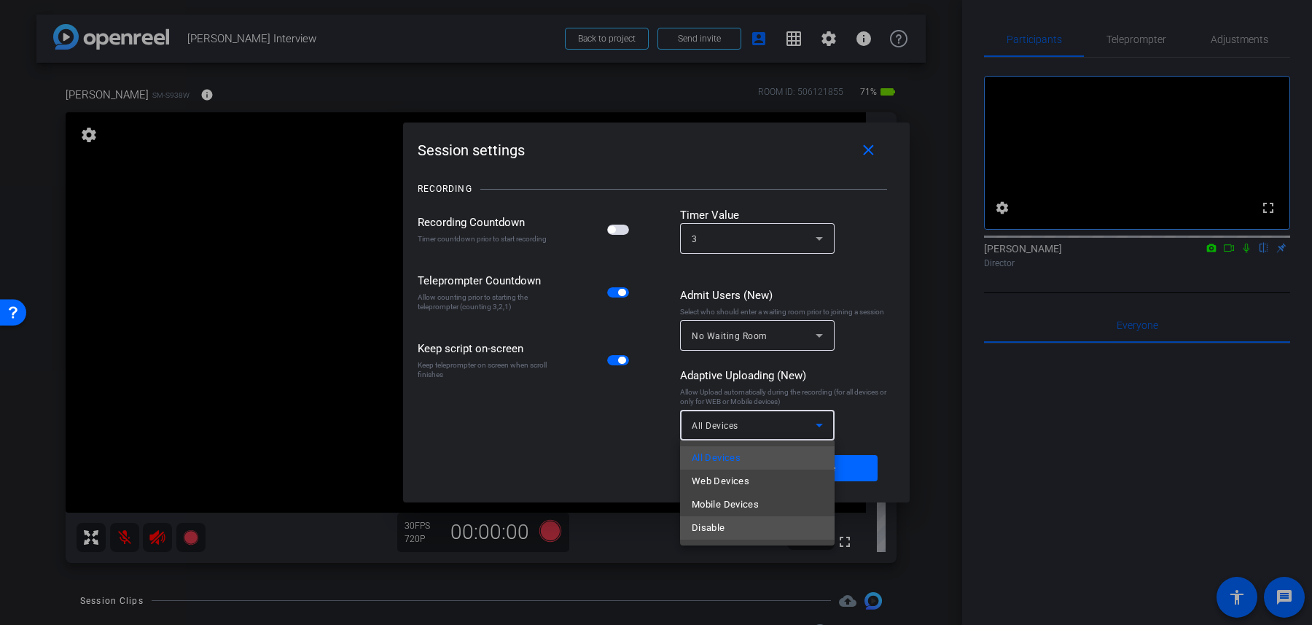
click at [743, 527] on mat-option "Disable" at bounding box center [757, 527] width 155 height 23
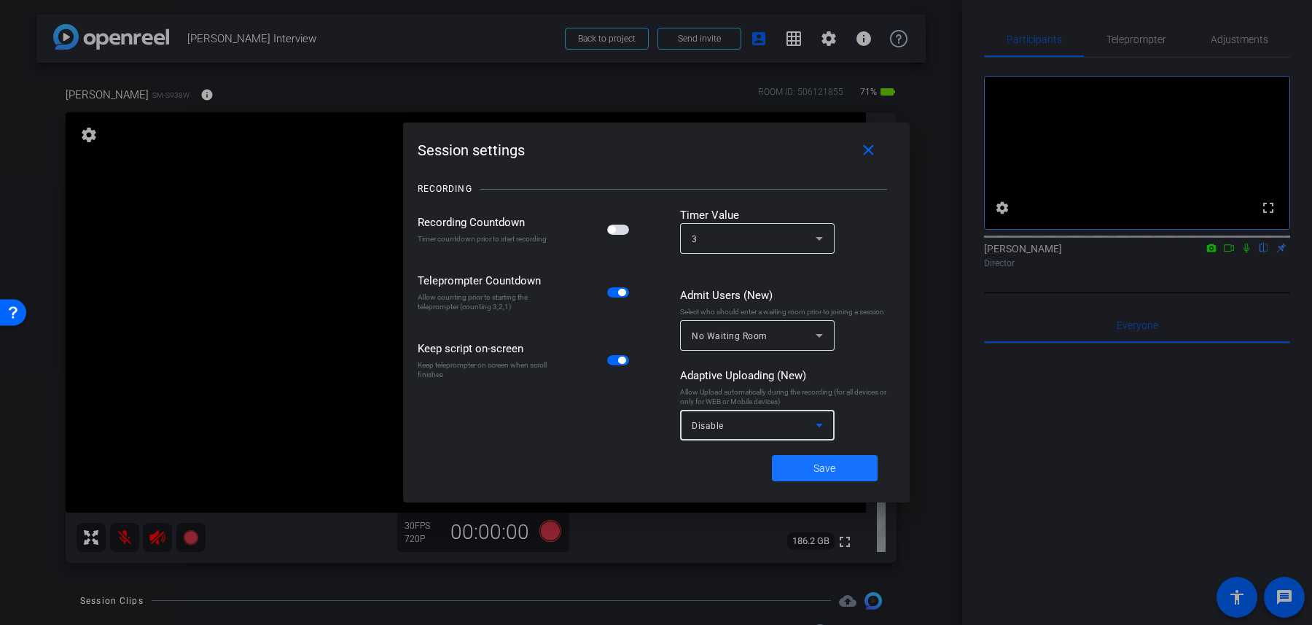
click at [796, 471] on span at bounding box center [825, 467] width 106 height 35
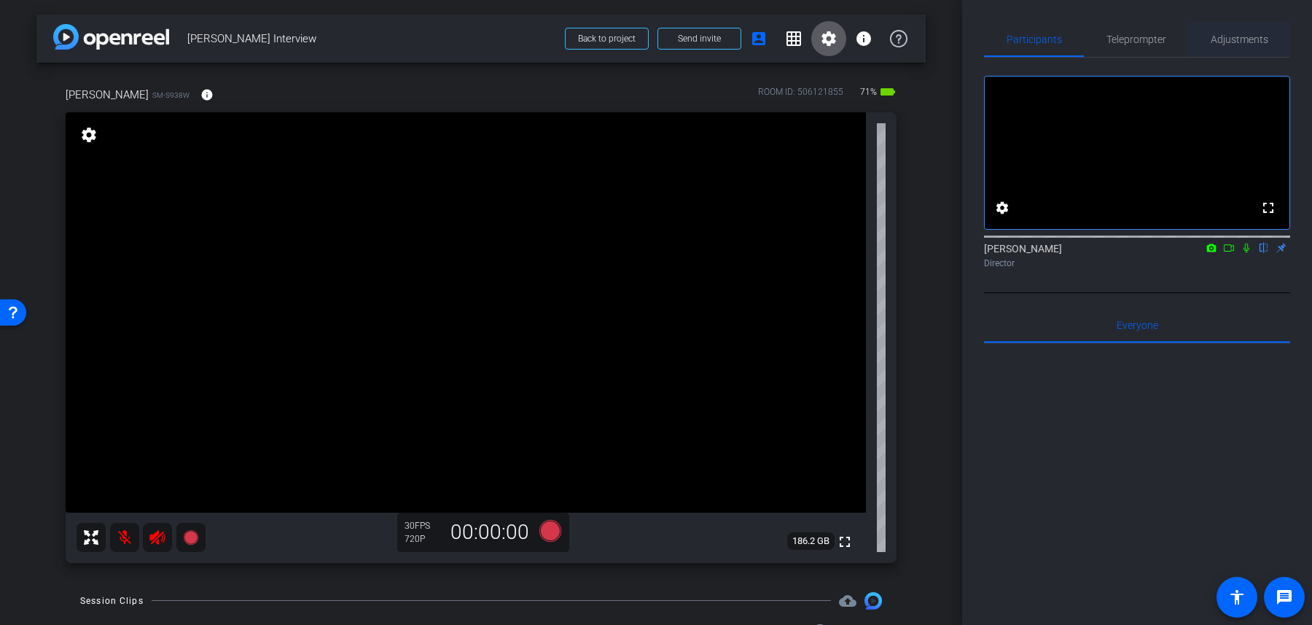
click at [1234, 49] on span "Adjustments" at bounding box center [1240, 39] width 58 height 35
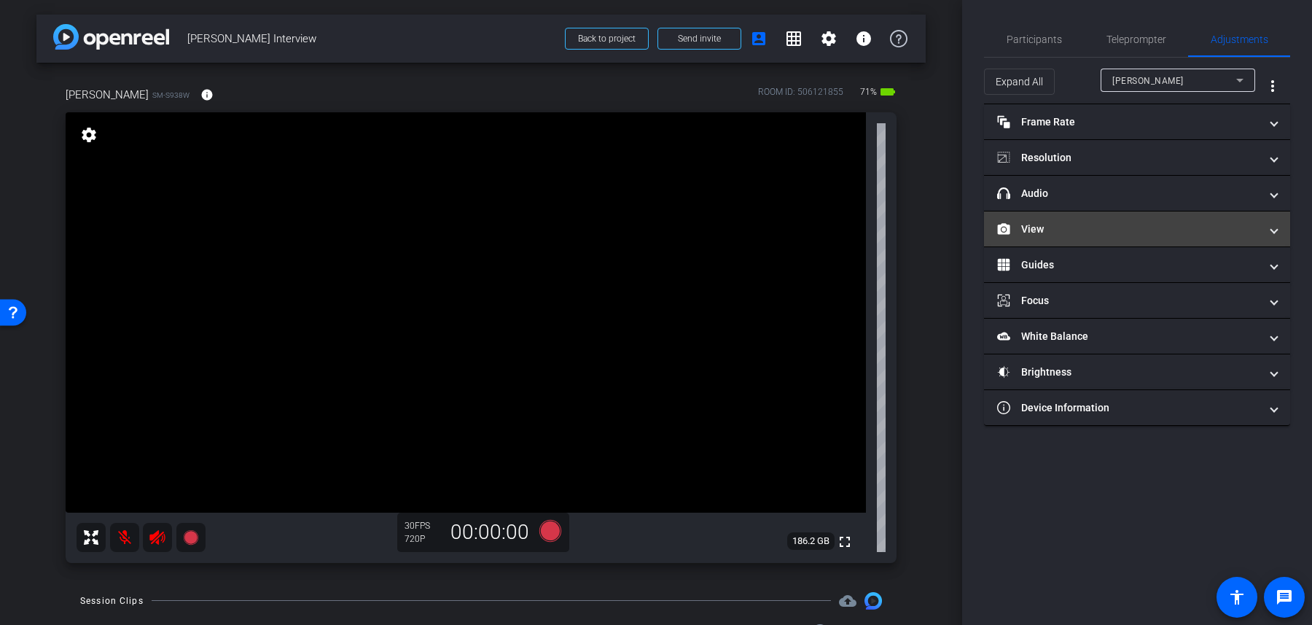
click at [1130, 219] on mat-expansion-panel-header "View" at bounding box center [1137, 228] width 306 height 35
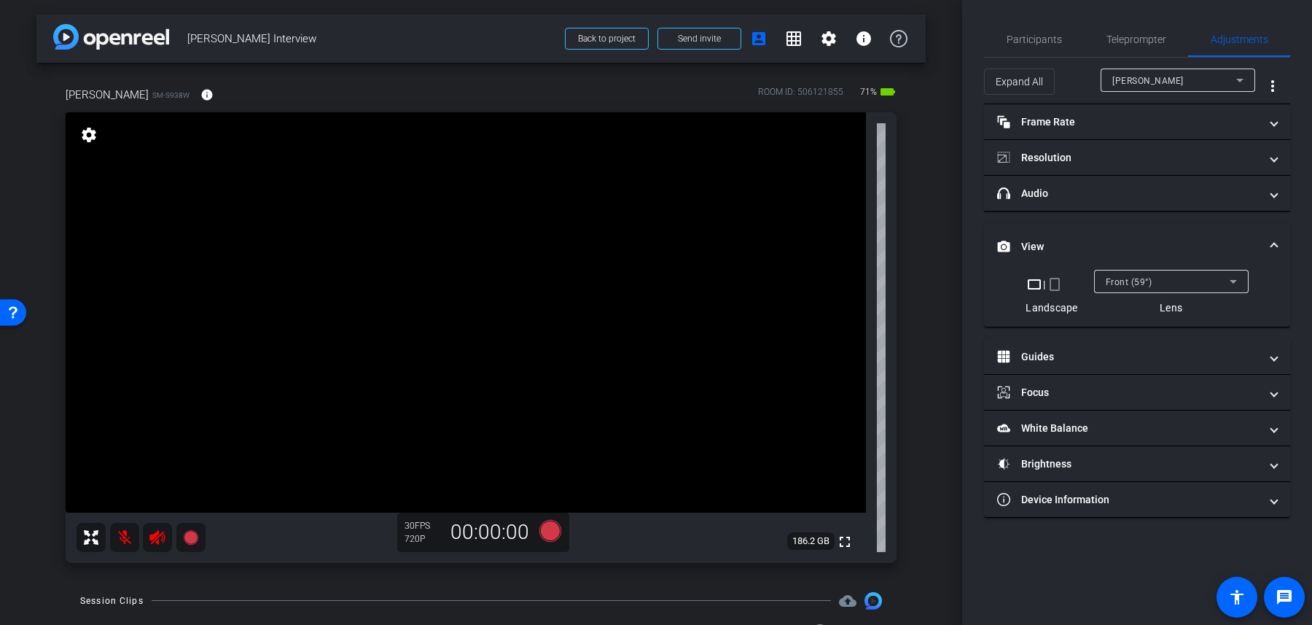
click at [1148, 283] on span "Front (59°)" at bounding box center [1129, 282] width 47 height 10
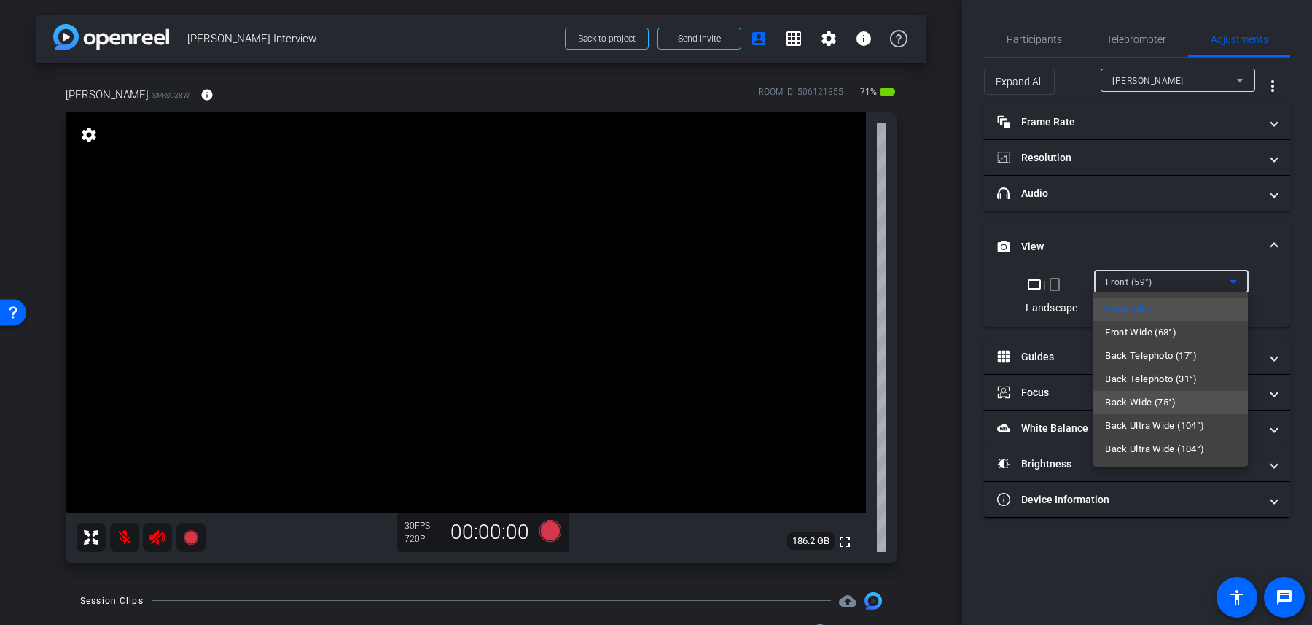
click at [1152, 404] on span "Back Wide (75°)" at bounding box center [1140, 402] width 71 height 17
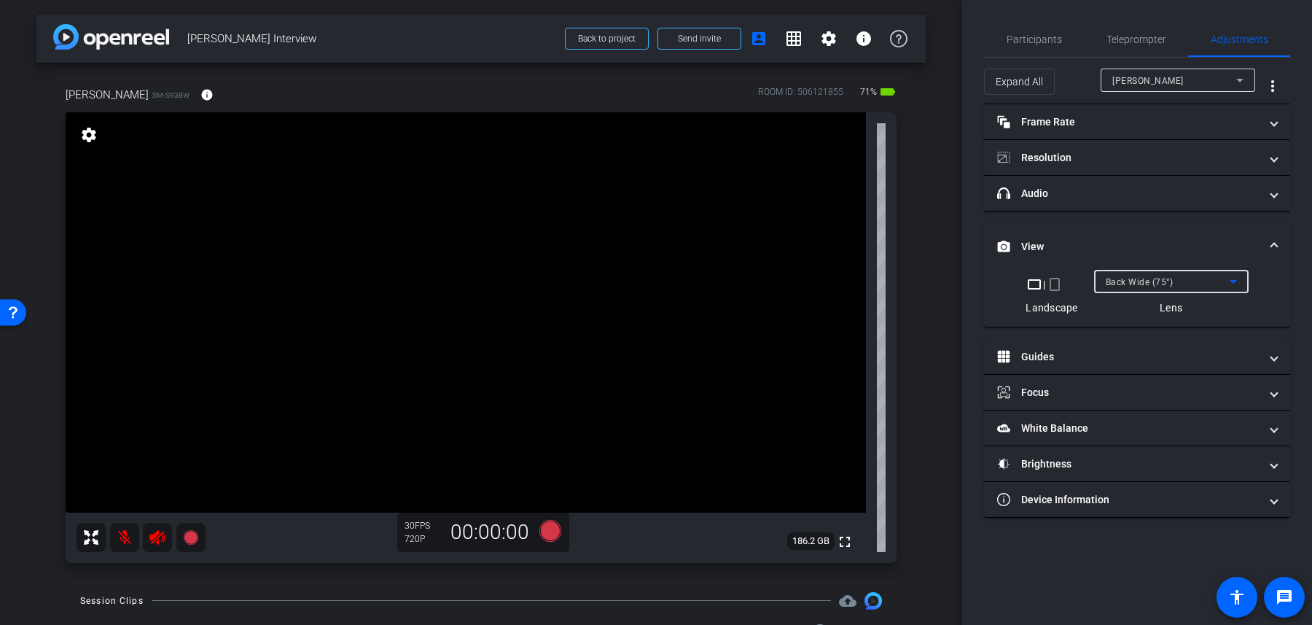
click at [1157, 282] on span "Back Wide (75°)" at bounding box center [1140, 282] width 68 height 10
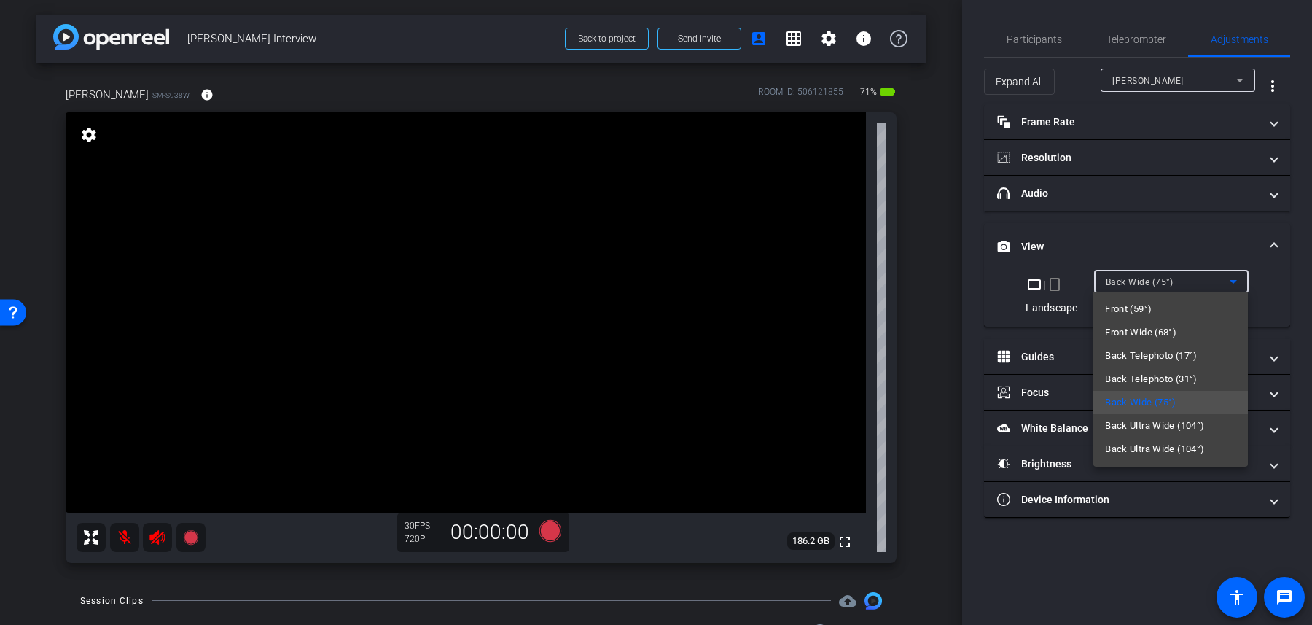
click at [1155, 424] on span "Back Ultra Wide (104°)" at bounding box center [1154, 425] width 99 height 17
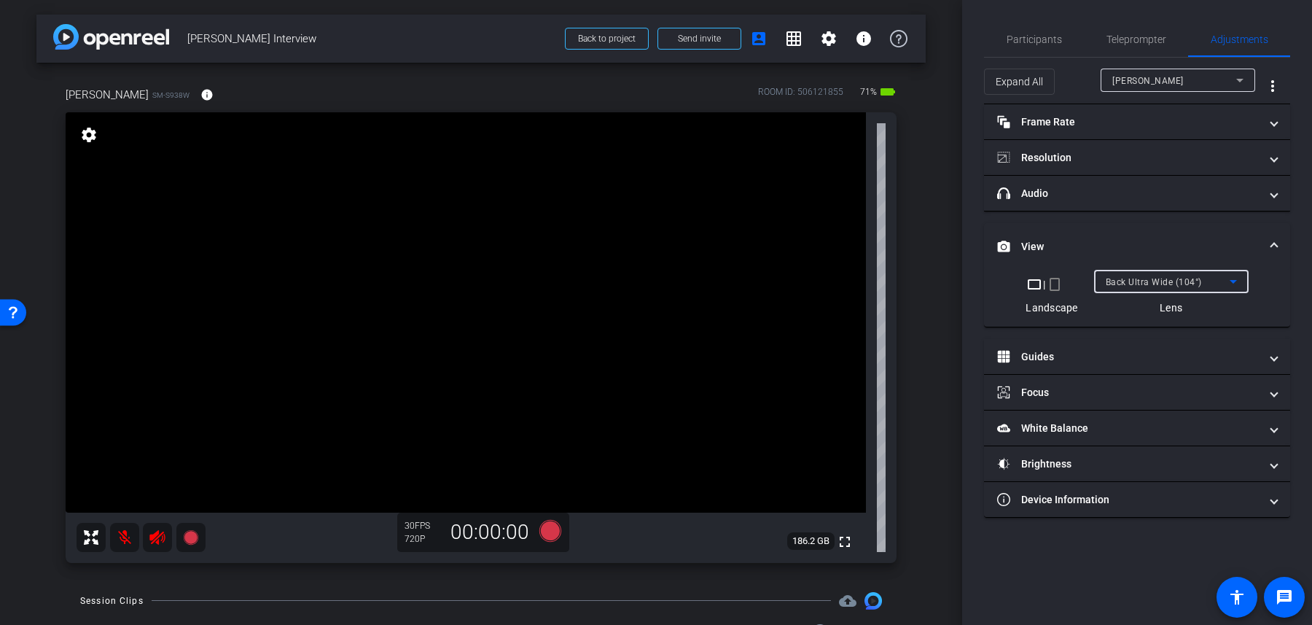
click at [1158, 287] on div "Back Ultra Wide (104°)" at bounding box center [1168, 282] width 124 height 18
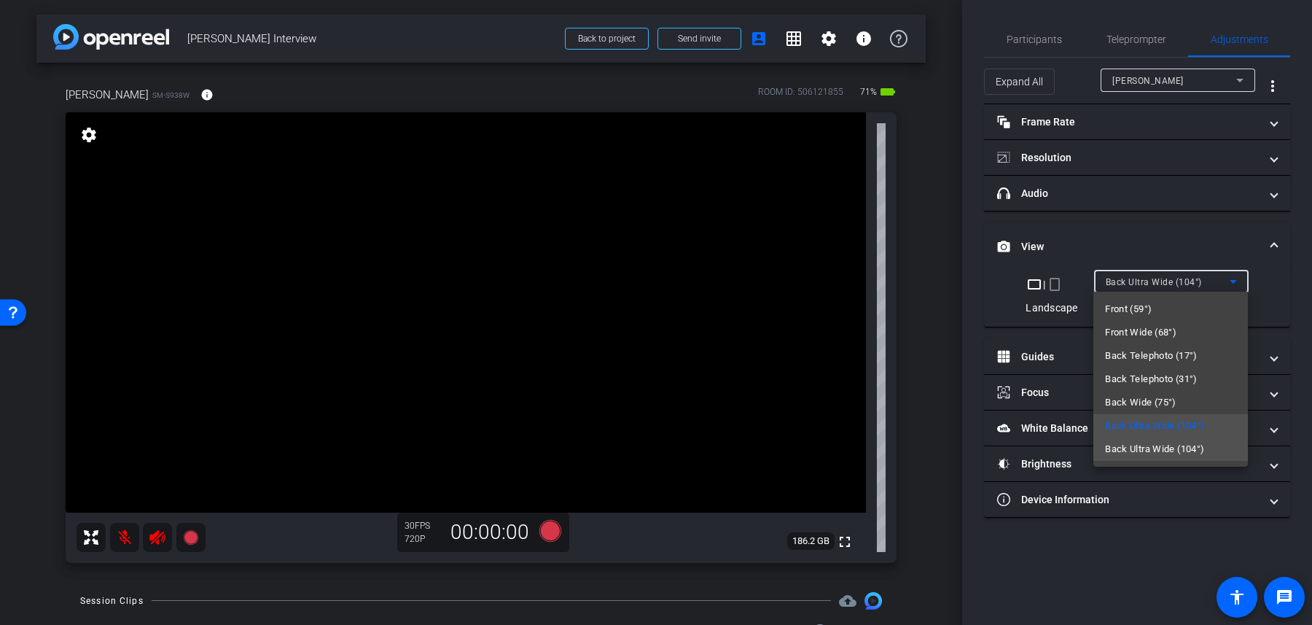
click at [1169, 445] on span "Back Ultra Wide (104°)" at bounding box center [1154, 448] width 99 height 17
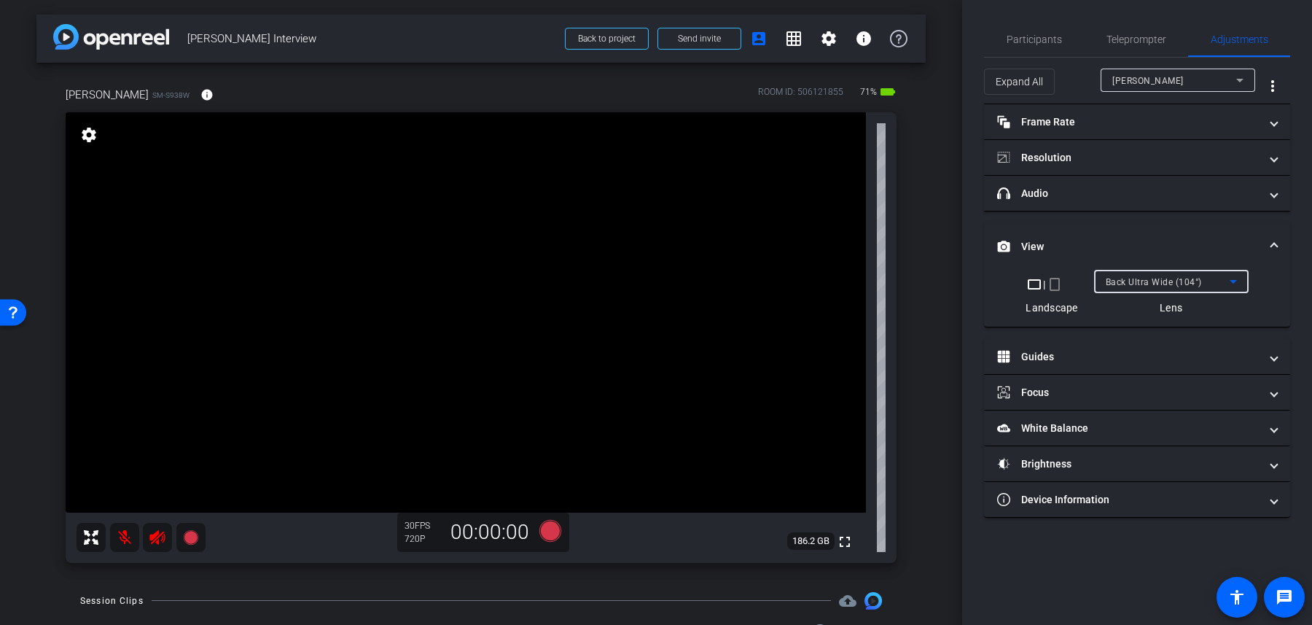
click at [1159, 277] on span "Back Ultra Wide (104°)" at bounding box center [1154, 282] width 96 height 10
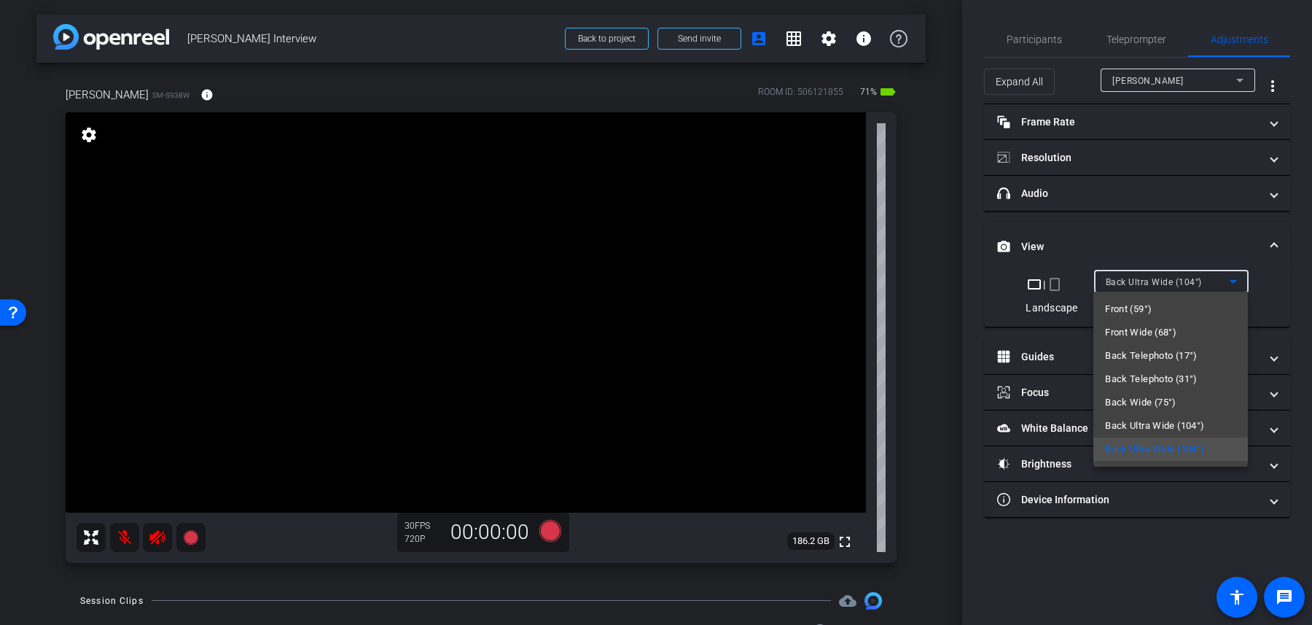
click at [1152, 418] on span "Back Ultra Wide (104°)" at bounding box center [1154, 425] width 99 height 17
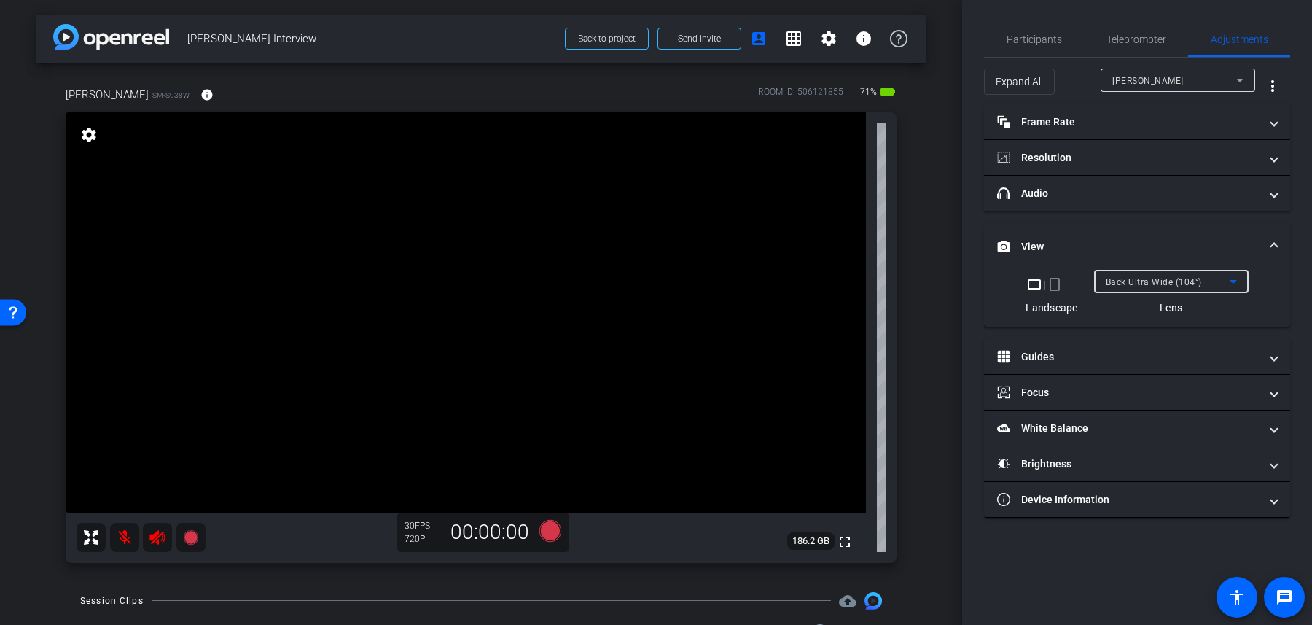
click at [1155, 287] on div "Back Ultra Wide (104°)" at bounding box center [1168, 282] width 124 height 18
click at [516, 376] on video at bounding box center [466, 312] width 800 height 400
click at [658, 263] on video at bounding box center [466, 312] width 800 height 400
click at [273, 297] on video at bounding box center [466, 312] width 800 height 400
click at [1178, 277] on span "Back Telephoto (31°)" at bounding box center [1150, 282] width 88 height 10
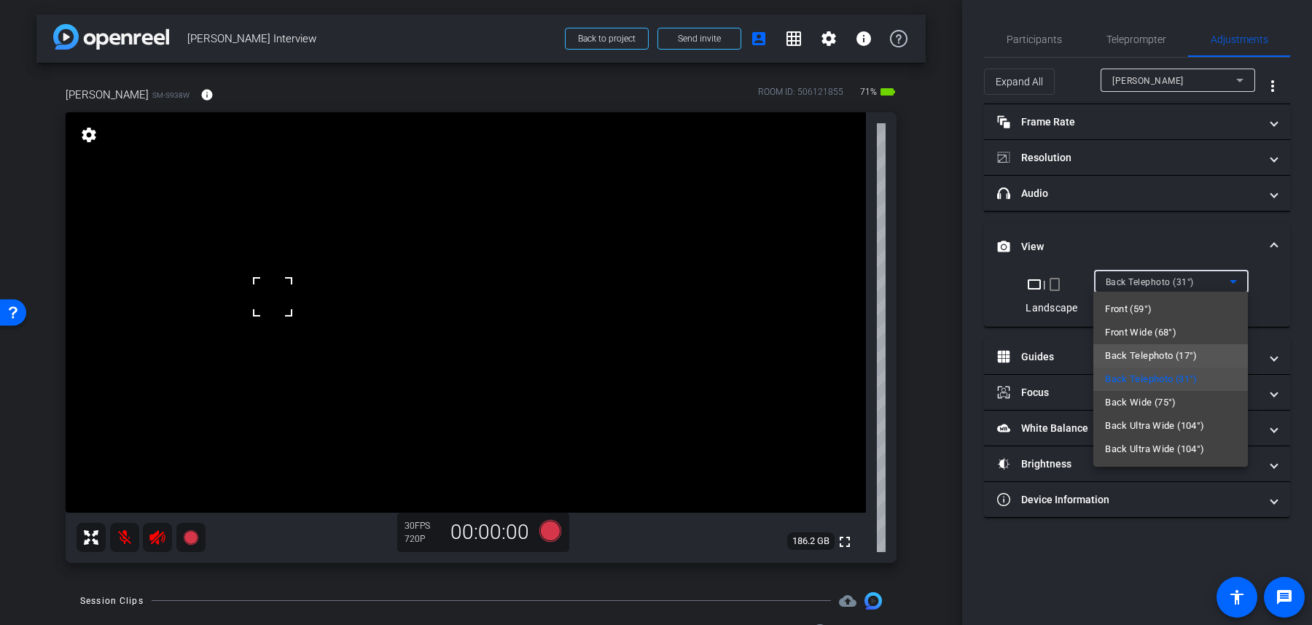
click at [1174, 354] on span "Back Telephoto (17°)" at bounding box center [1151, 355] width 93 height 17
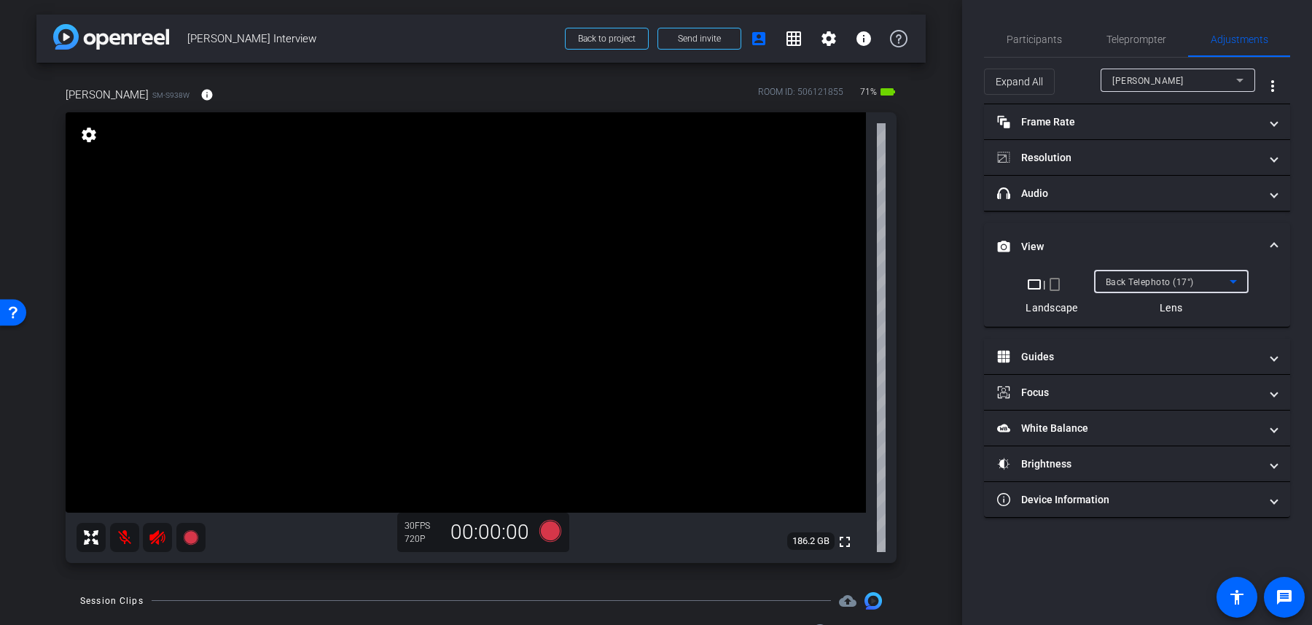
click at [261, 300] on video at bounding box center [466, 312] width 800 height 400
click at [1130, 277] on span "Back Telephoto (17°)" at bounding box center [1150, 282] width 88 height 10
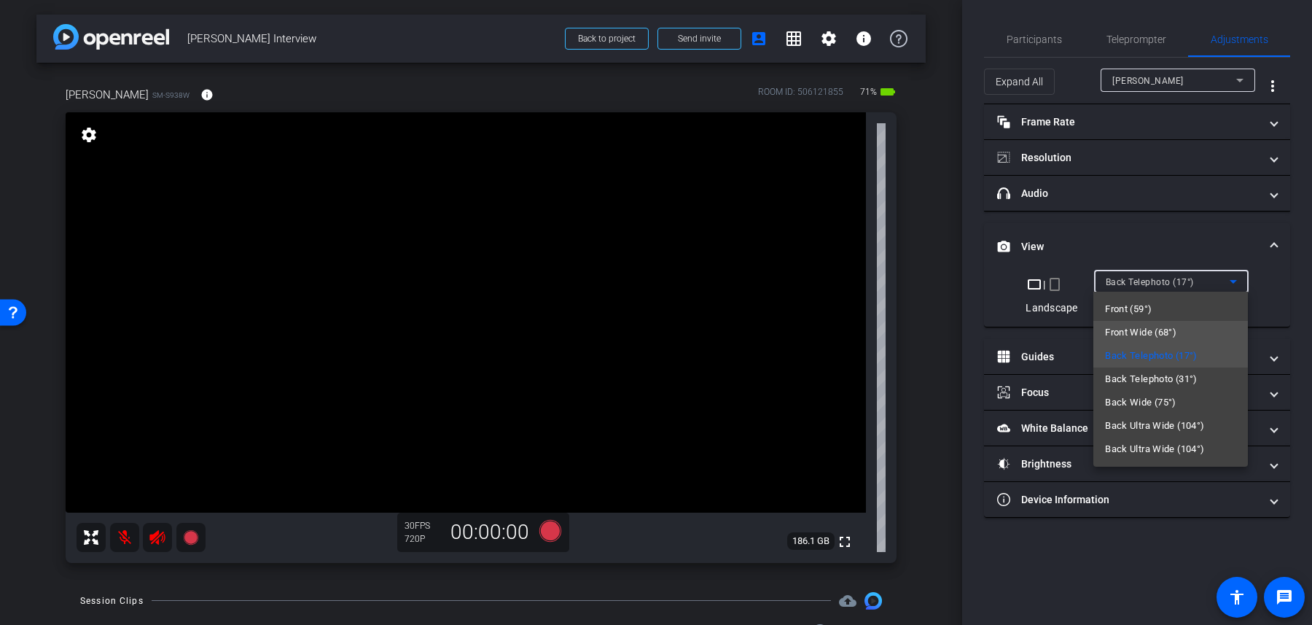
click at [1166, 332] on span "Front Wide (68°)" at bounding box center [1140, 332] width 71 height 17
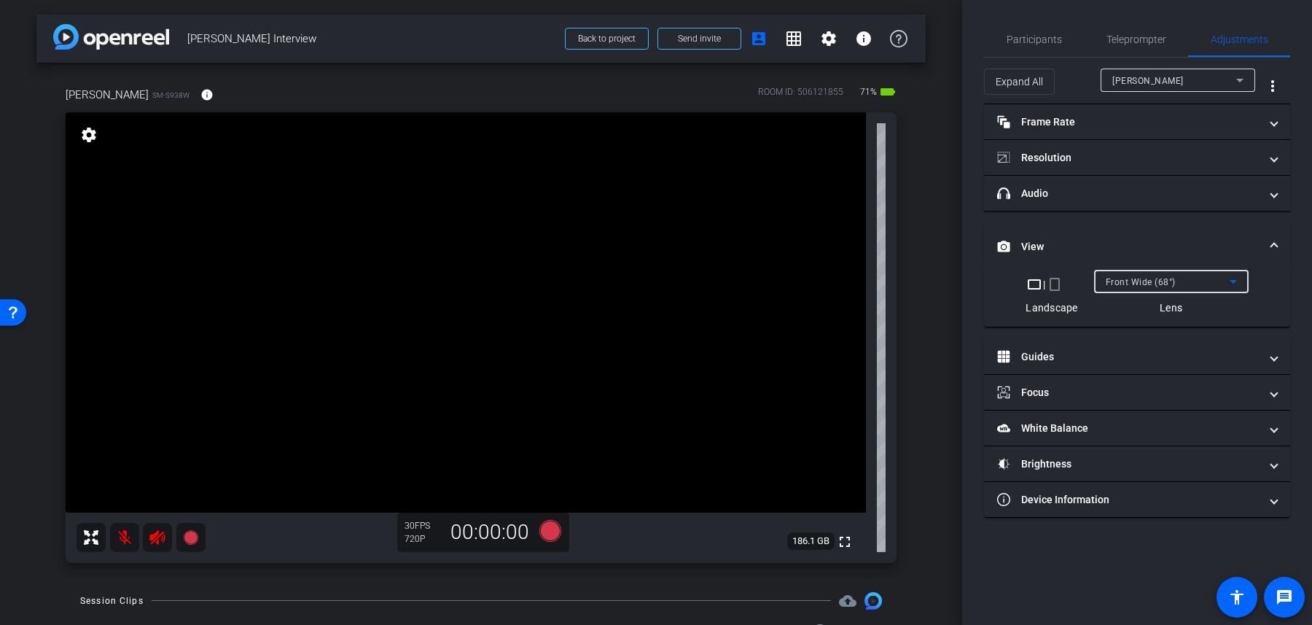
click at [1156, 274] on div "Front Wide (68°)" at bounding box center [1168, 282] width 124 height 18
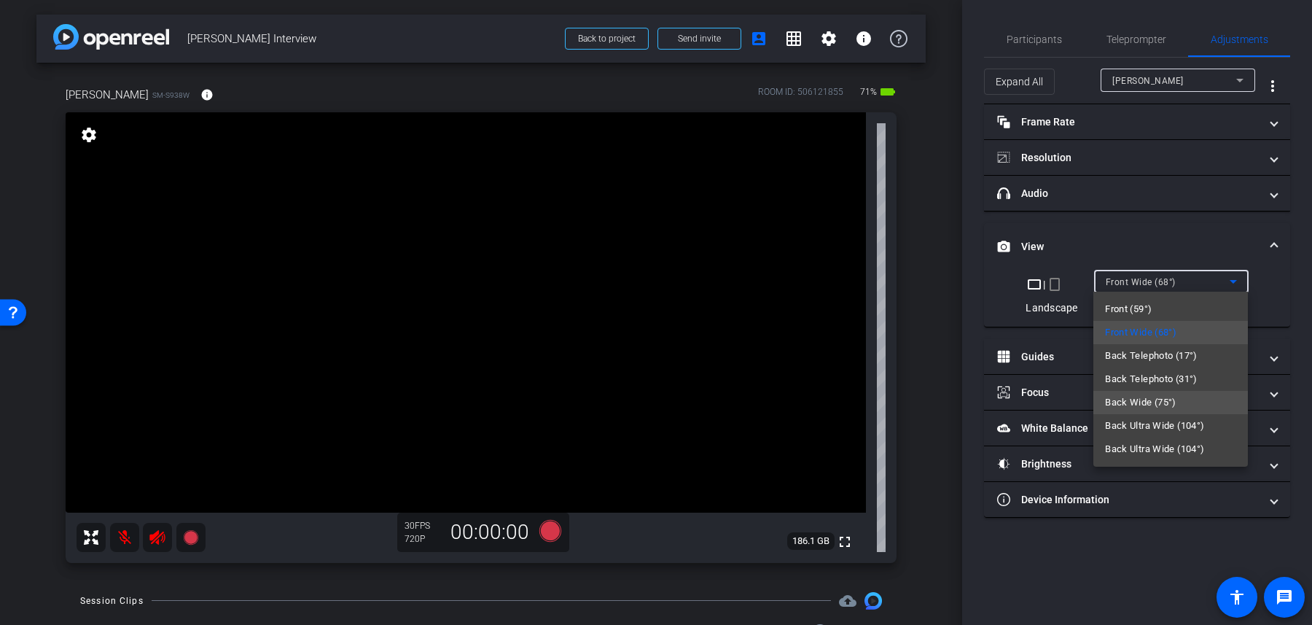
click at [1177, 397] on mat-option "Back Wide (75°)" at bounding box center [1170, 402] width 155 height 23
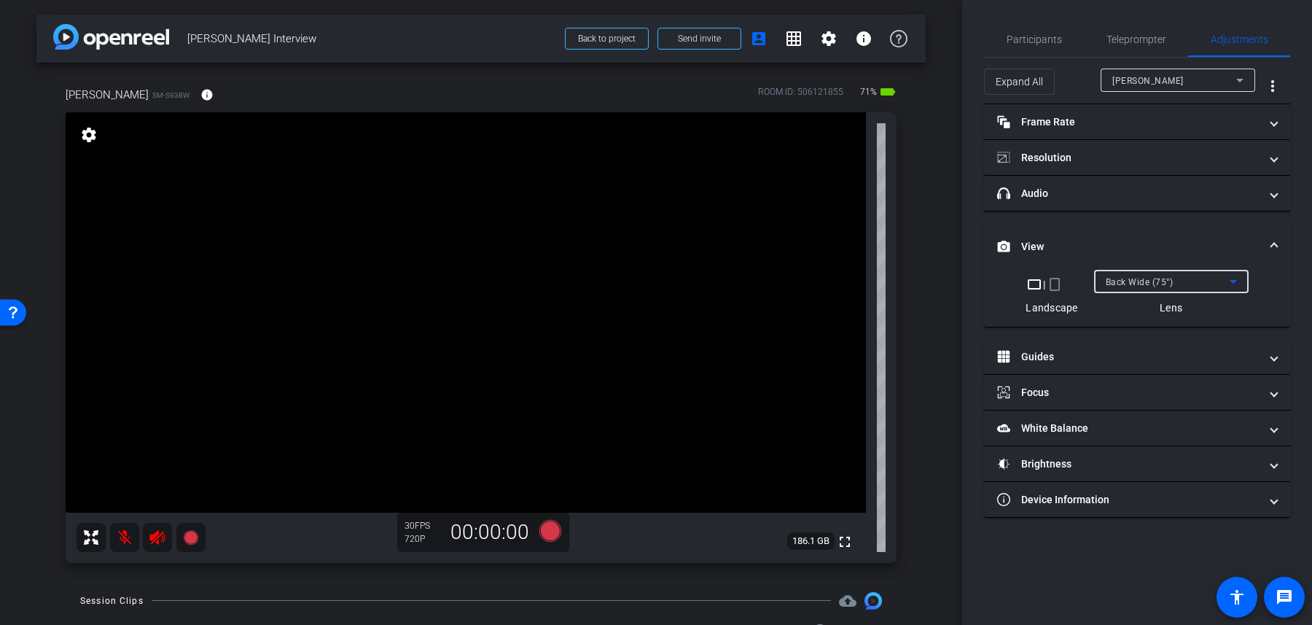
click at [1136, 279] on span "Back Wide (75°)" at bounding box center [1140, 282] width 68 height 10
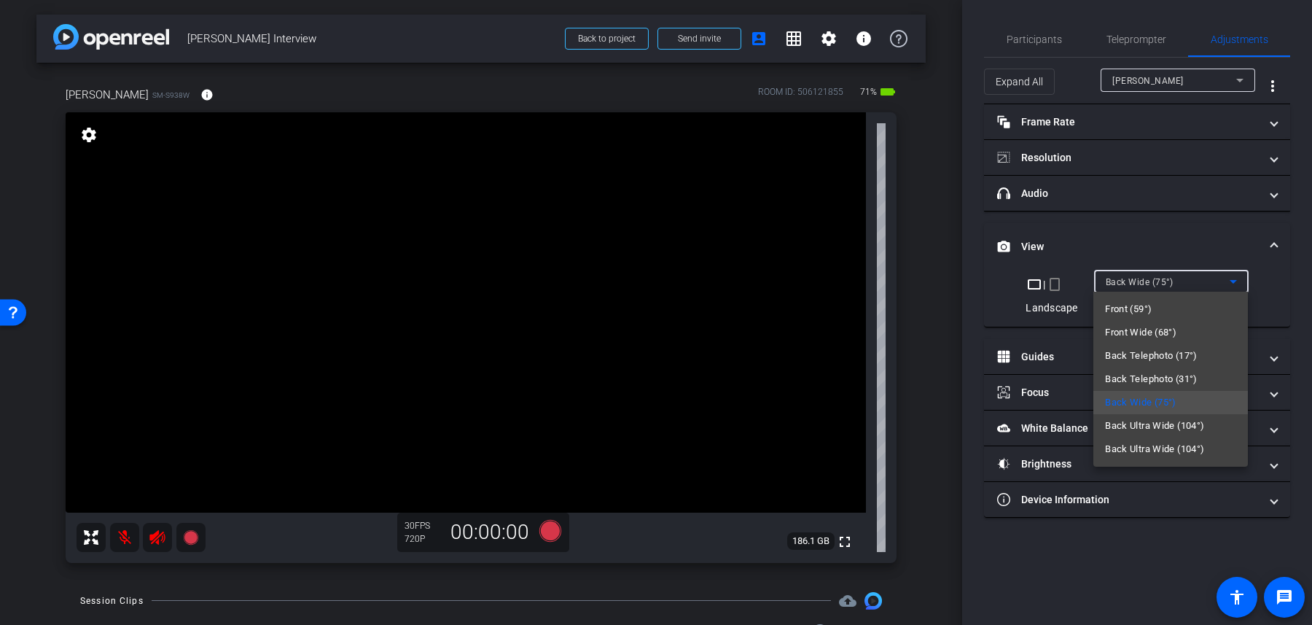
click at [1176, 378] on span "Back Telephoto (31°)" at bounding box center [1151, 378] width 93 height 17
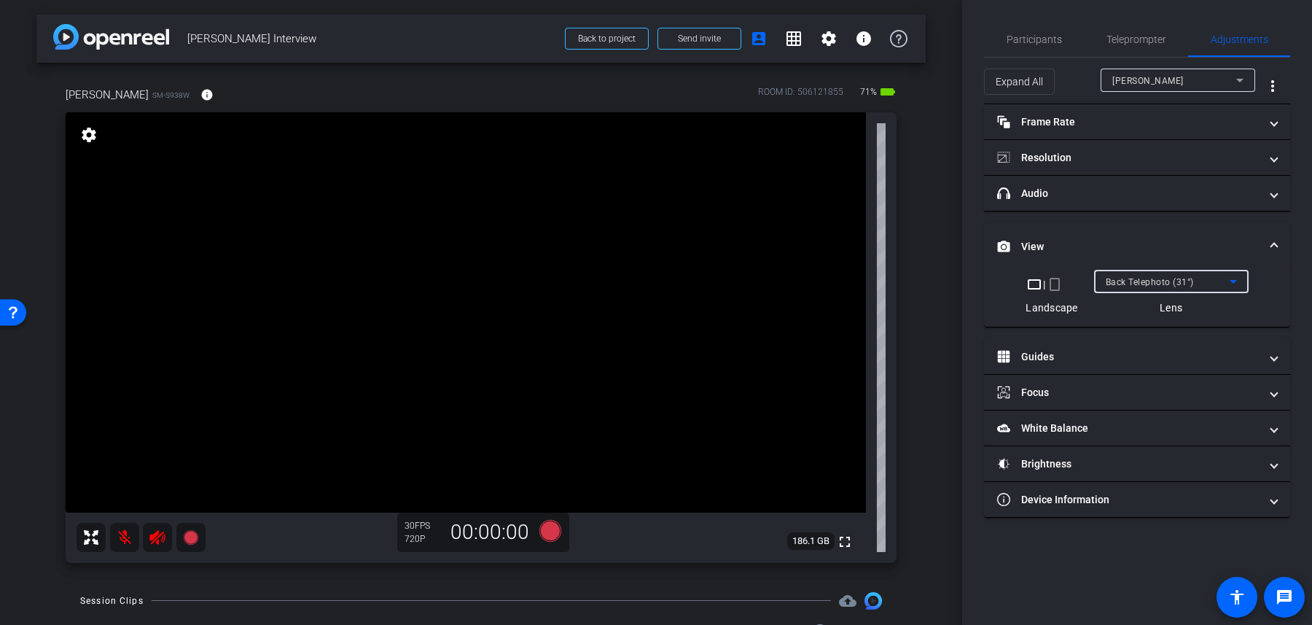
click at [1166, 281] on span "Back Telephoto (31°)" at bounding box center [1150, 282] width 88 height 10
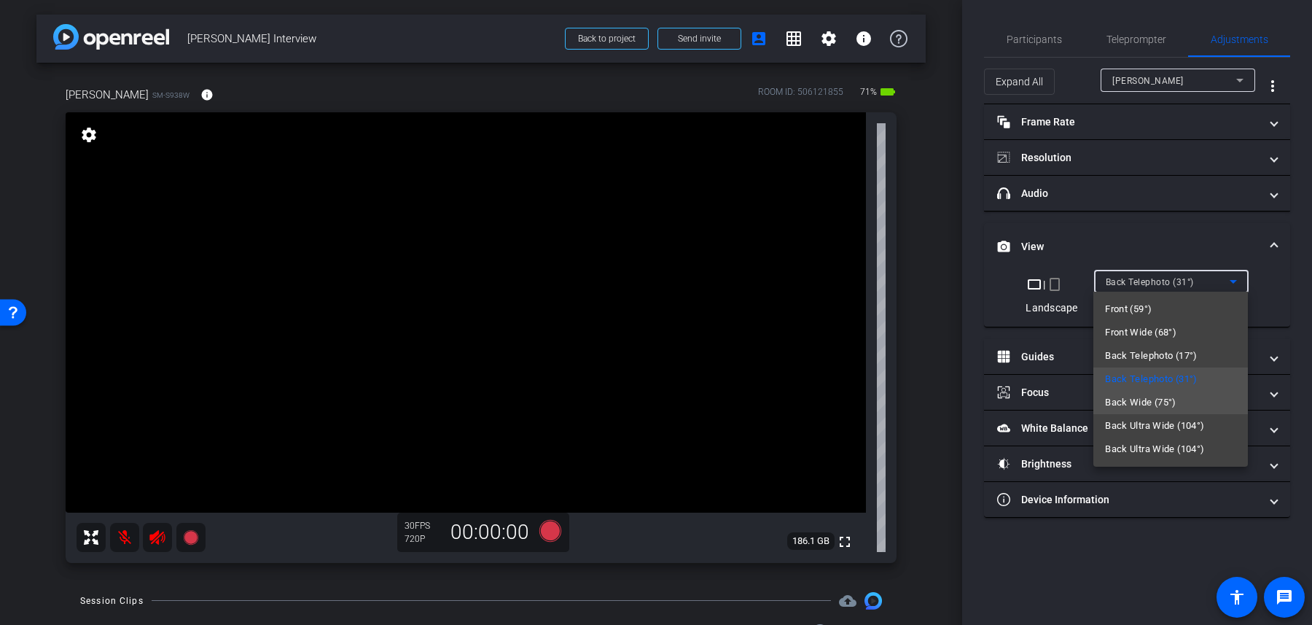
click at [1178, 402] on mat-option "Back Wide (75°)" at bounding box center [1170, 402] width 155 height 23
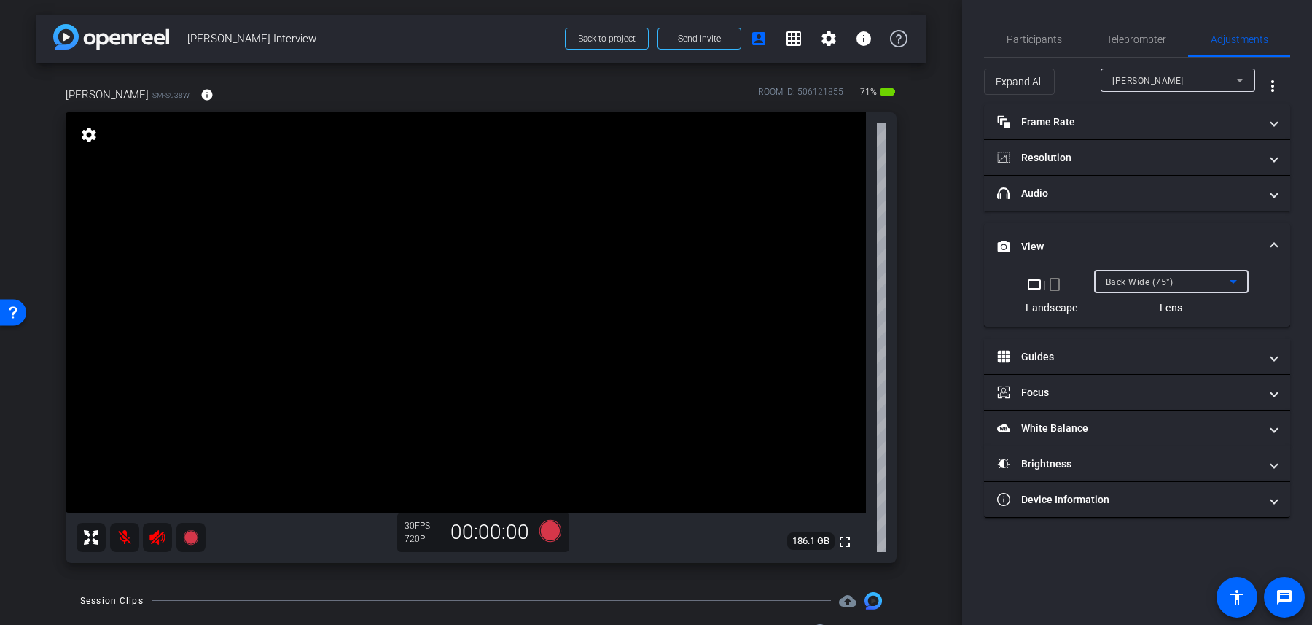
click at [1201, 281] on div "Back Wide (75°)" at bounding box center [1168, 282] width 124 height 18
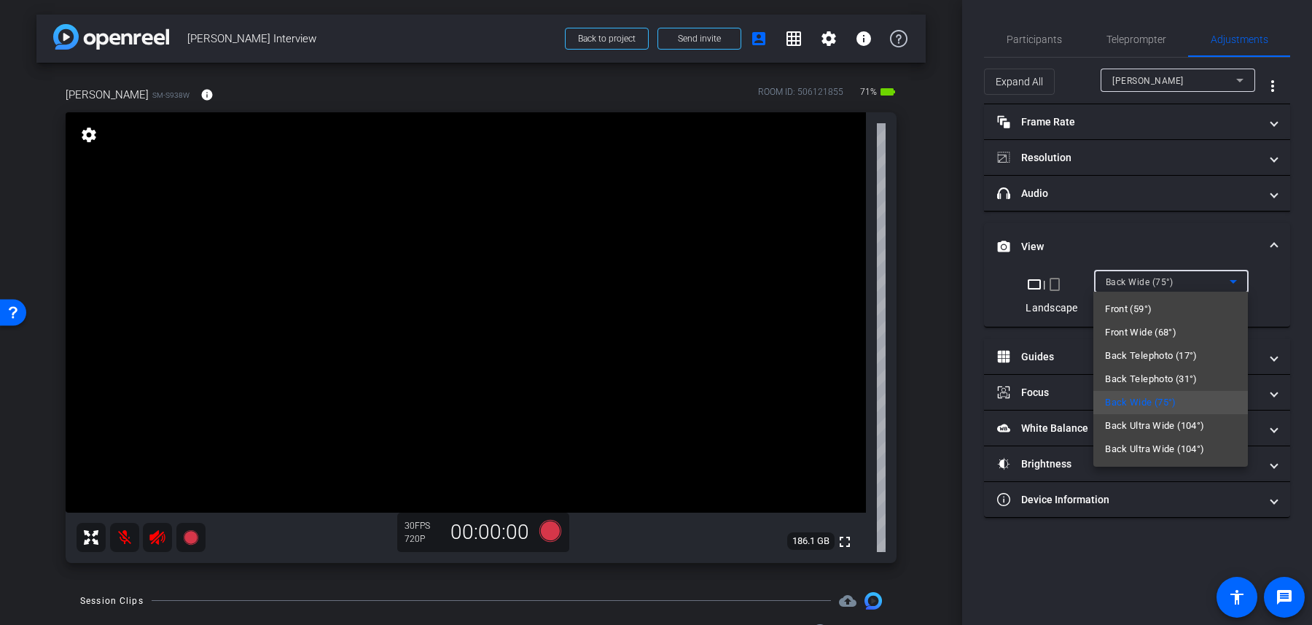
click at [1197, 431] on span "Back Ultra Wide (104°)" at bounding box center [1154, 425] width 99 height 17
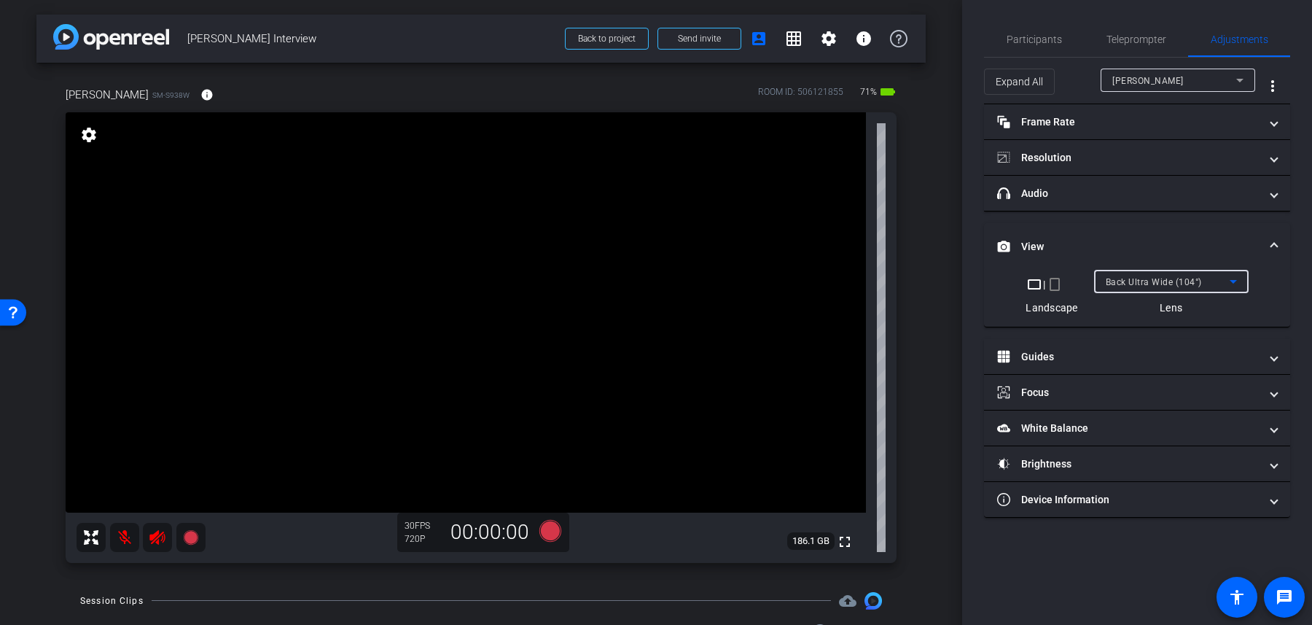
click at [1186, 273] on div "Back Ultra Wide (104°)" at bounding box center [1168, 282] width 124 height 18
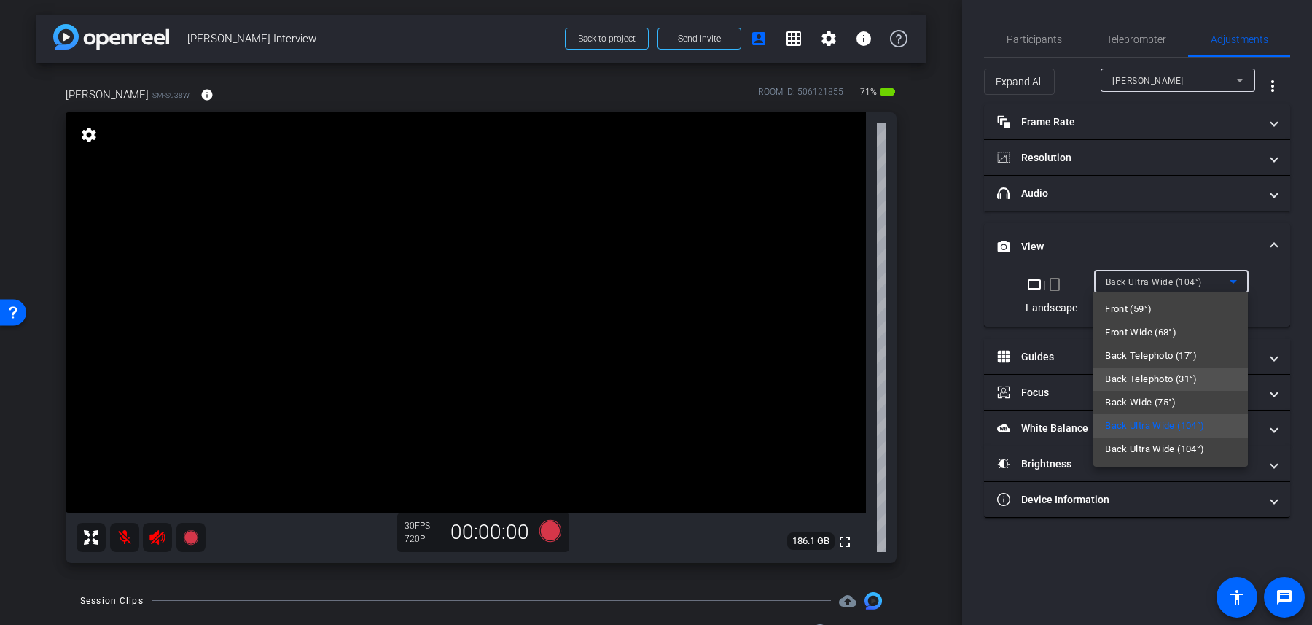
click at [1176, 375] on span "Back Telephoto (31°)" at bounding box center [1151, 378] width 93 height 17
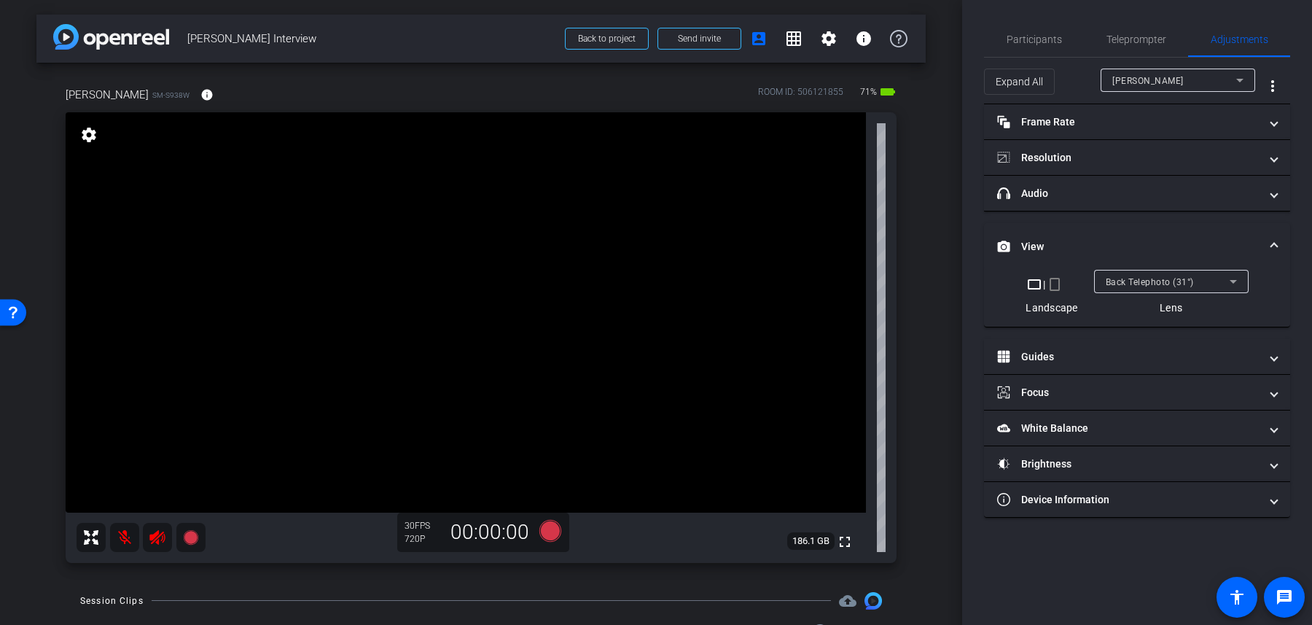
click at [1179, 293] on div at bounding box center [1171, 301] width 155 height 16
click at [1179, 286] on div "Back Telephoto (31°)" at bounding box center [1168, 282] width 124 height 18
click at [579, 412] on video at bounding box center [466, 312] width 800 height 400
click at [138, 415] on video at bounding box center [466, 312] width 800 height 400
click at [147, 485] on video at bounding box center [466, 312] width 800 height 400
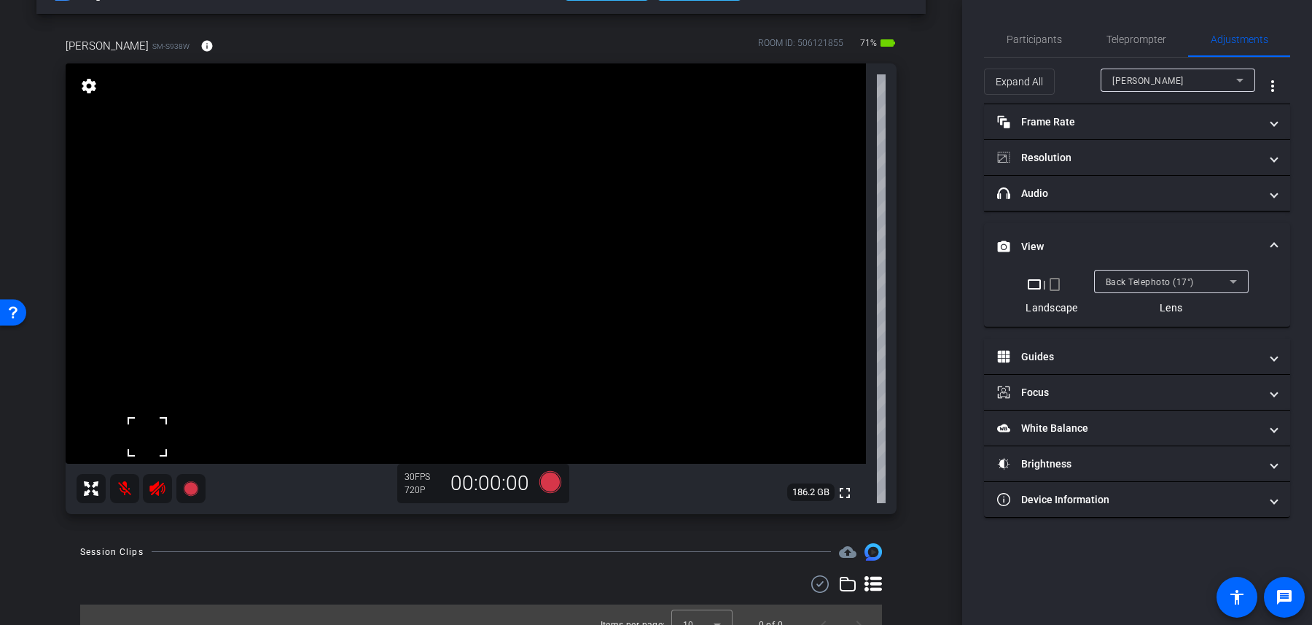
scroll to position [55, 0]
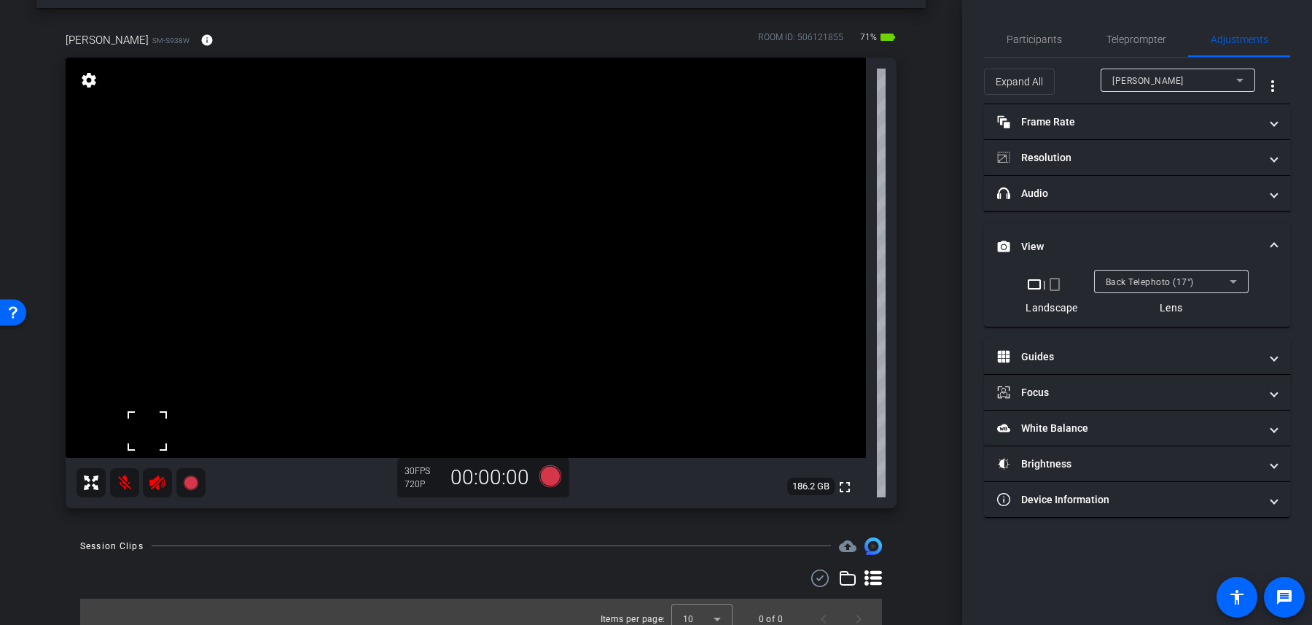
click at [303, 458] on video at bounding box center [466, 258] width 800 height 400
click at [520, 98] on video at bounding box center [466, 258] width 800 height 400
click at [1163, 277] on span "Back Telephoto (17°)" at bounding box center [1150, 282] width 88 height 10
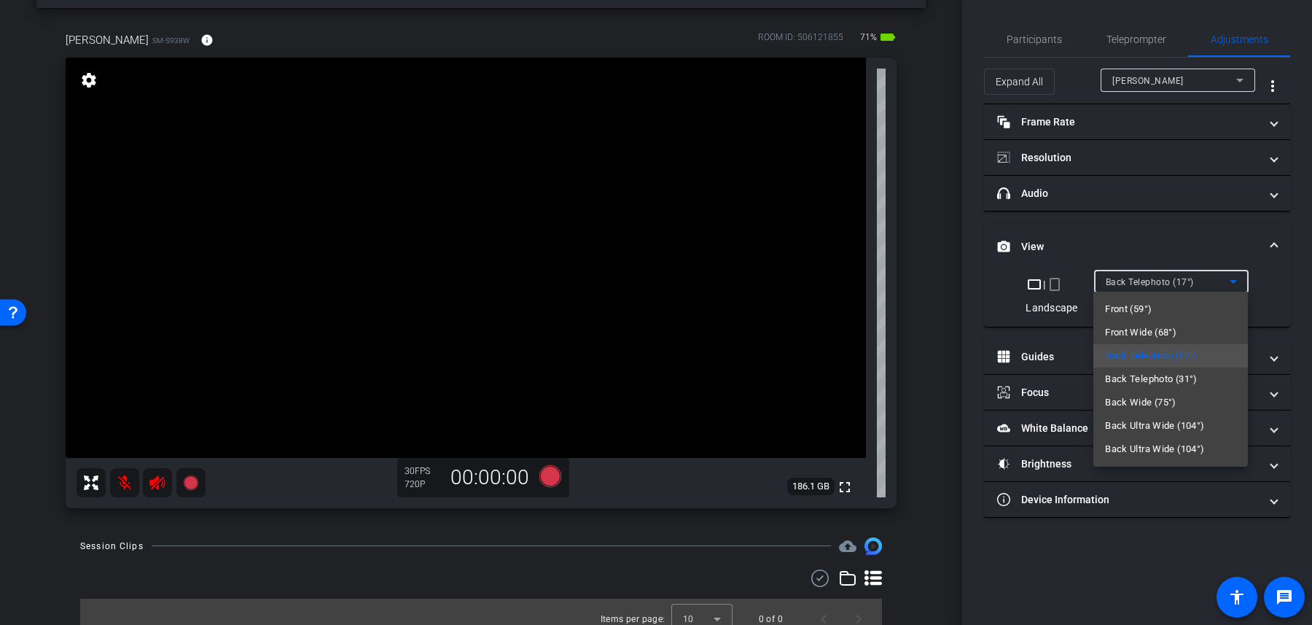
click at [1150, 79] on div at bounding box center [656, 312] width 1312 height 625
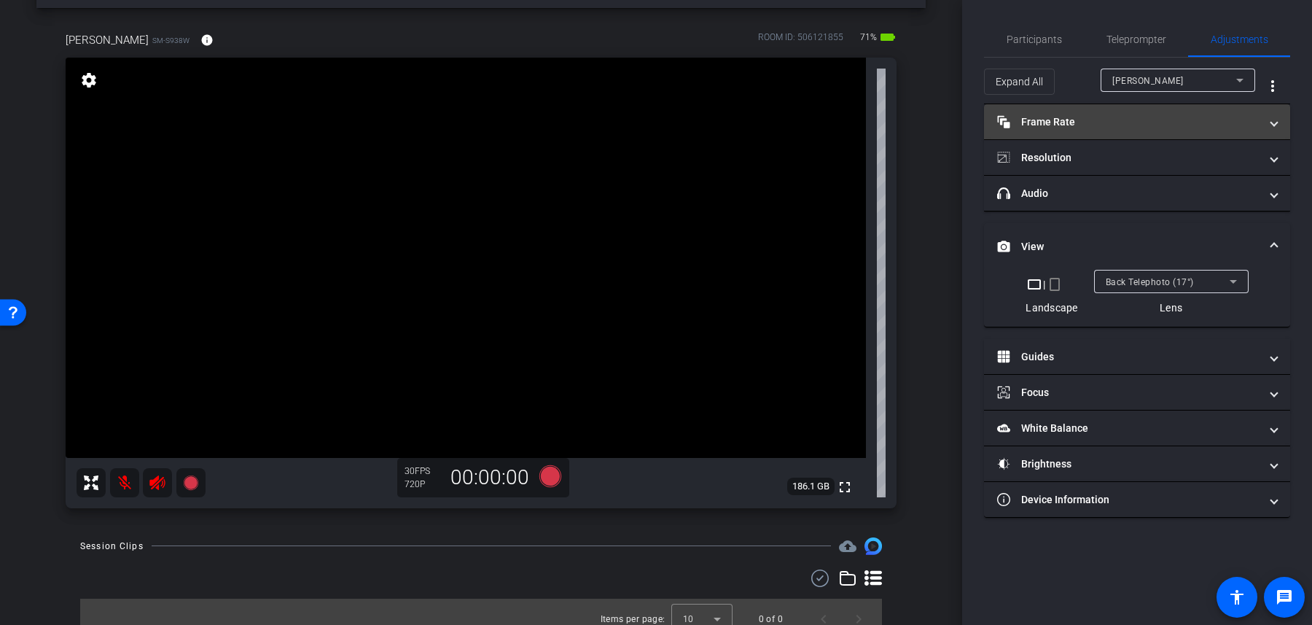
click at [1125, 126] on mat-panel-title "Frame Rate Frame Rate" at bounding box center [1128, 121] width 262 height 15
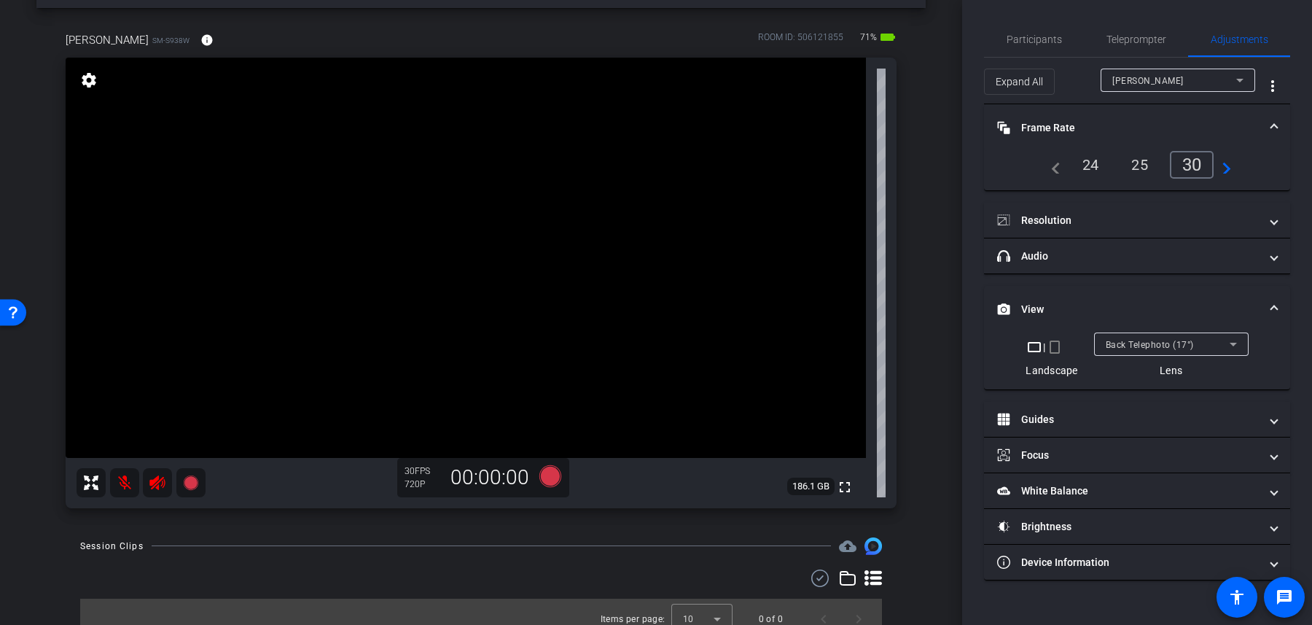
click at [1097, 173] on div "24" at bounding box center [1091, 164] width 39 height 25
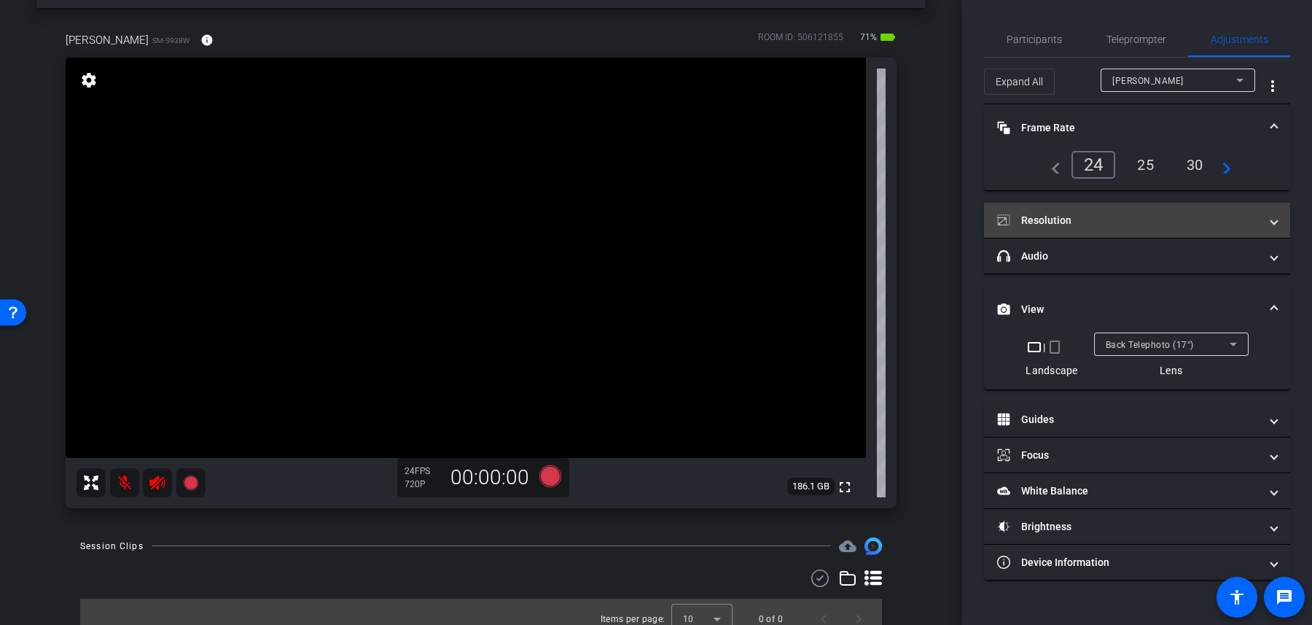
click at [1096, 213] on mat-panel-title "Resolution" at bounding box center [1128, 220] width 262 height 15
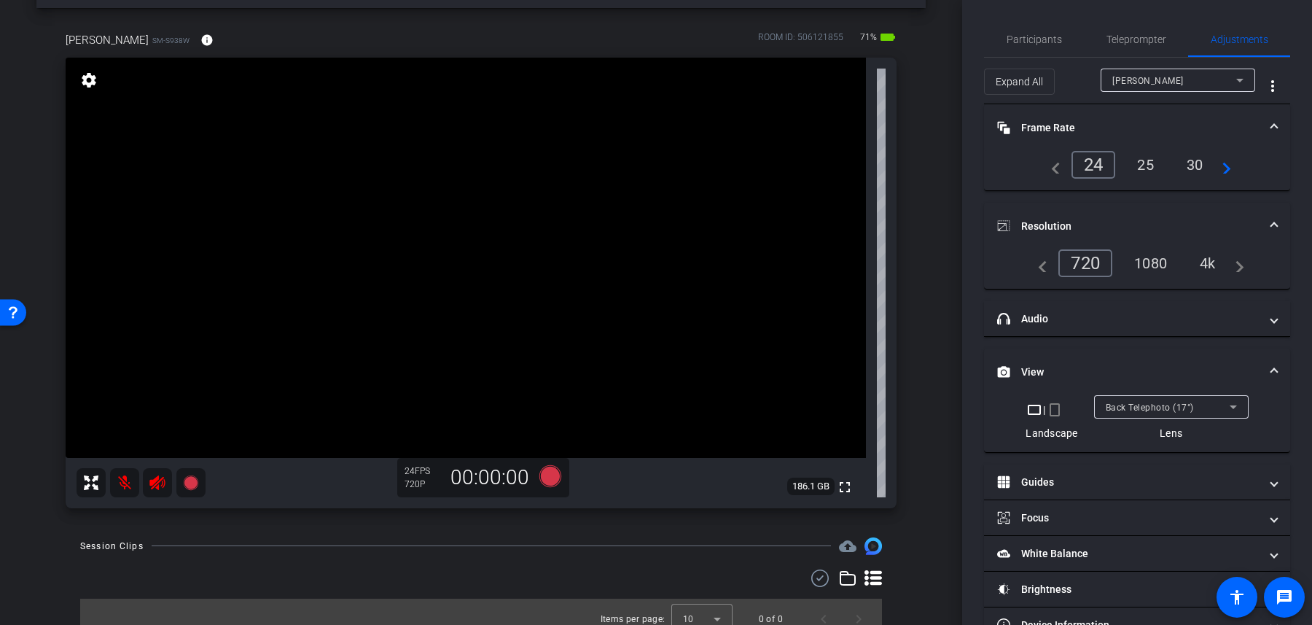
click at [1152, 265] on div "1080" at bounding box center [1150, 263] width 55 height 25
click at [1124, 414] on div "Back Telephoto (17°)" at bounding box center [1168, 407] width 124 height 18
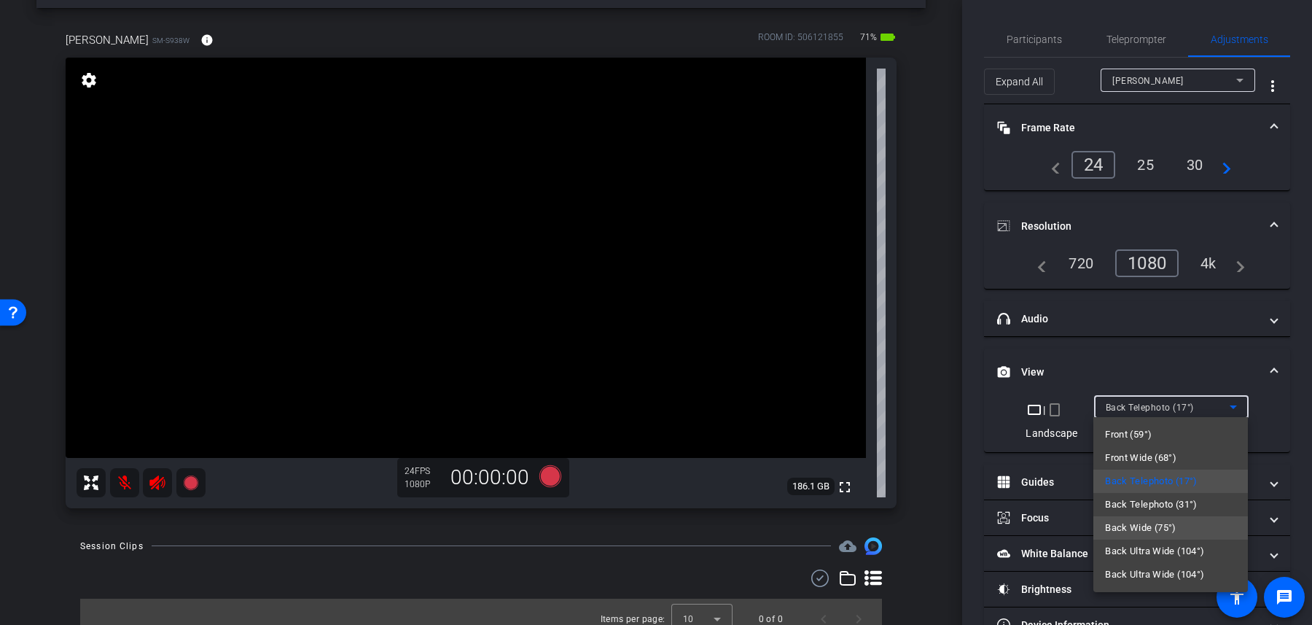
click at [1176, 520] on span "Back Wide (75°)" at bounding box center [1140, 527] width 71 height 17
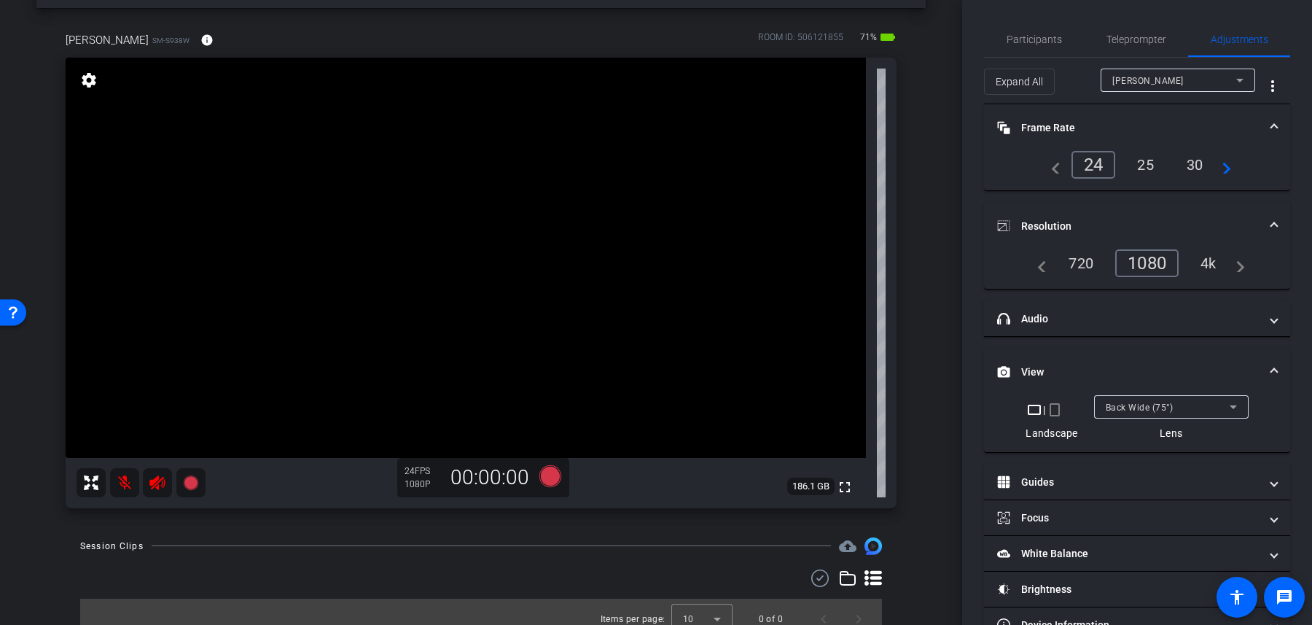
click at [1182, 392] on mat-expansion-panel-header "View" at bounding box center [1137, 371] width 306 height 47
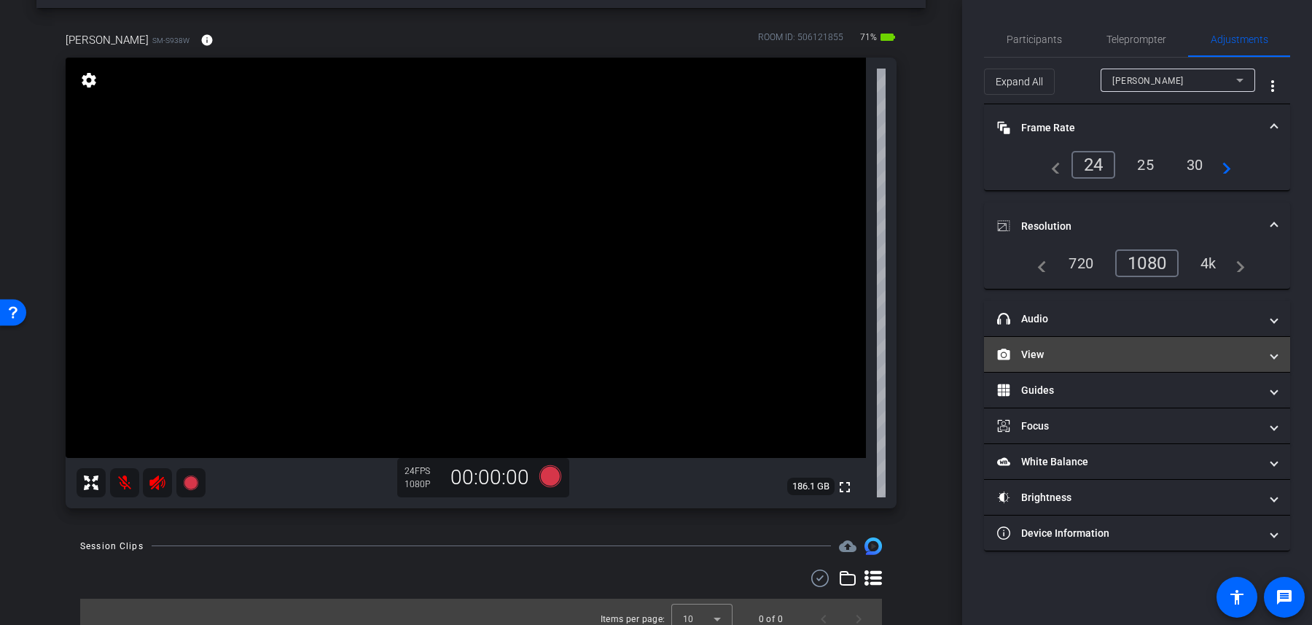
click at [1172, 342] on mat-expansion-panel-header "View" at bounding box center [1137, 354] width 306 height 35
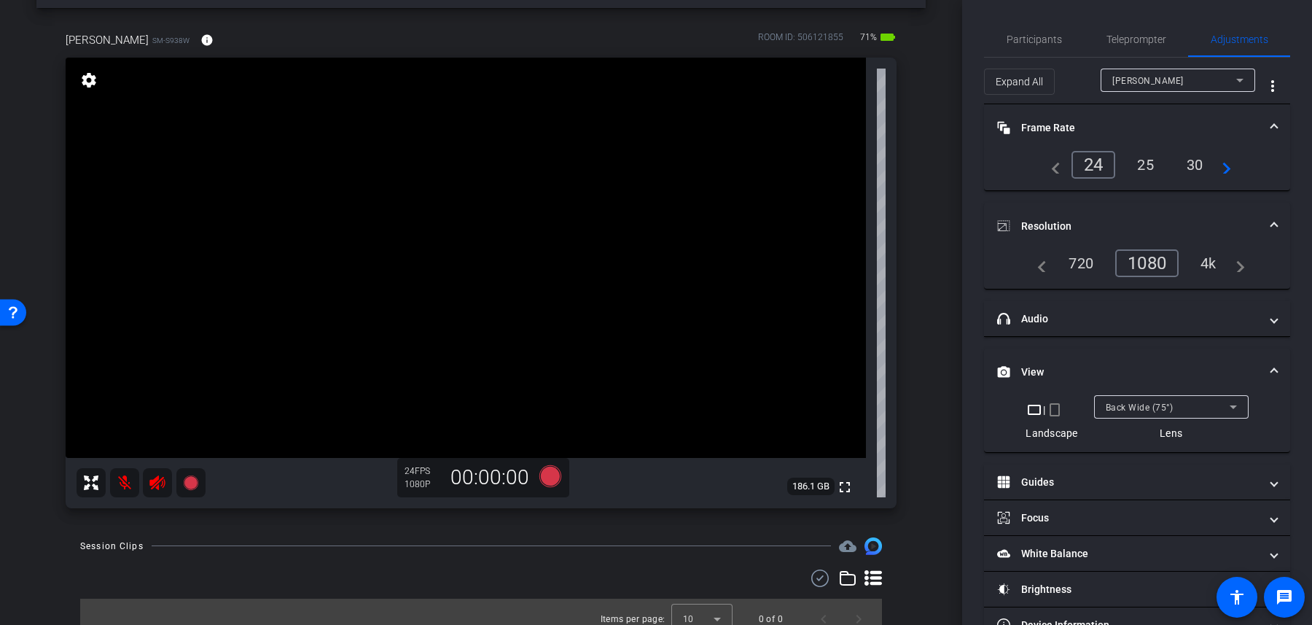
click at [1174, 418] on div at bounding box center [1171, 426] width 155 height 16
click at [1181, 401] on div "Back Wide (75°)" at bounding box center [1168, 407] width 124 height 18
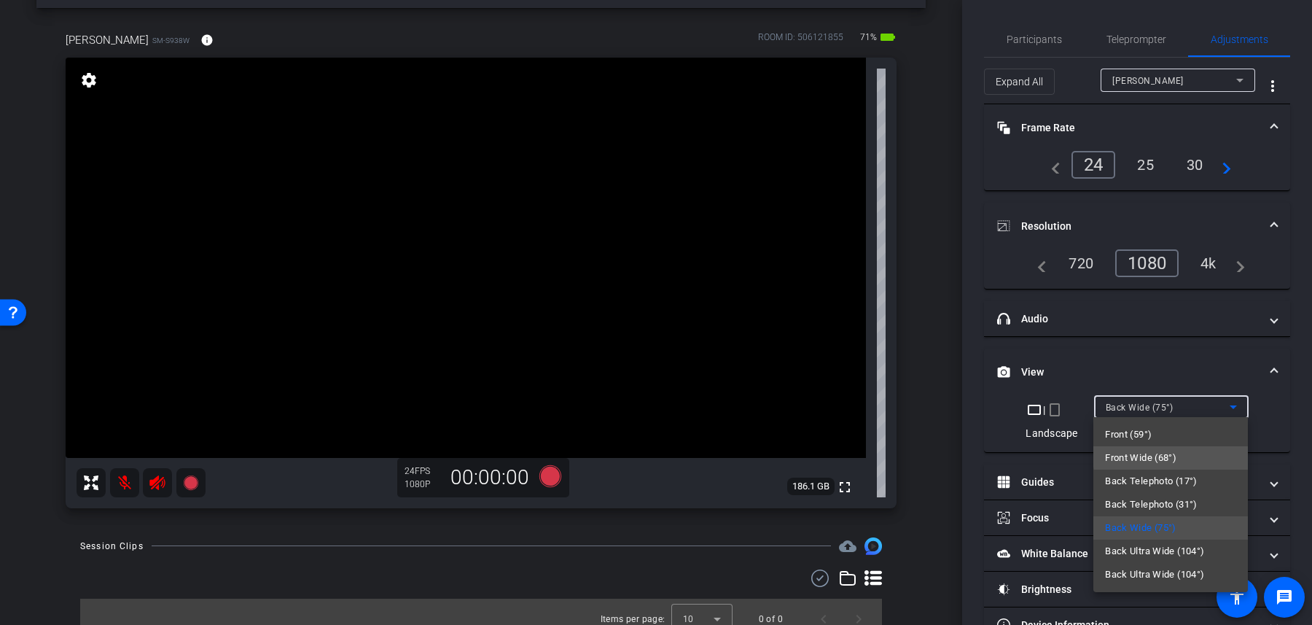
click at [1174, 456] on span "Front Wide (68°)" at bounding box center [1140, 457] width 71 height 17
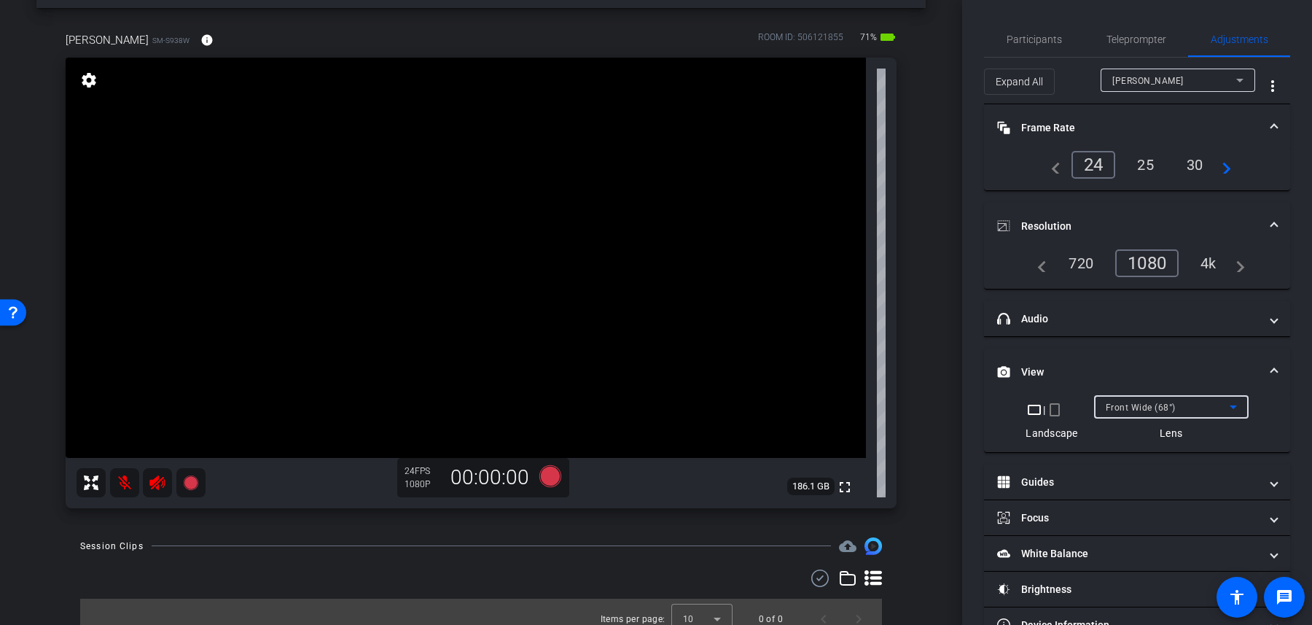
click at [1171, 398] on div "Front Wide (68°)" at bounding box center [1168, 407] width 124 height 18
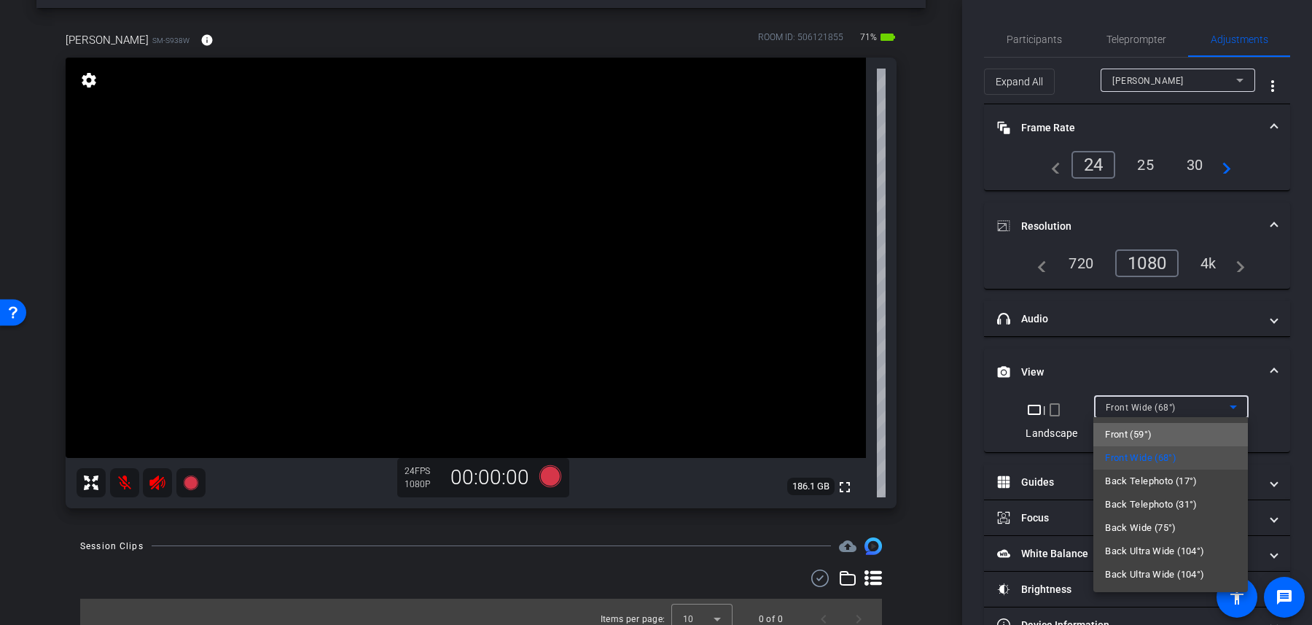
click at [1168, 438] on mat-option "Front (59°)" at bounding box center [1170, 434] width 155 height 23
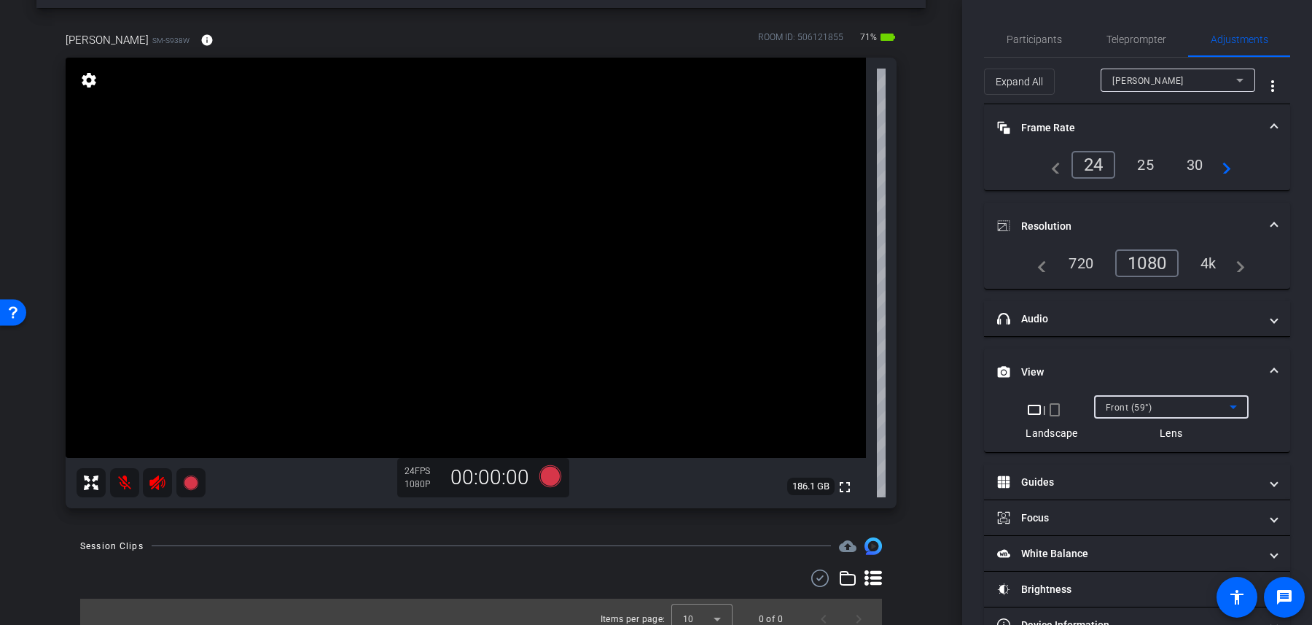
click at [1168, 411] on div "Front (59°)" at bounding box center [1168, 407] width 124 height 18
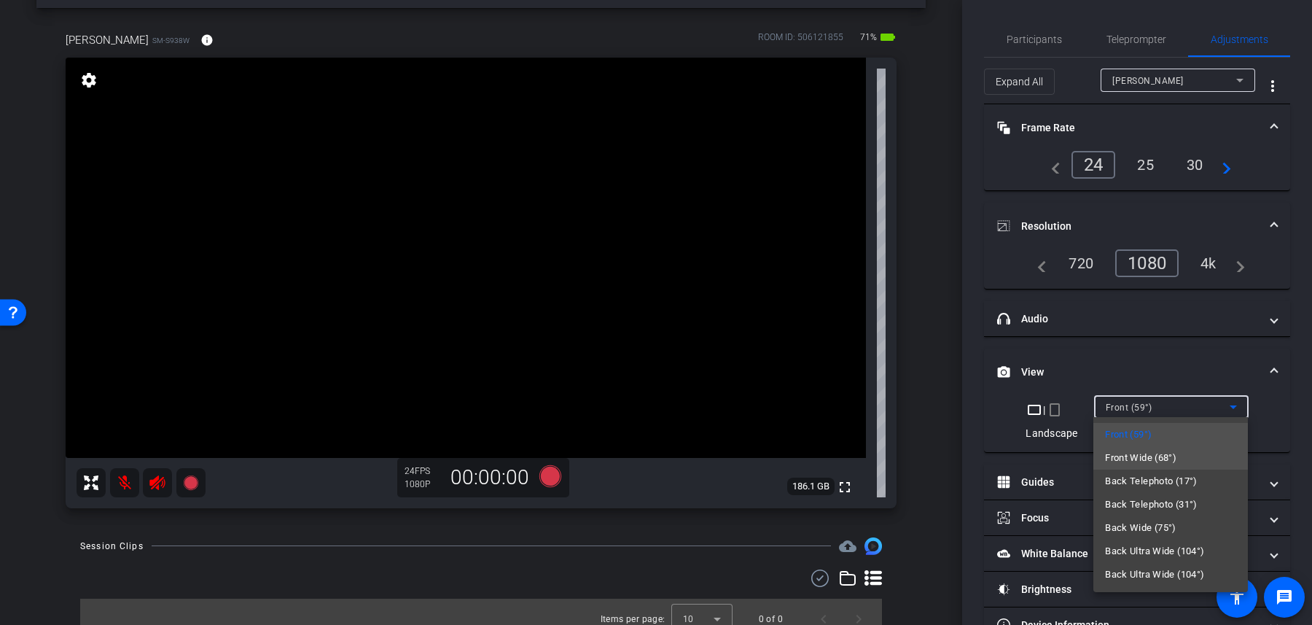
click at [1166, 454] on span "Front Wide (68°)" at bounding box center [1140, 457] width 71 height 17
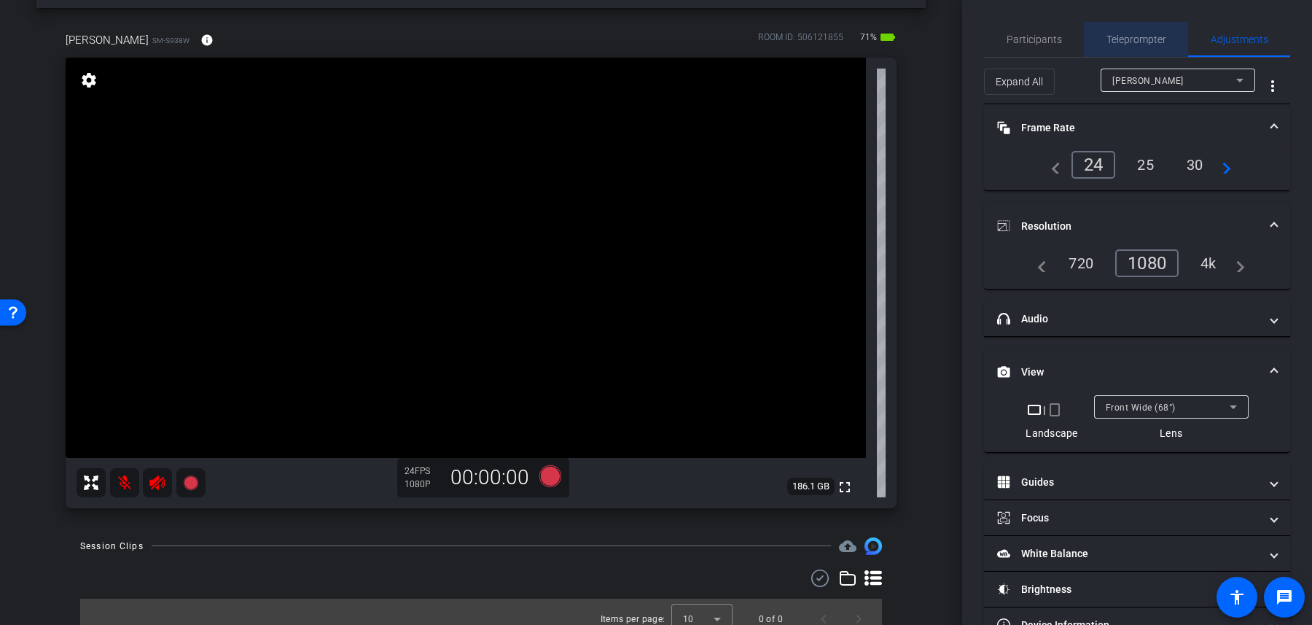
click at [1142, 29] on span "Teleprompter" at bounding box center [1136, 39] width 60 height 35
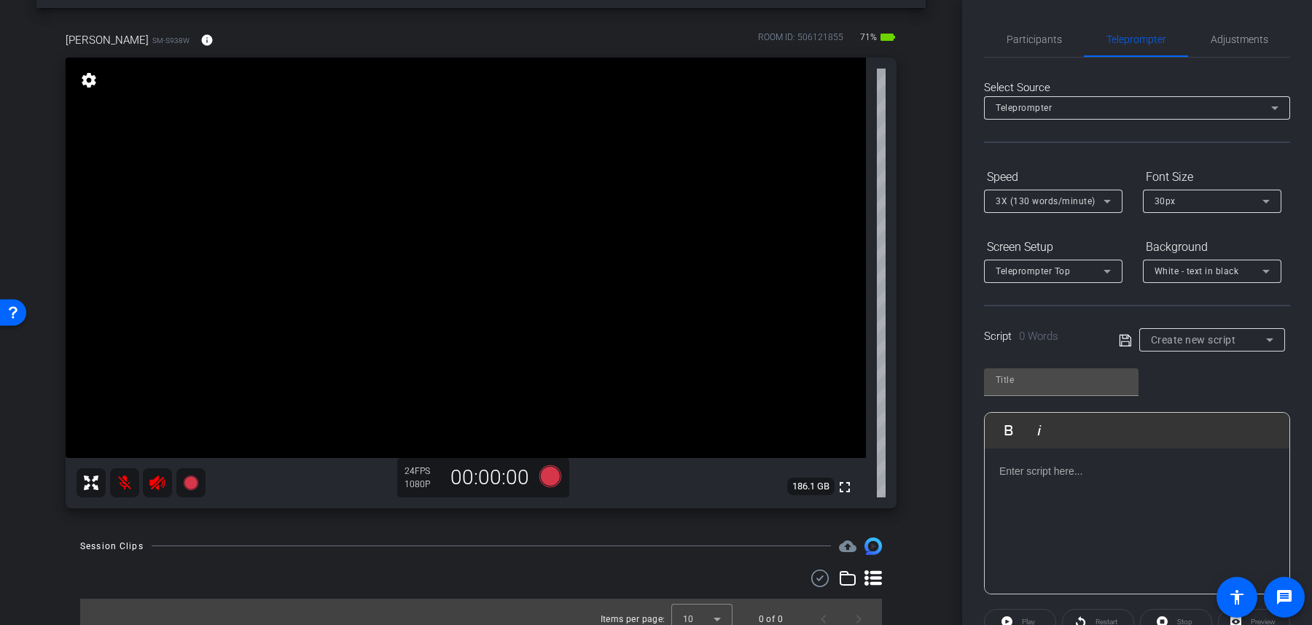
click at [1211, 328] on div "Create new script" at bounding box center [1212, 339] width 122 height 23
click at [1197, 391] on span "Full Script - Adjusted" at bounding box center [1196, 391] width 90 height 17
type input "Full Script - Adjusted"
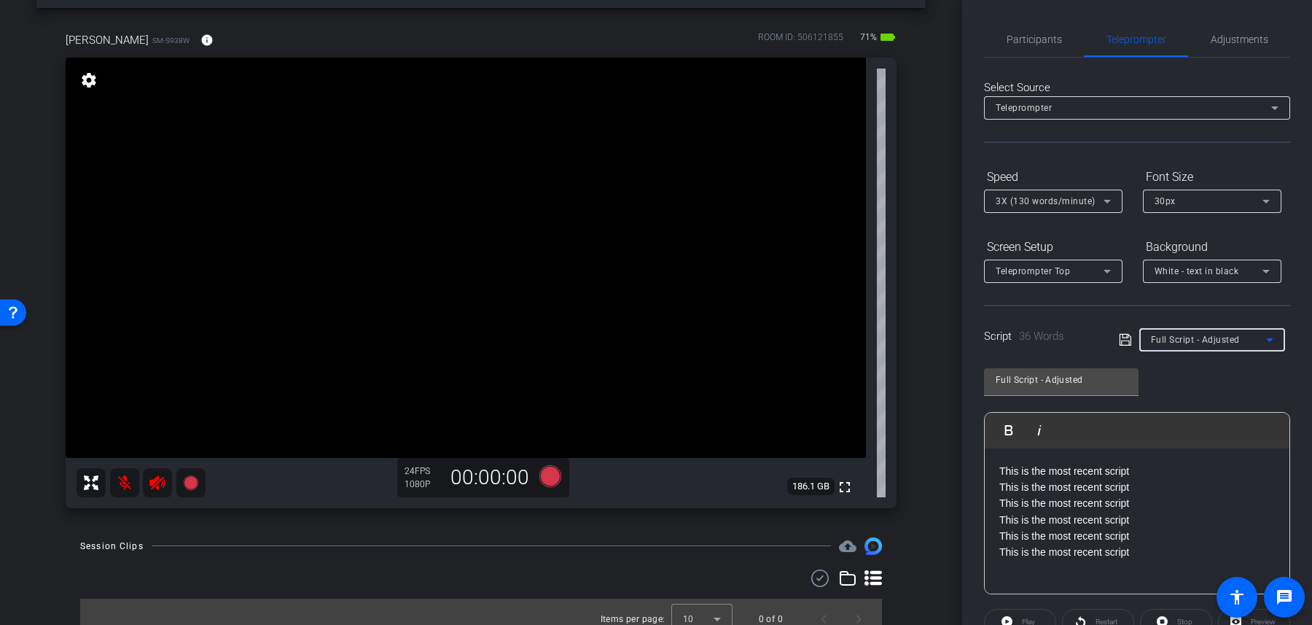
scroll to position [170, 0]
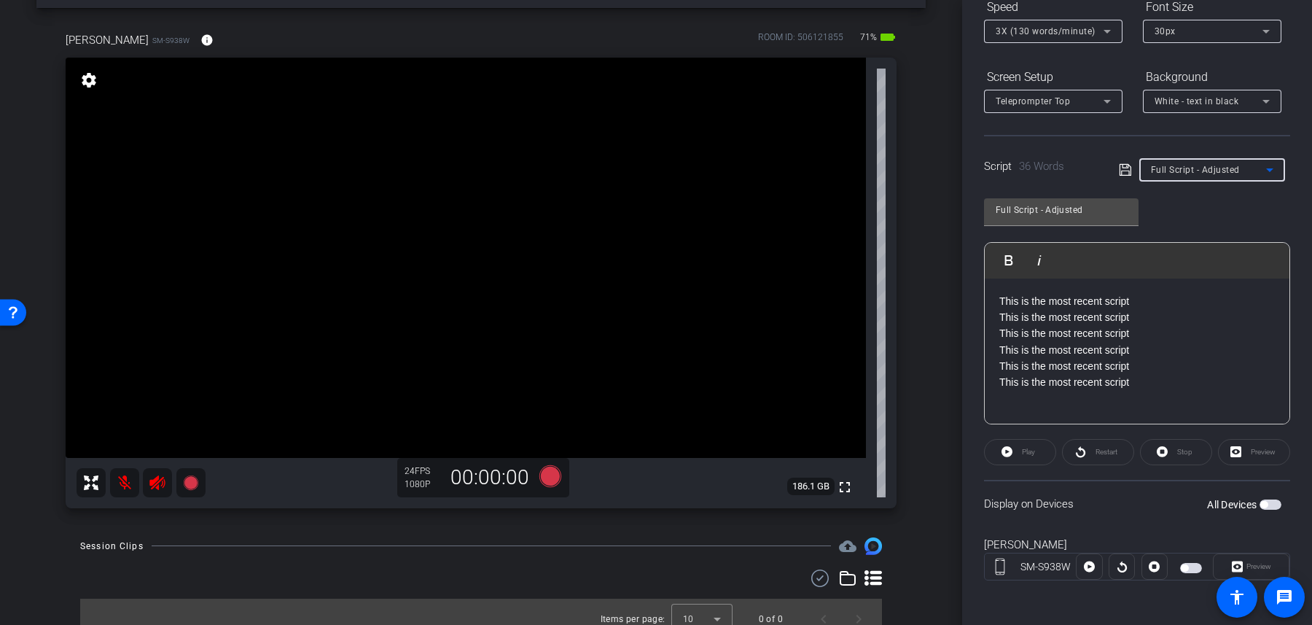
click at [1277, 504] on span "button" at bounding box center [1271, 504] width 22 height 10
click at [547, 480] on icon at bounding box center [550, 475] width 22 height 22
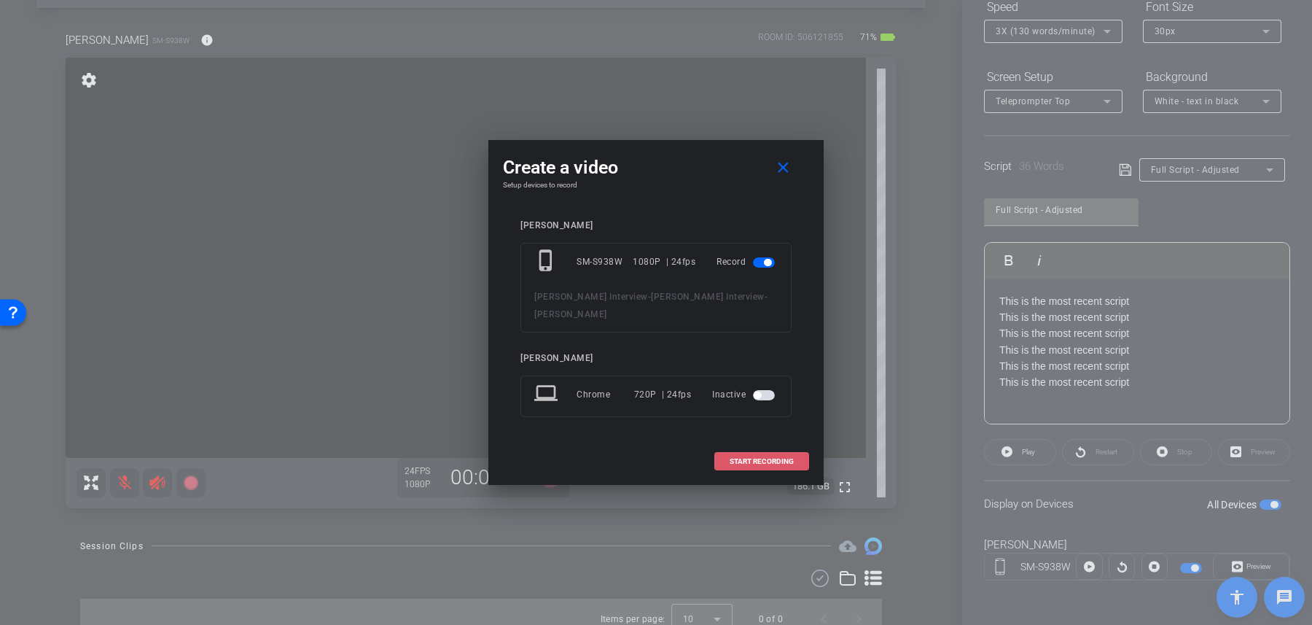
click at [746, 456] on span at bounding box center [761, 461] width 93 height 35
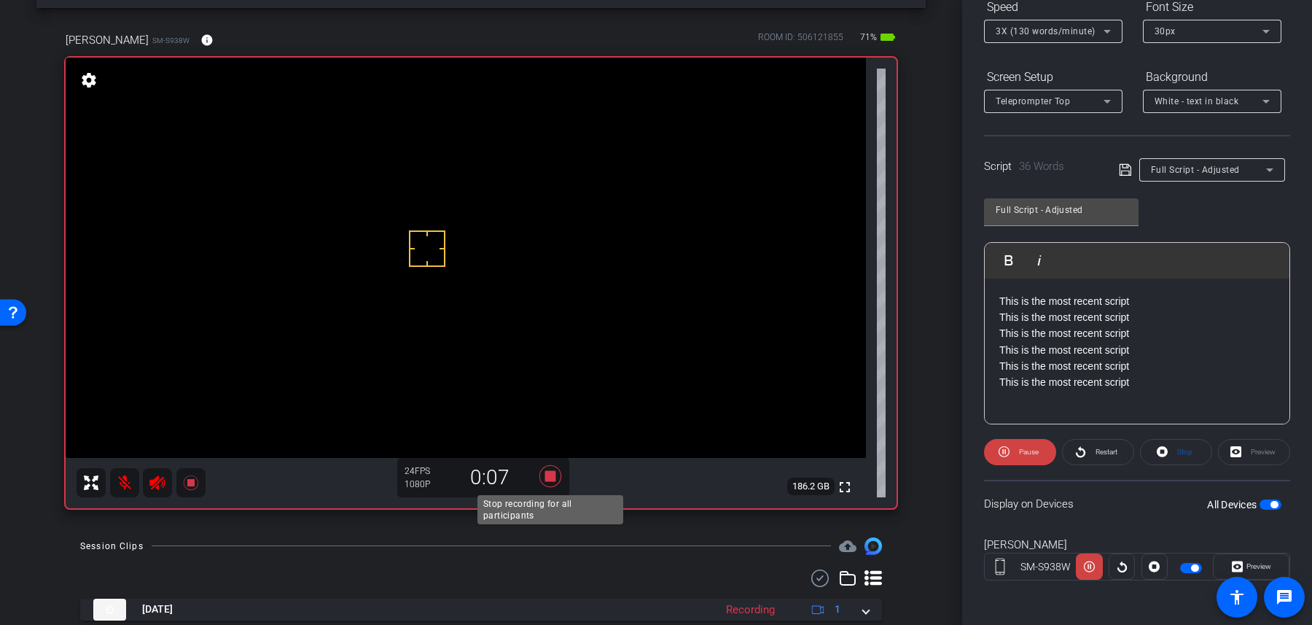
click at [550, 477] on icon at bounding box center [550, 476] width 22 height 22
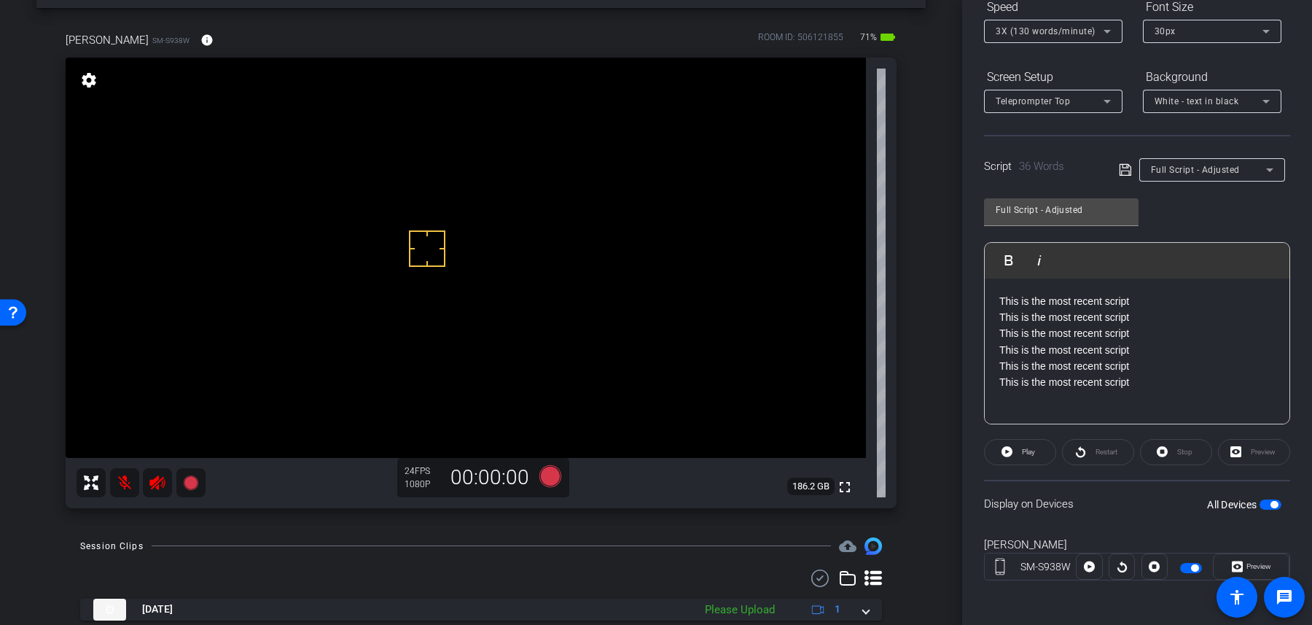
scroll to position [101, 0]
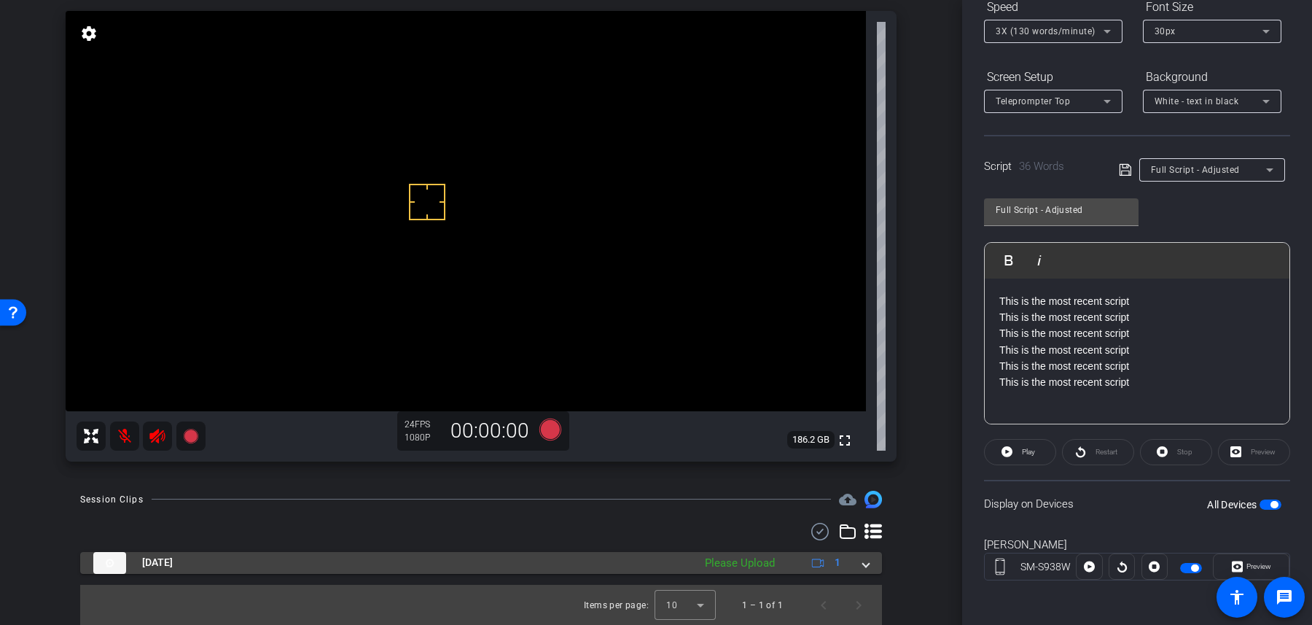
click at [734, 566] on div "Please Upload" at bounding box center [740, 563] width 85 height 17
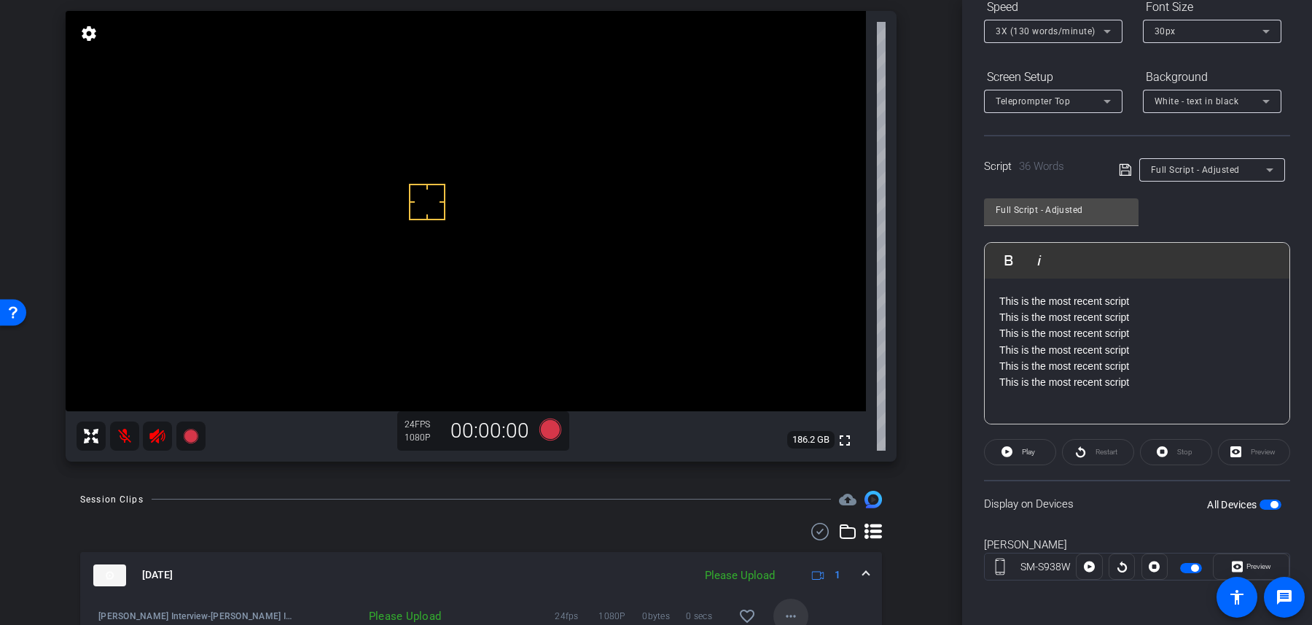
click at [792, 618] on mat-icon "more_horiz" at bounding box center [790, 615] width 17 height 17
click at [802, 547] on span "Upload" at bounding box center [814, 548] width 58 height 17
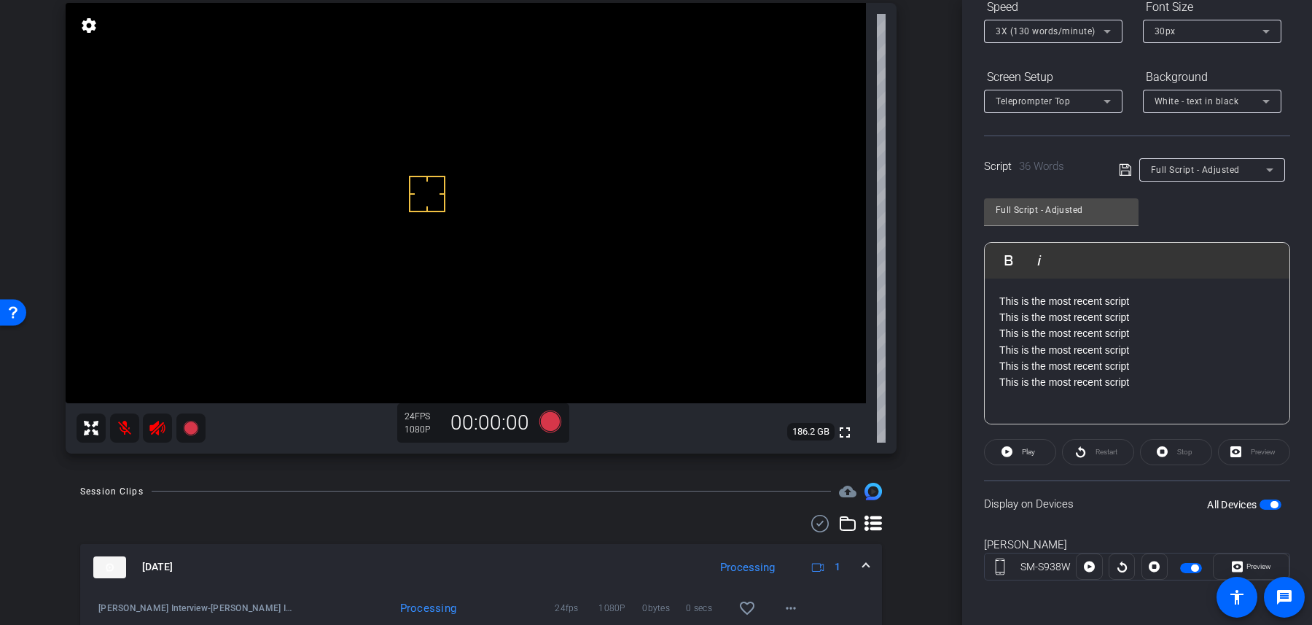
scroll to position [176, 0]
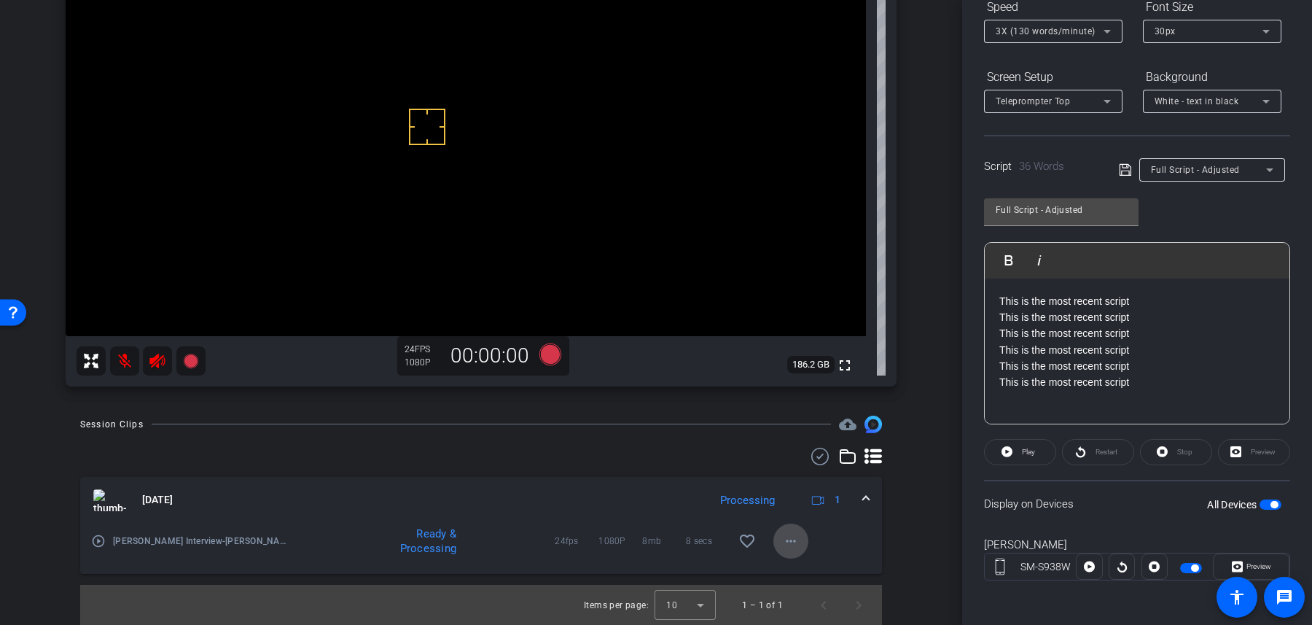
click at [789, 539] on mat-icon "more_horiz" at bounding box center [790, 540] width 17 height 17
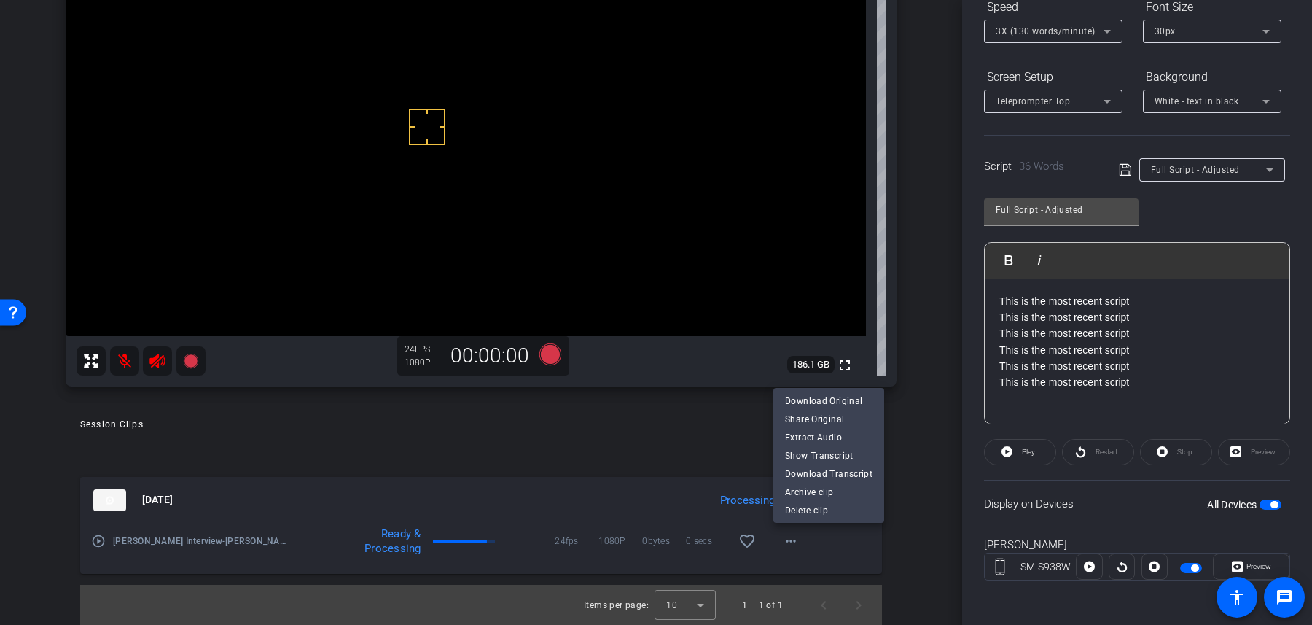
click at [572, 528] on div at bounding box center [656, 312] width 1312 height 625
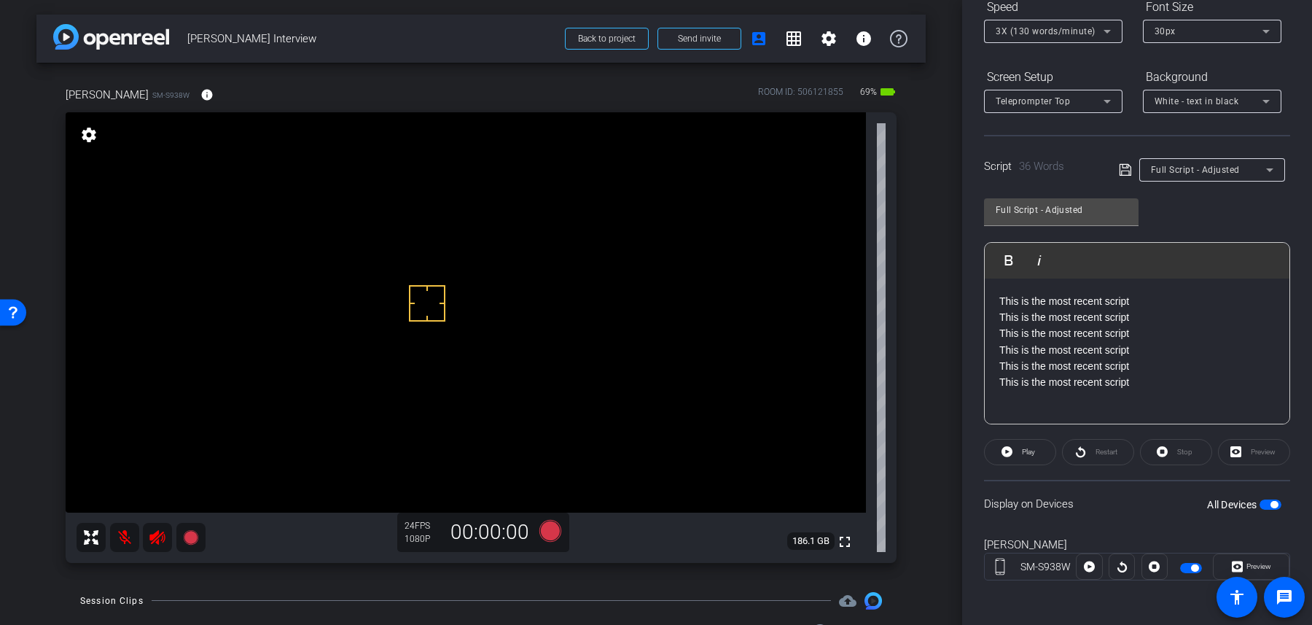
scroll to position [92, 0]
